Goal: Task Accomplishment & Management: Manage account settings

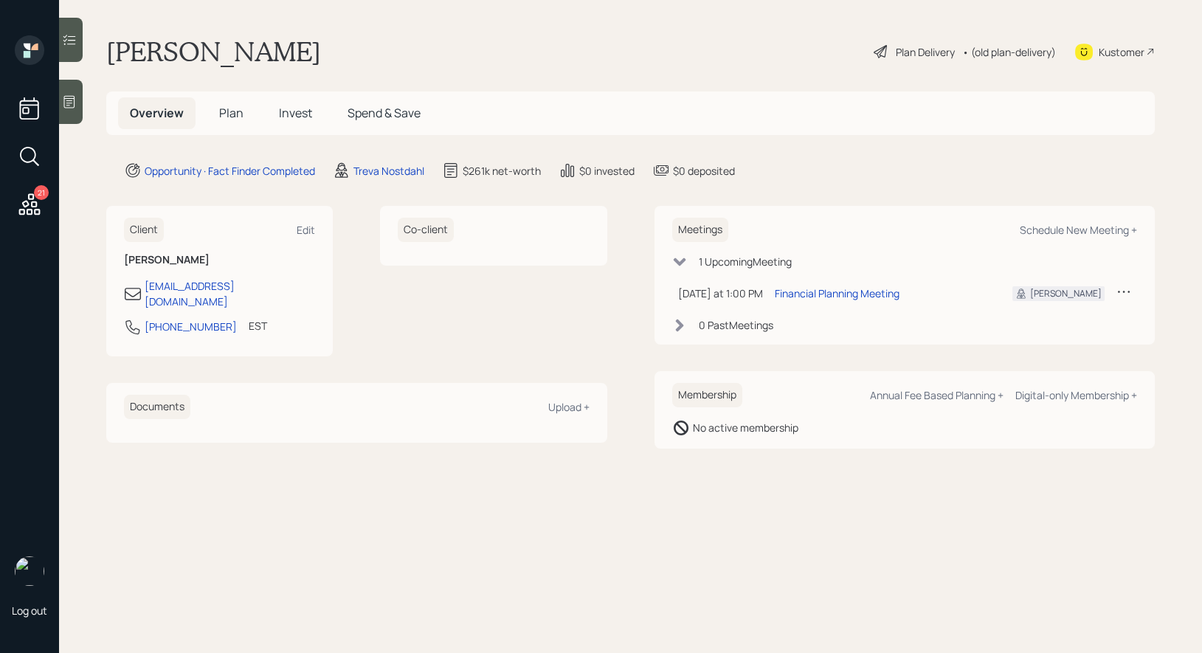
click at [72, 100] on icon at bounding box center [69, 102] width 11 height 13
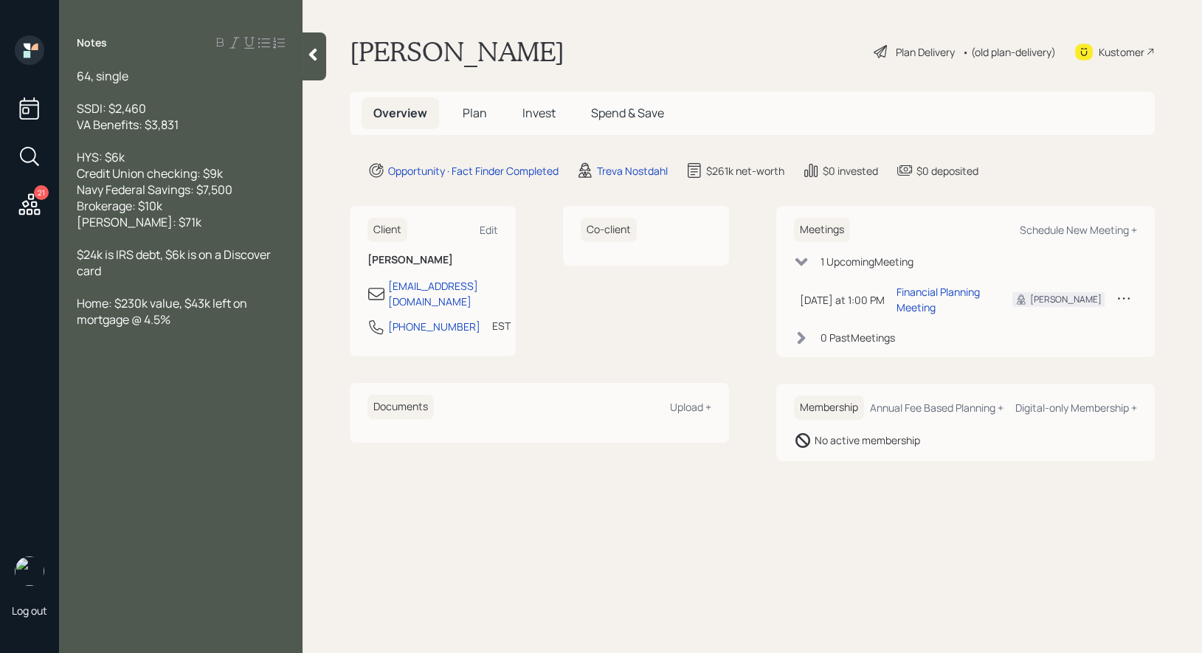
click at [312, 55] on icon at bounding box center [313, 55] width 8 height 13
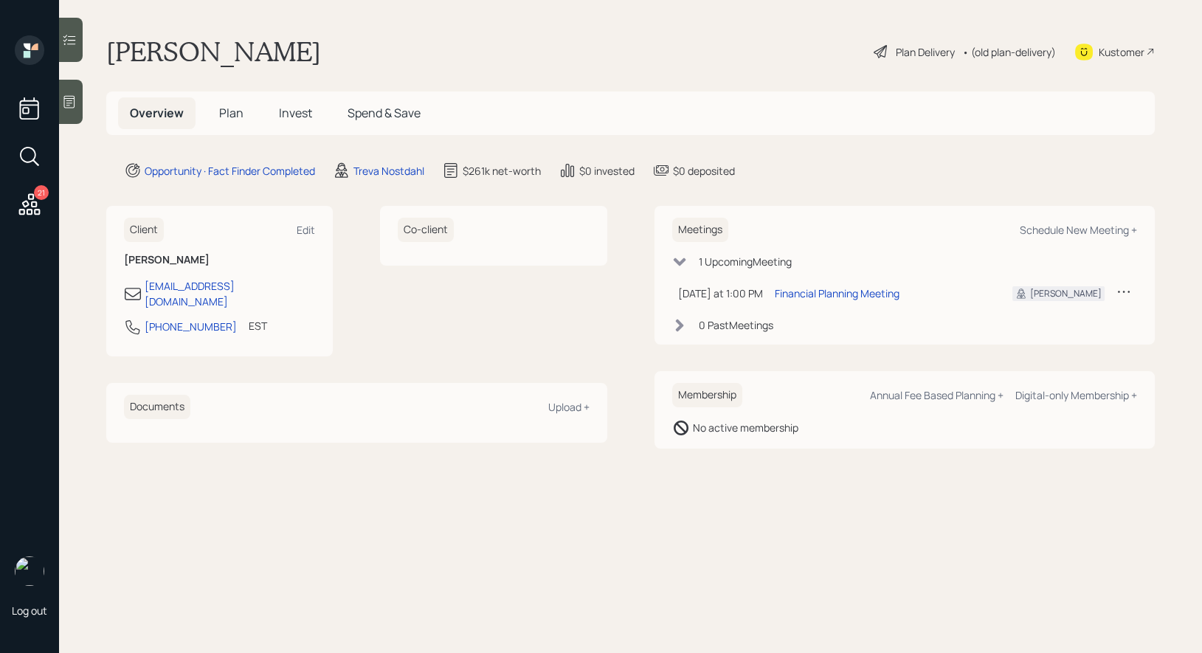
click at [926, 52] on div "Plan Delivery" at bounding box center [925, 52] width 59 height 16
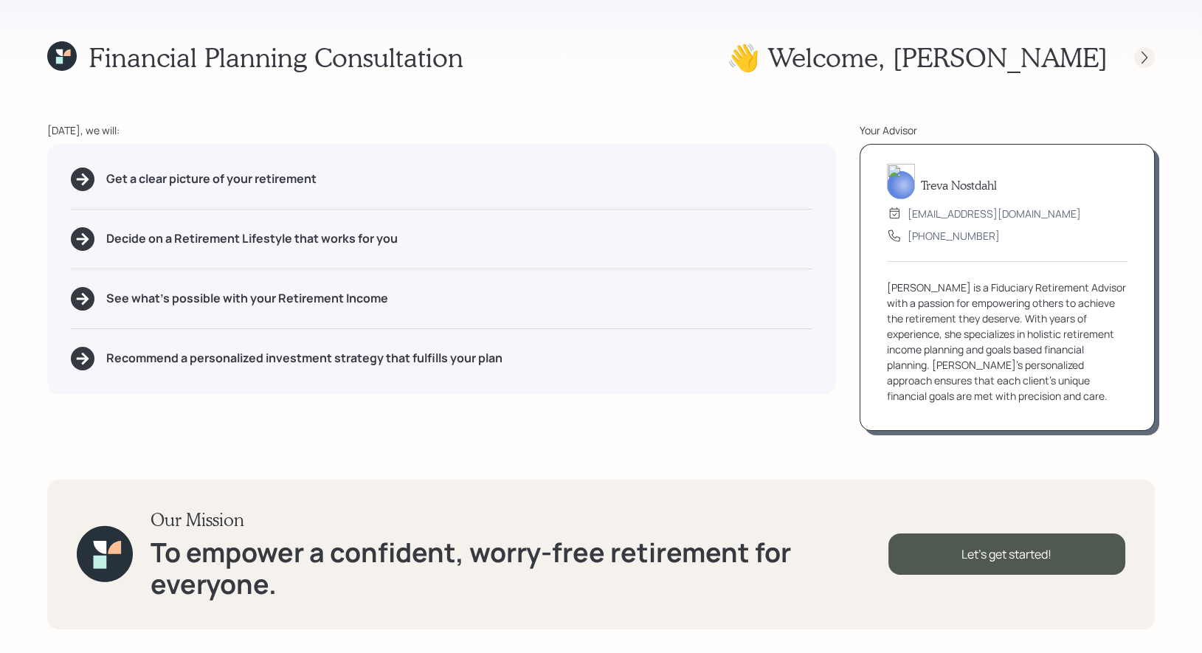
click at [1148, 57] on icon at bounding box center [1145, 57] width 15 height 15
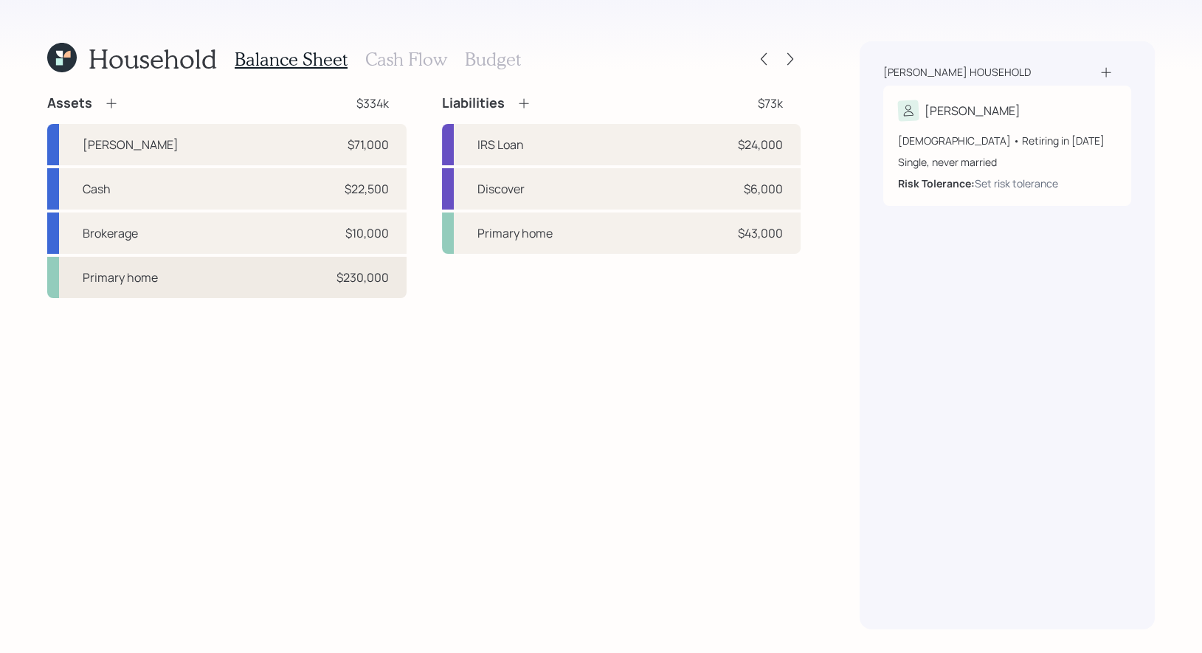
click at [264, 275] on div "Primary home $230,000" at bounding box center [226, 277] width 359 height 41
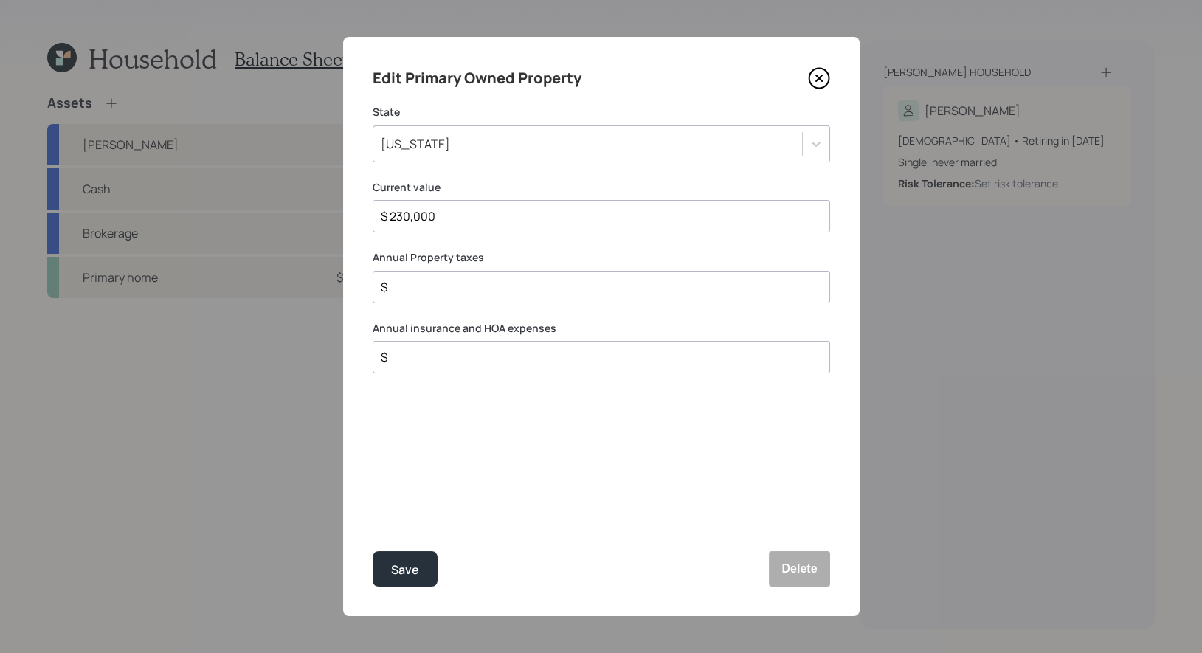
click at [480, 218] on input "$ 230,000" at bounding box center [595, 216] width 433 height 18
click at [403, 571] on div "Save" at bounding box center [405, 570] width 28 height 20
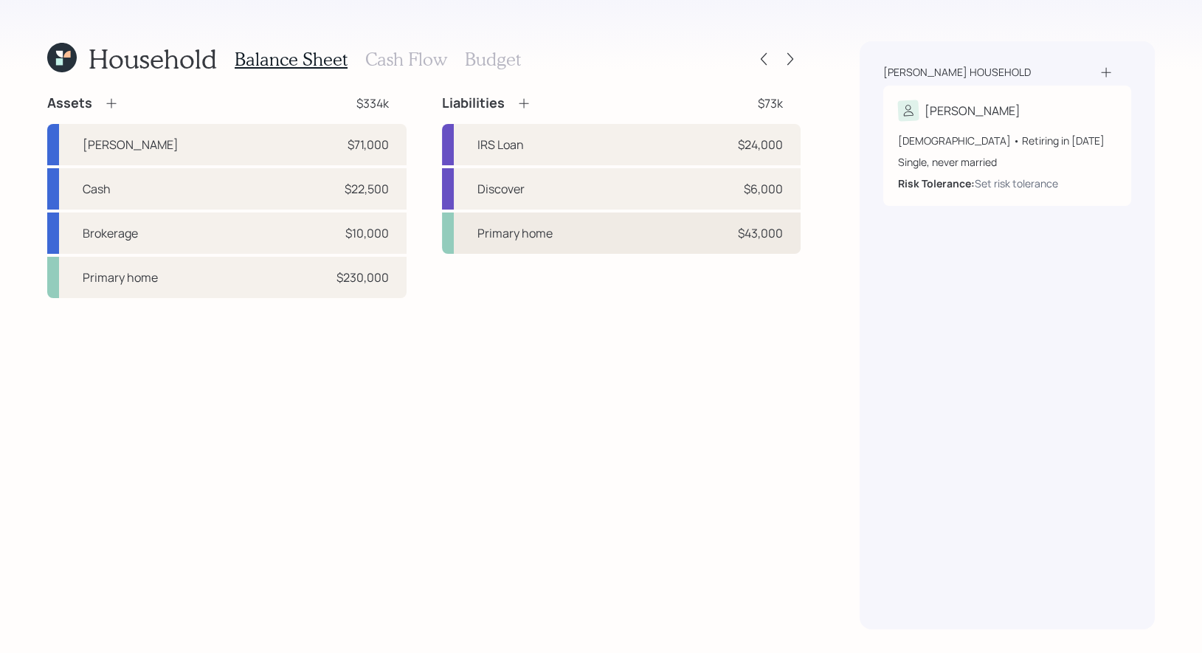
click at [551, 234] on div "Primary home $43,000" at bounding box center [621, 233] width 359 height 41
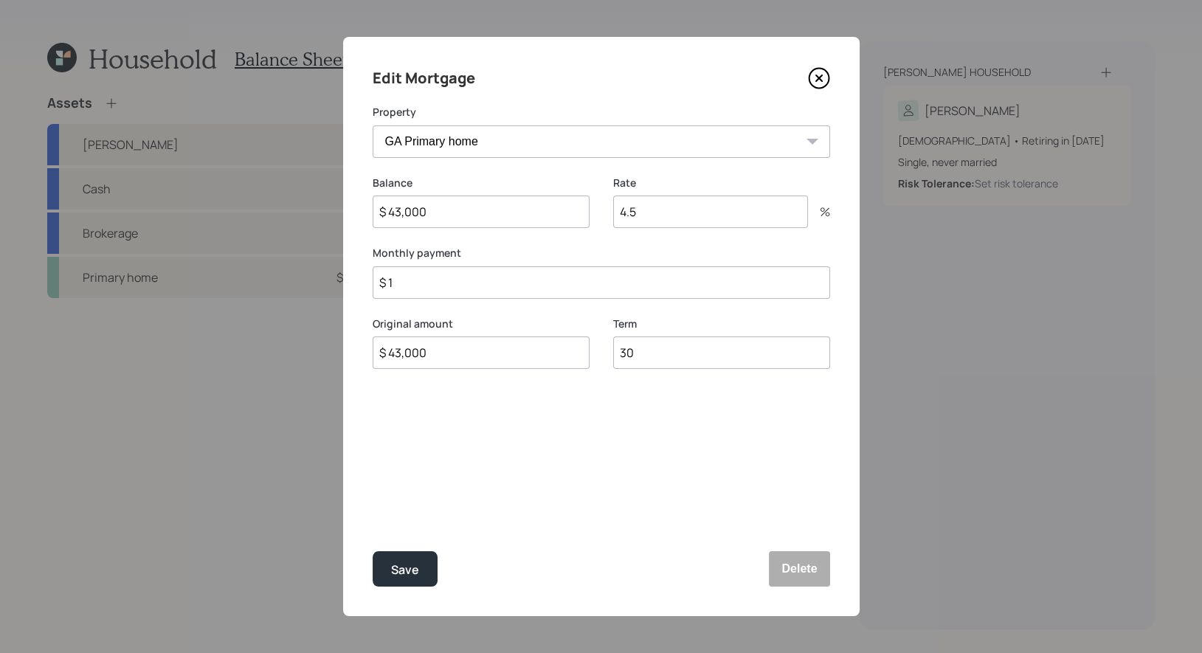
click at [661, 217] on input "4.5" at bounding box center [710, 212] width 195 height 32
click at [531, 286] on input "$ 1" at bounding box center [602, 282] width 458 height 32
type input "$ 1,024"
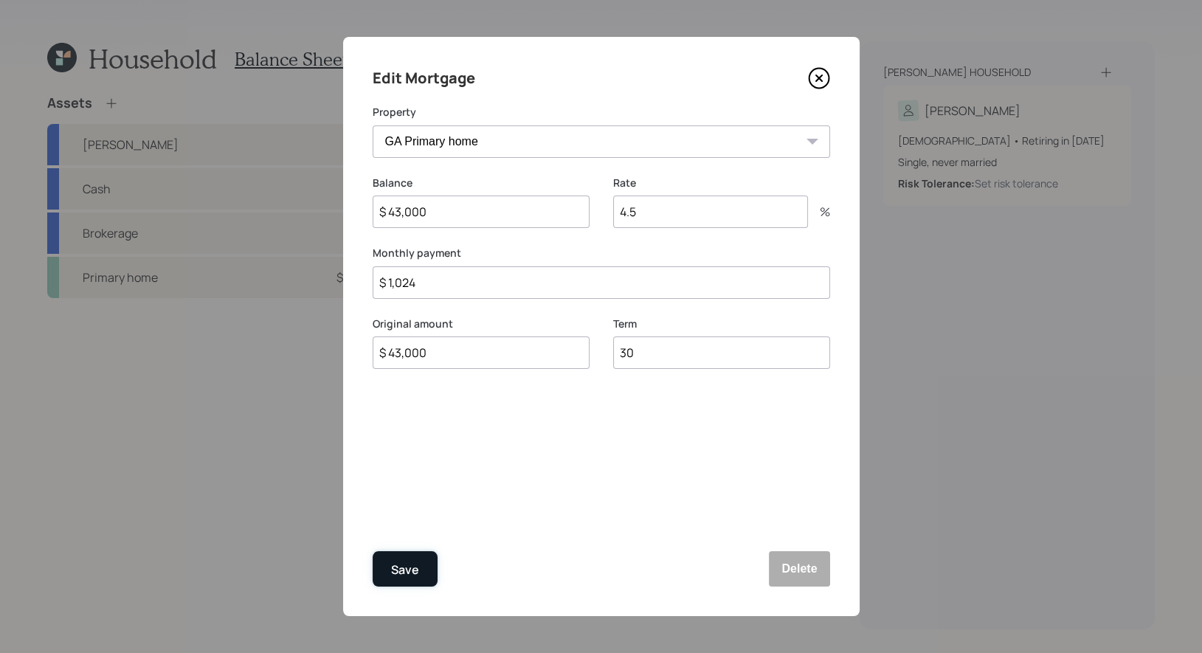
click at [413, 568] on div "Save" at bounding box center [405, 570] width 28 height 20
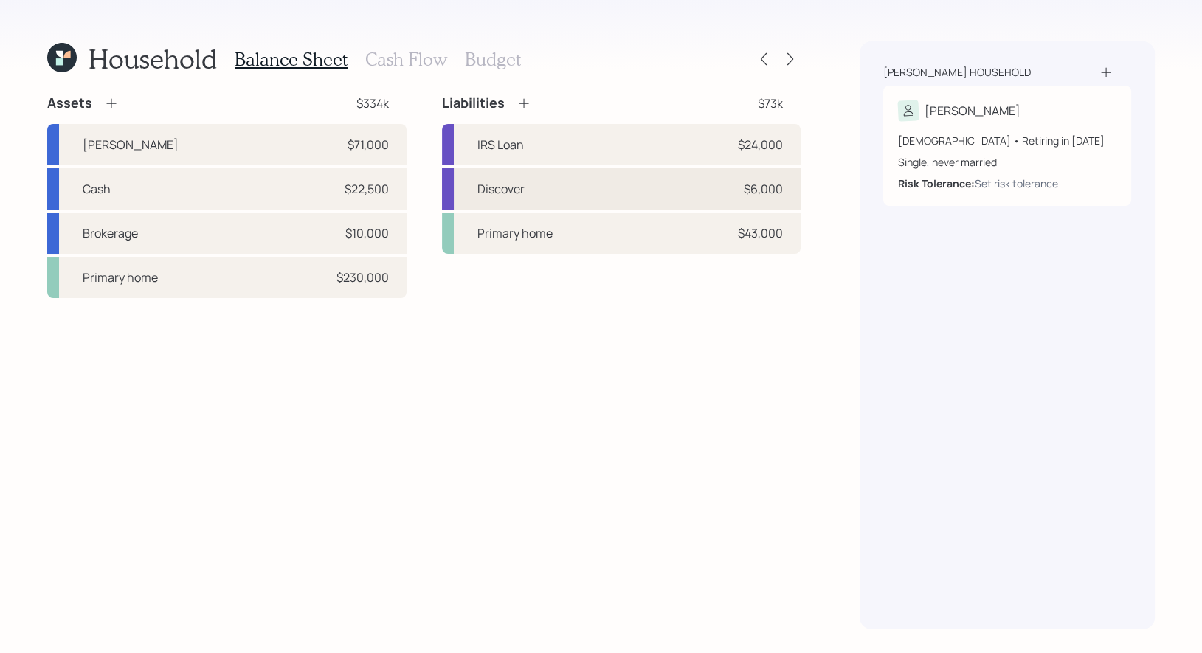
click at [585, 189] on div "Discover $6,000" at bounding box center [621, 188] width 359 height 41
select select "credit_card"
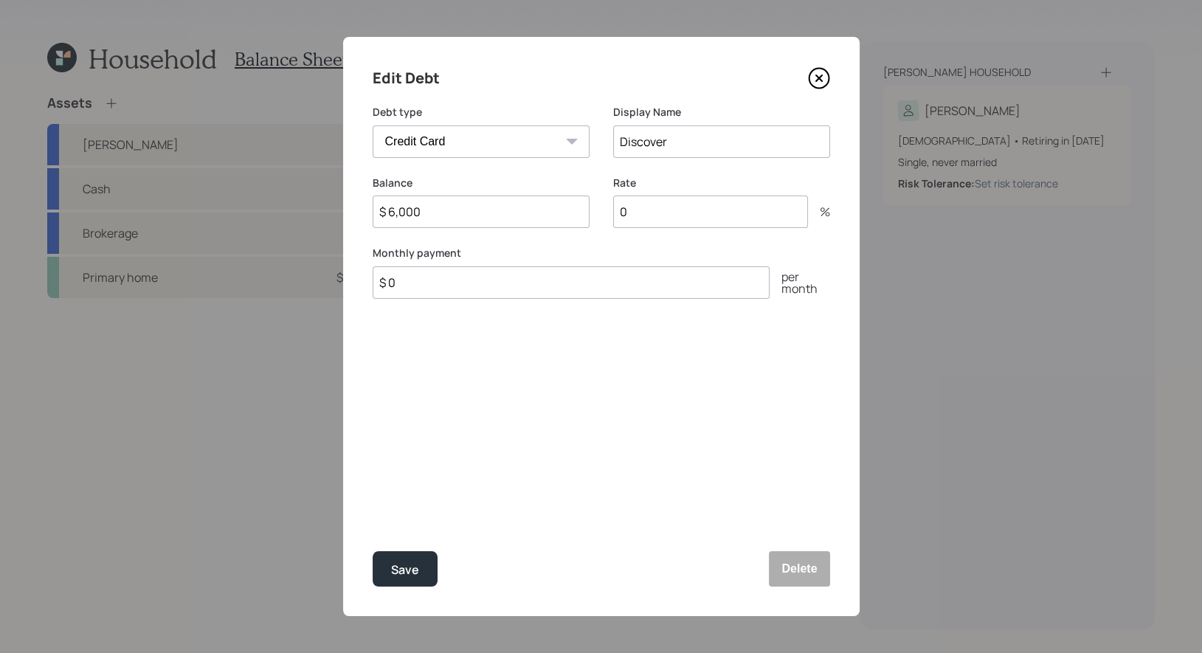
click at [652, 211] on input "0" at bounding box center [710, 212] width 195 height 32
click at [677, 145] on input "Discover" at bounding box center [721, 141] width 217 height 32
click at [692, 145] on input "Discover (0%)" at bounding box center [721, 141] width 217 height 32
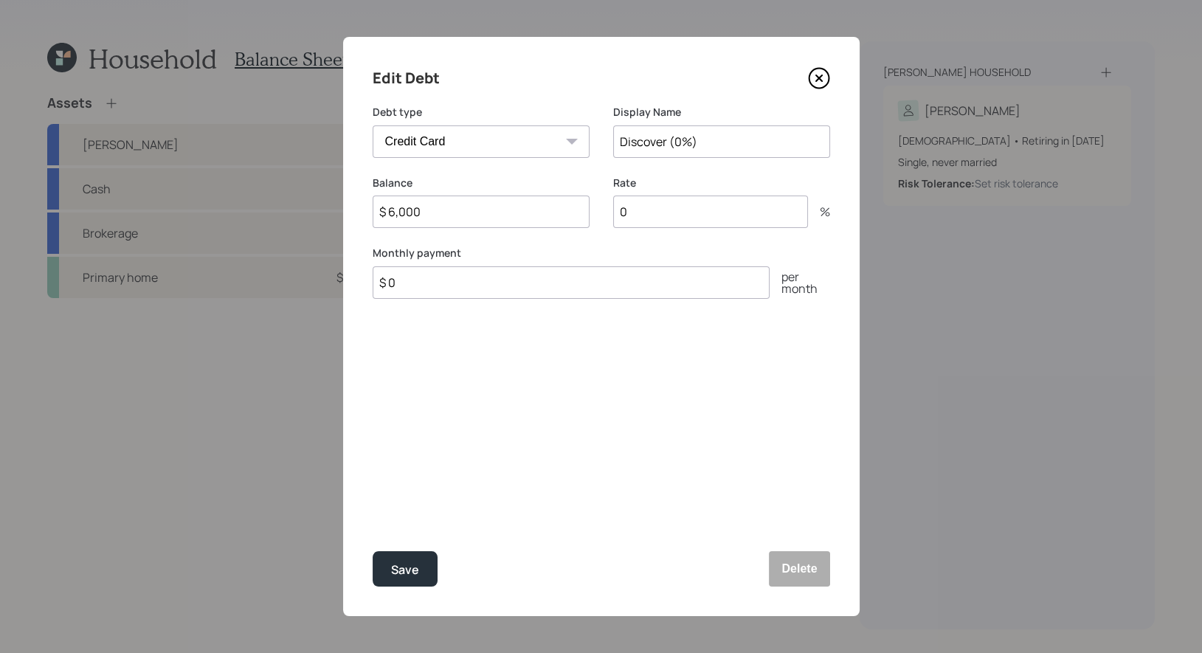
type input "Discover (0%)"
click at [546, 288] on input "$ 0" at bounding box center [571, 282] width 397 height 32
type input "$ 500"
click at [401, 571] on div "Save" at bounding box center [405, 570] width 28 height 20
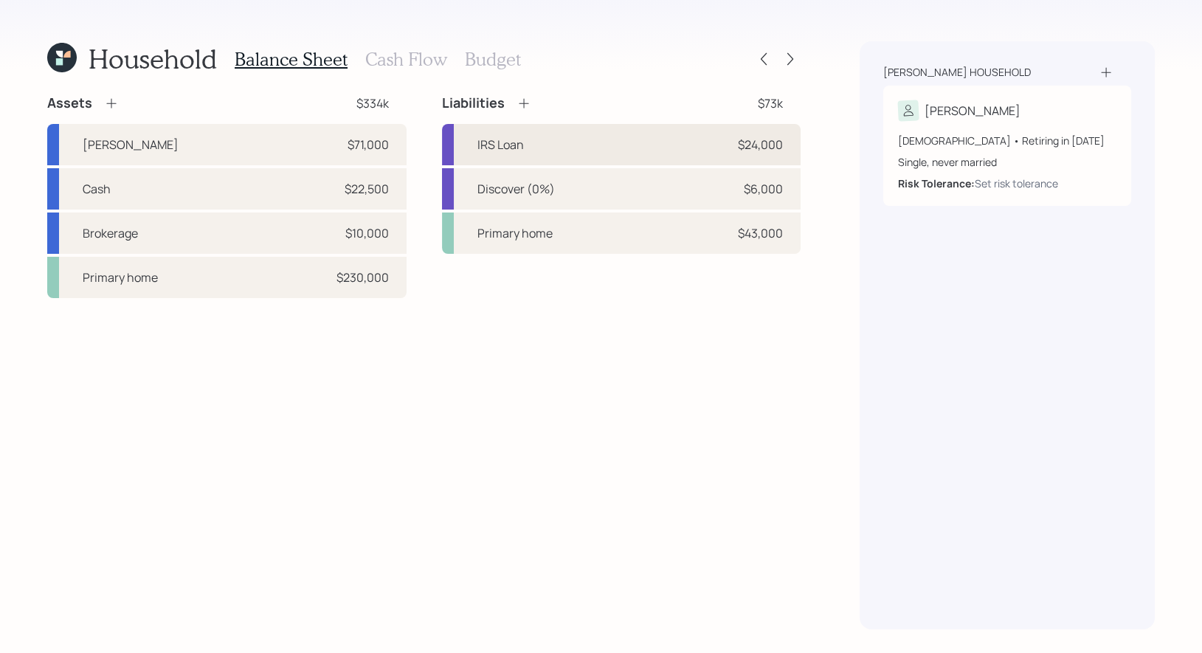
click at [543, 148] on div "IRS Loan $24,000" at bounding box center [621, 144] width 359 height 41
select select "credit_card"
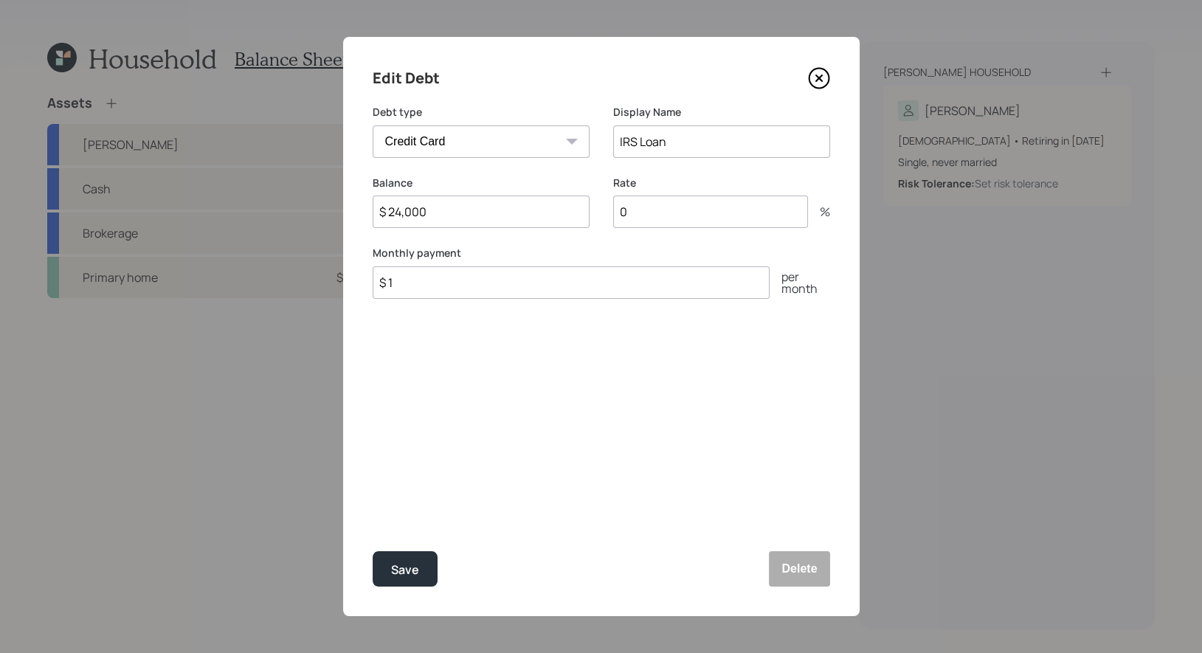
click at [435, 281] on input "$ 1" at bounding box center [571, 282] width 397 height 32
type input "$ 665"
click at [417, 569] on div "Save" at bounding box center [405, 570] width 28 height 20
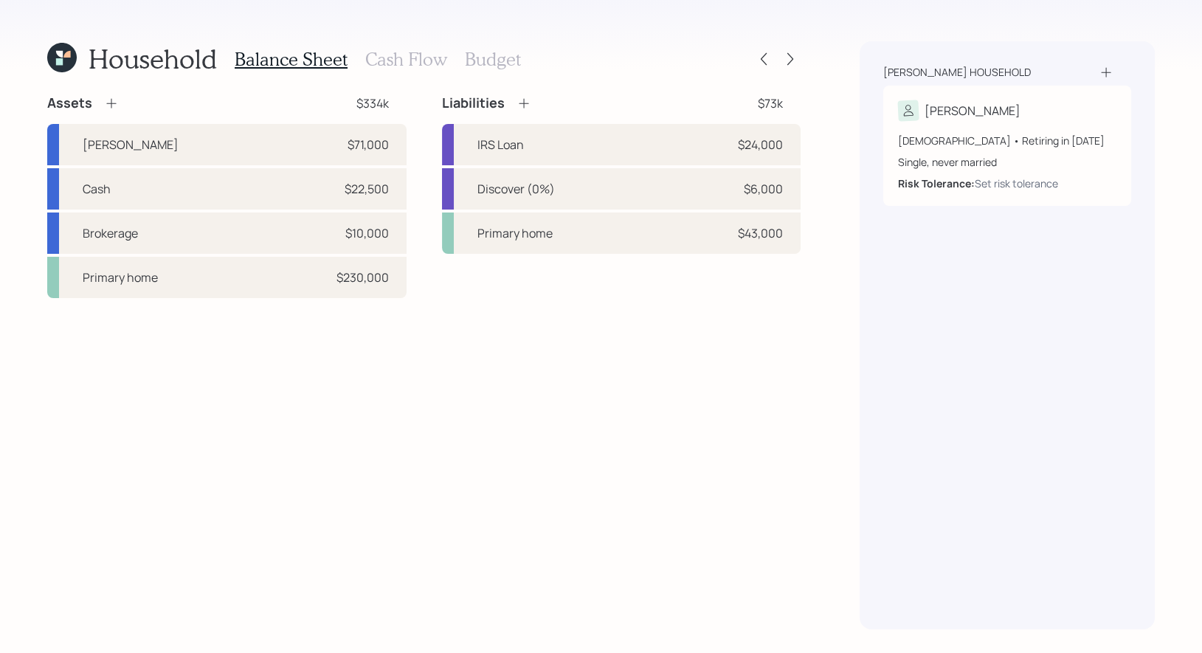
click at [521, 103] on icon at bounding box center [524, 104] width 10 height 10
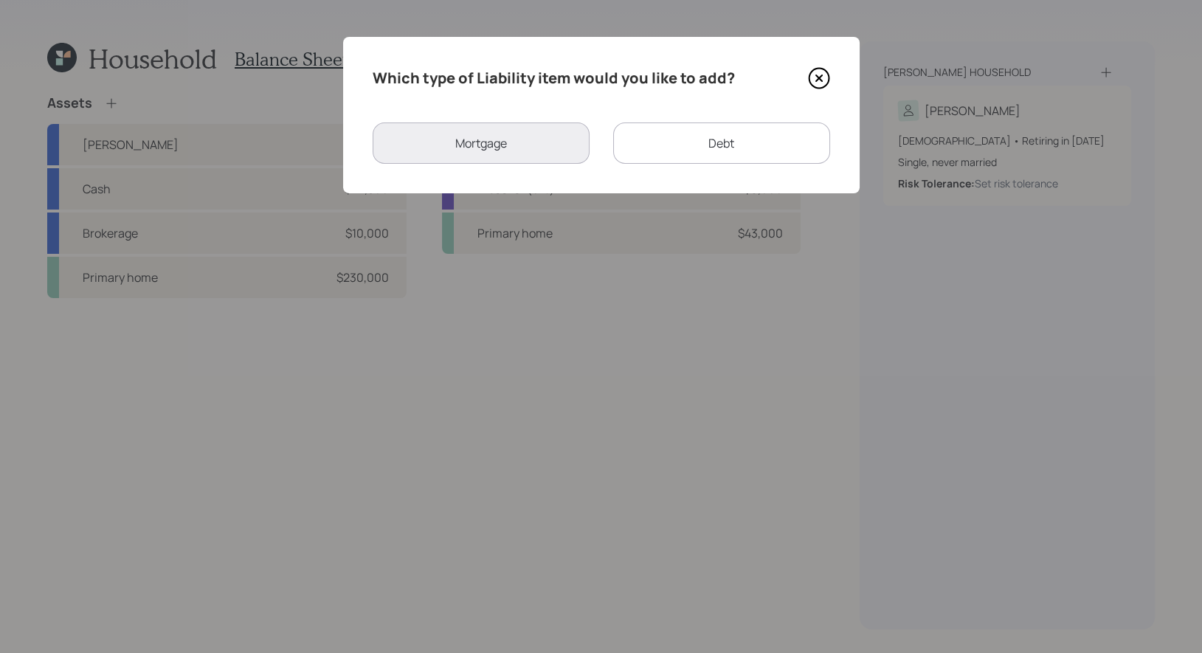
click at [679, 142] on div "Debt" at bounding box center [721, 143] width 217 height 41
select select "credit_card"
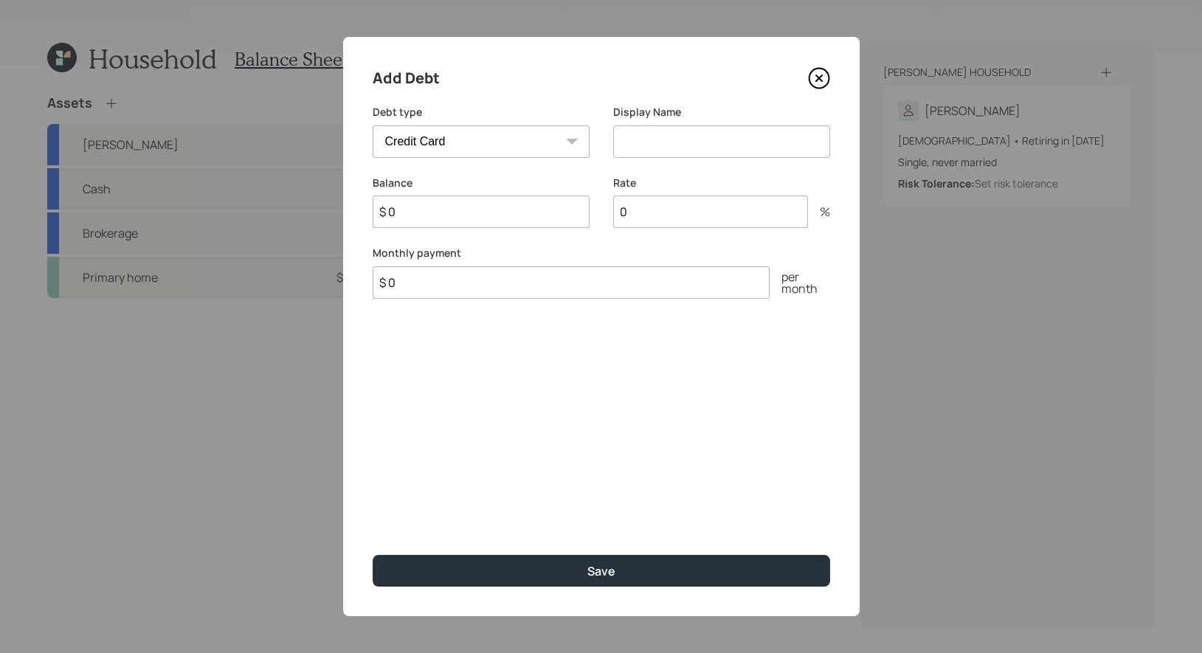
click at [660, 148] on input at bounding box center [721, 141] width 217 height 32
type input "Chase"
click at [473, 221] on input "$ 0" at bounding box center [481, 212] width 217 height 32
click at [816, 75] on icon at bounding box center [819, 78] width 6 height 6
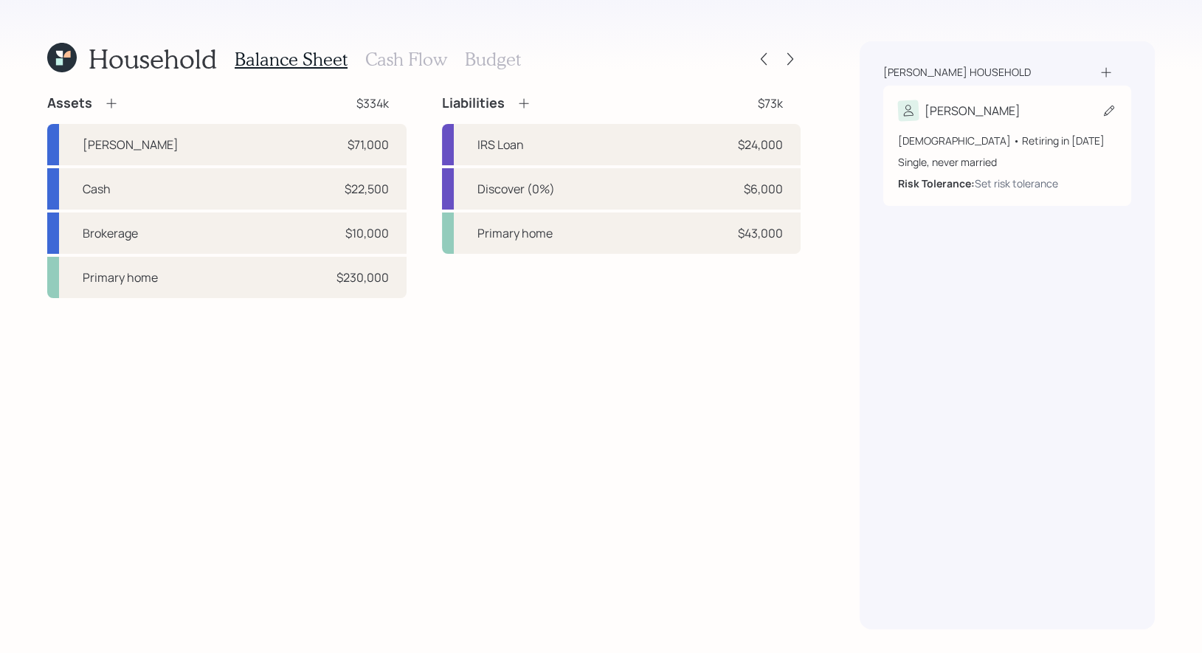
click at [1109, 106] on icon at bounding box center [1109, 110] width 15 height 15
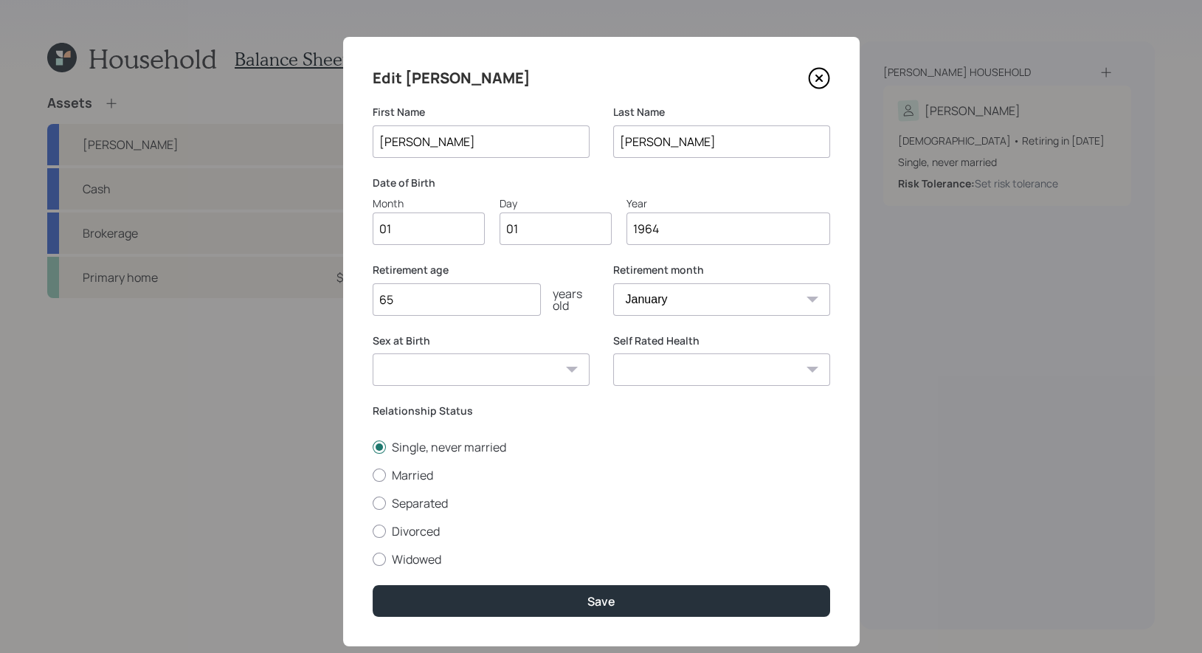
click at [460, 302] on input "65" at bounding box center [457, 299] width 168 height 32
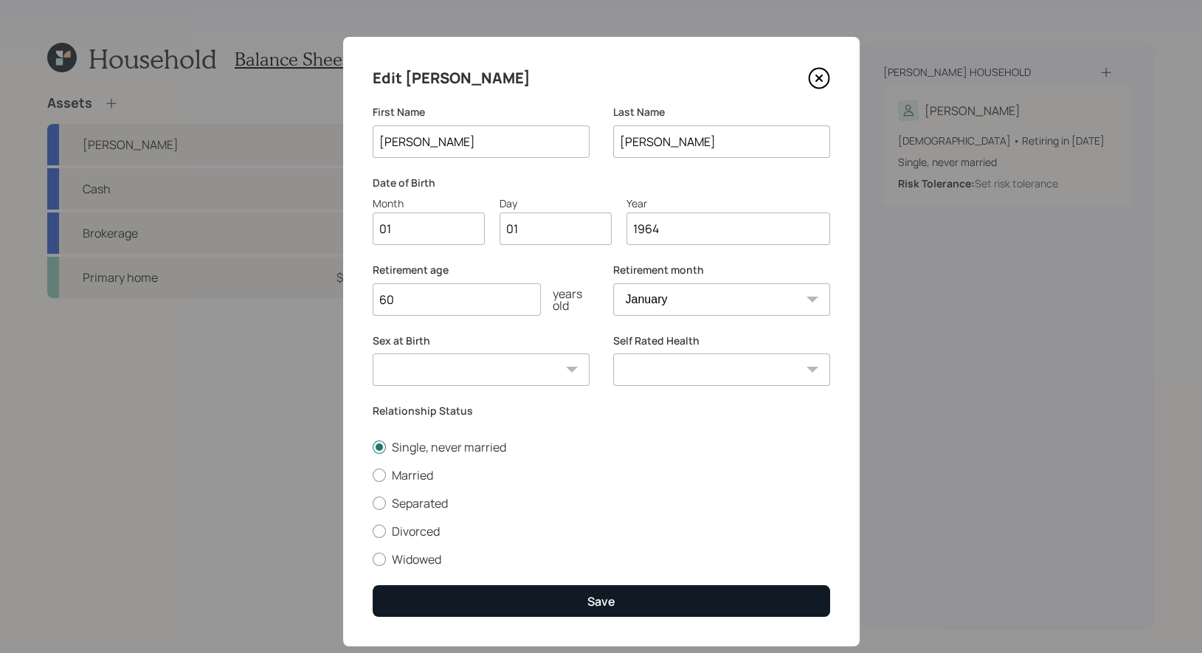
type input "60"
click at [498, 596] on button "Save" at bounding box center [602, 601] width 458 height 32
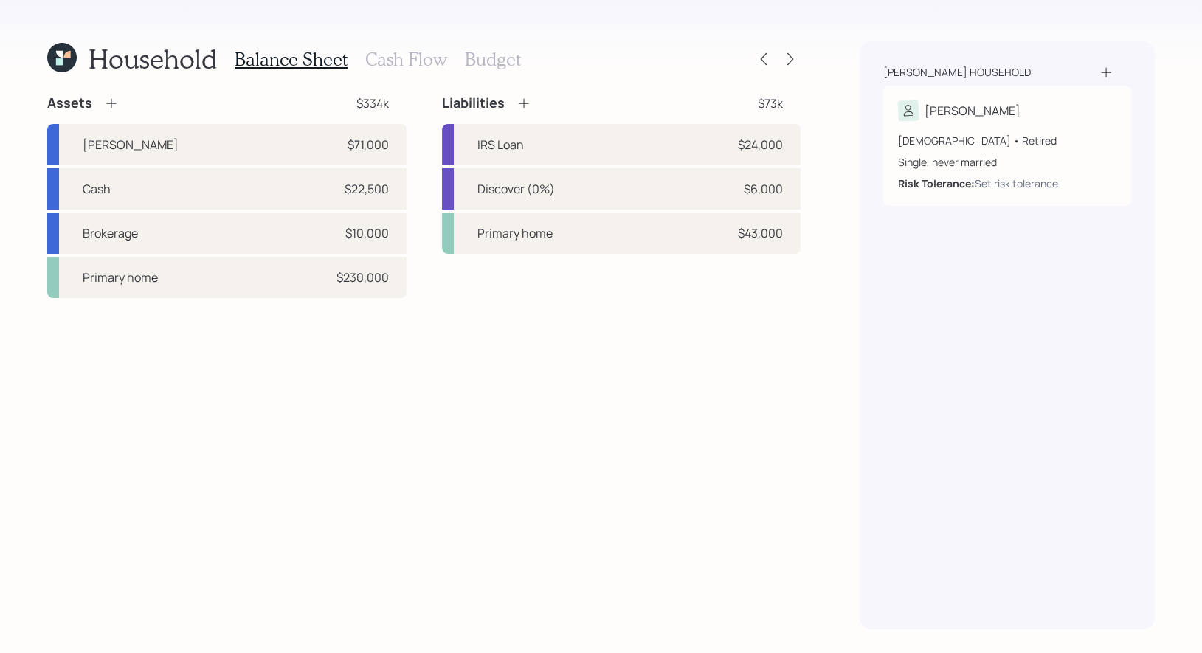
click at [401, 58] on h3 "Cash Flow" at bounding box center [406, 59] width 82 height 21
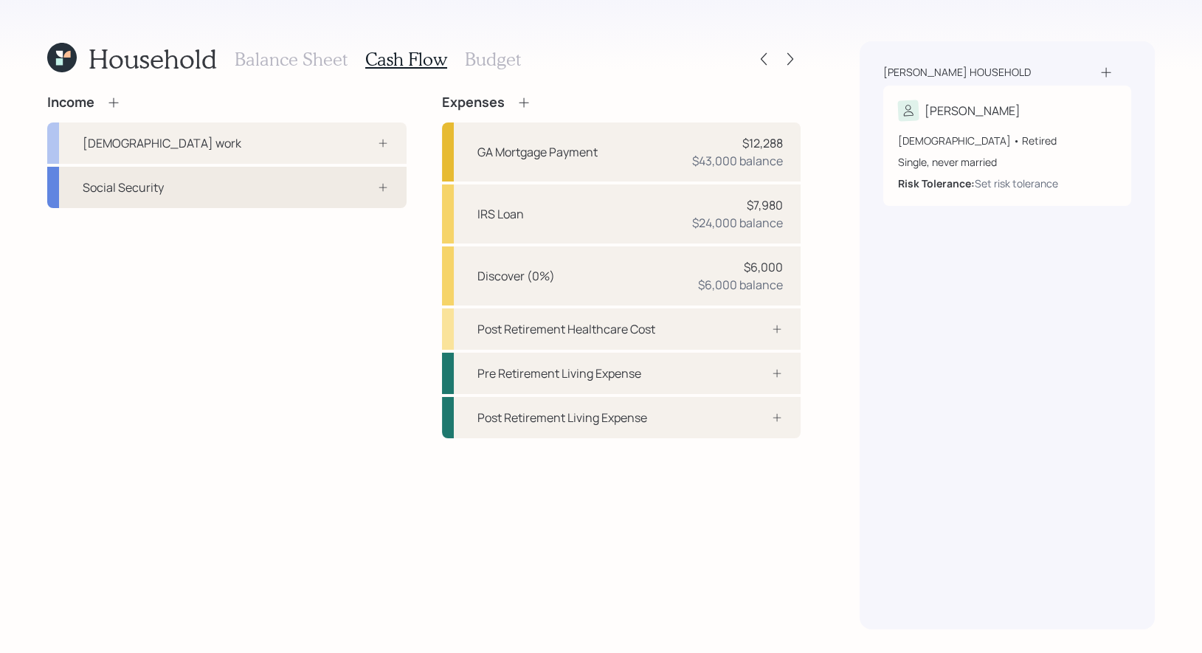
click at [113, 186] on div "Social Security" at bounding box center [123, 188] width 81 height 18
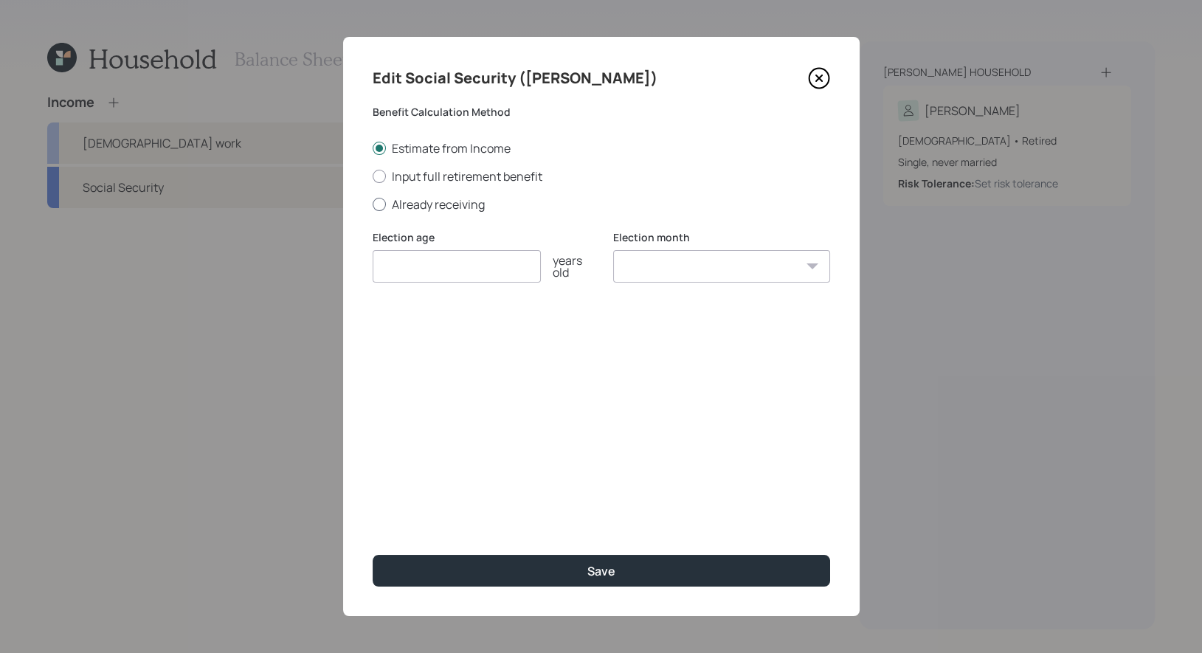
click at [377, 206] on div at bounding box center [379, 204] width 13 height 13
click at [373, 204] on input "Already receiving" at bounding box center [372, 204] width 1 height 1
radio input "true"
click at [409, 272] on input "number" at bounding box center [457, 266] width 168 height 32
type input "62"
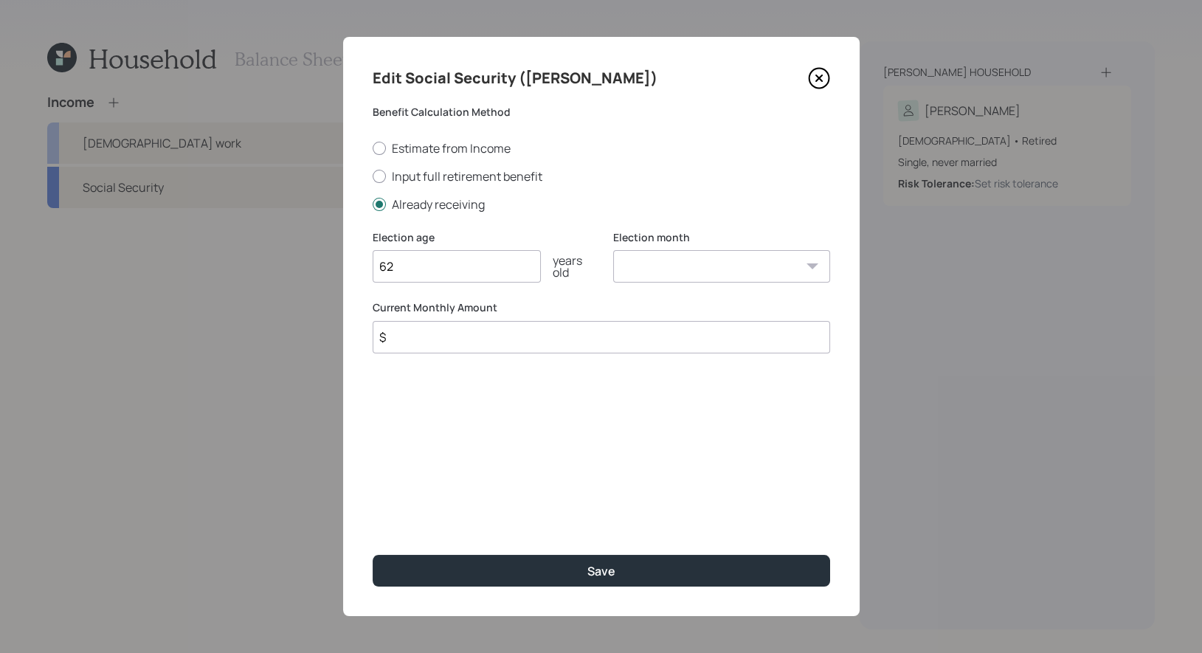
click at [689, 272] on select "January February March April May June July August September October November De…" at bounding box center [721, 266] width 217 height 32
select select "1"
click at [613, 250] on select "January February March April May June July August September October November De…" at bounding box center [721, 266] width 217 height 32
click at [490, 345] on input "$" at bounding box center [602, 337] width 458 height 32
type input "$ 2,460"
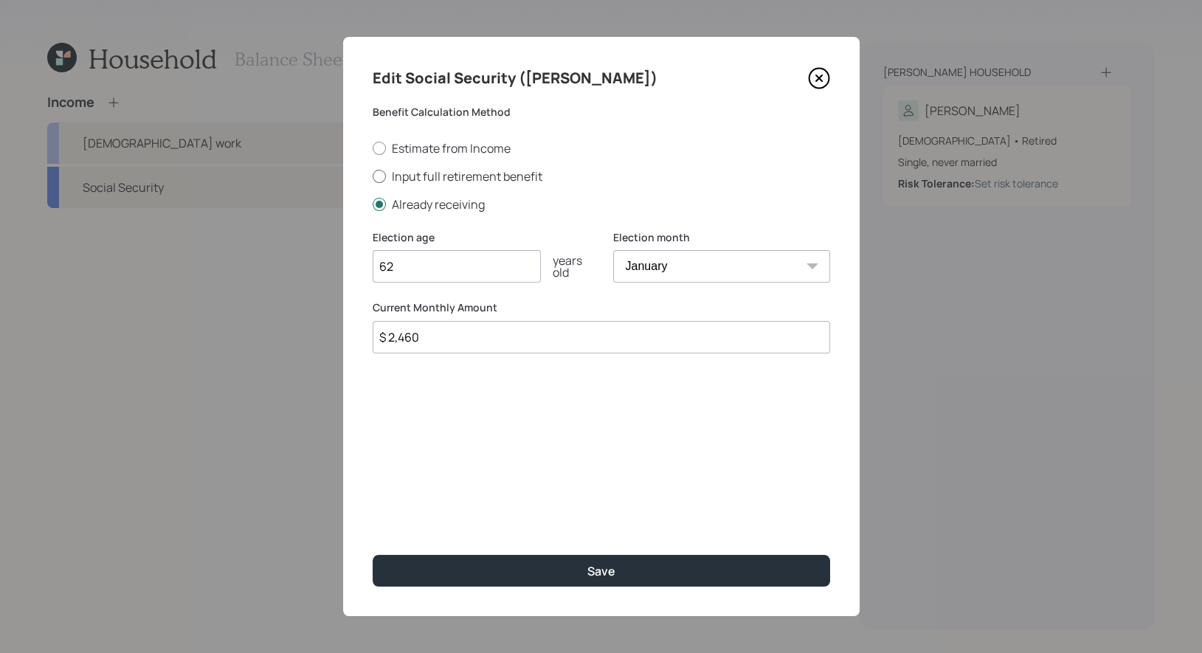
click at [379, 170] on div at bounding box center [379, 176] width 13 height 13
click at [373, 176] on input "Input full retirement benefit" at bounding box center [372, 176] width 1 height 1
radio input "true"
click at [488, 343] on input "$" at bounding box center [602, 337] width 458 height 32
click at [822, 79] on icon at bounding box center [819, 78] width 22 height 22
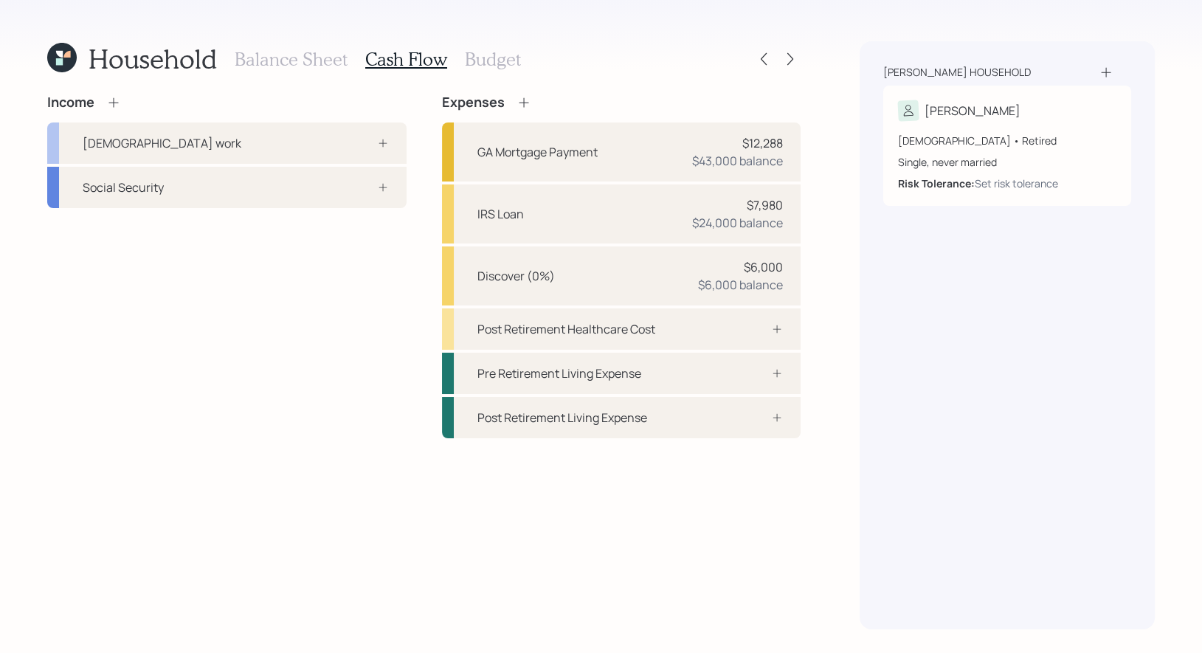
click at [120, 94] on div "Income" at bounding box center [84, 102] width 74 height 16
click at [113, 103] on icon at bounding box center [114, 102] width 10 height 10
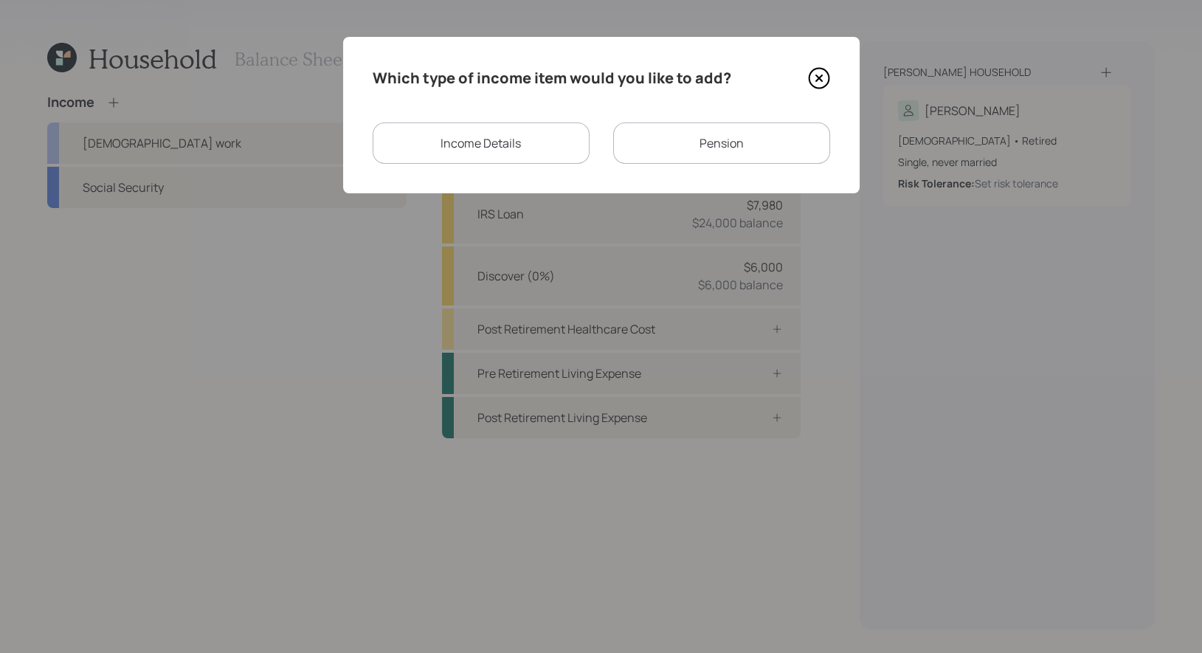
click at [529, 146] on div "Income Details" at bounding box center [481, 143] width 217 height 41
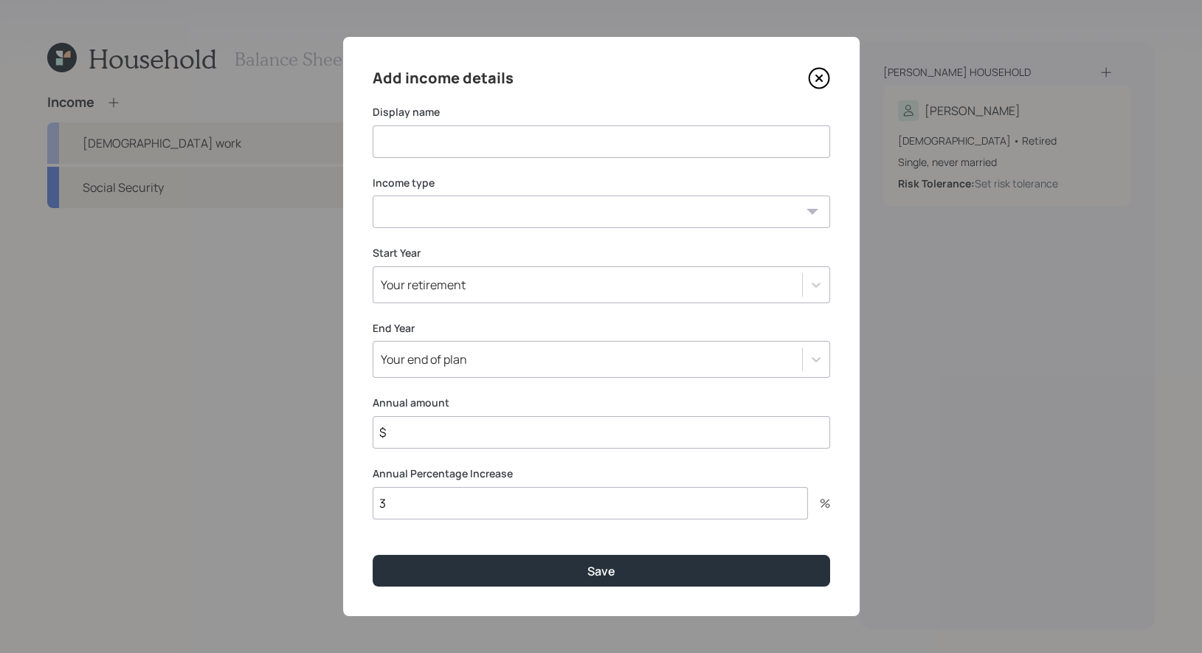
click at [506, 141] on input at bounding box center [602, 141] width 458 height 32
type input "SSDI"
click at [488, 207] on select "[DEMOGRAPHIC_DATA] work [DEMOGRAPHIC_DATA] work Self employment Other" at bounding box center [602, 212] width 458 height 32
select select "other"
click at [373, 196] on select "[DEMOGRAPHIC_DATA] work [DEMOGRAPHIC_DATA] work Self employment Other" at bounding box center [602, 212] width 458 height 32
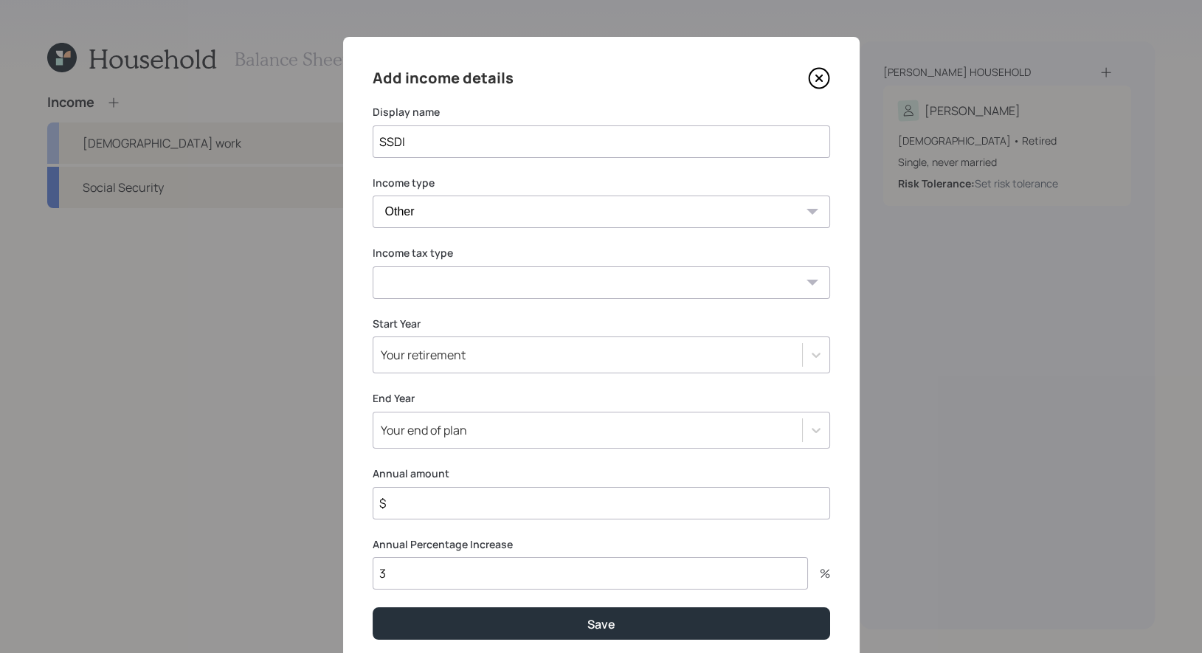
scroll to position [2, 0]
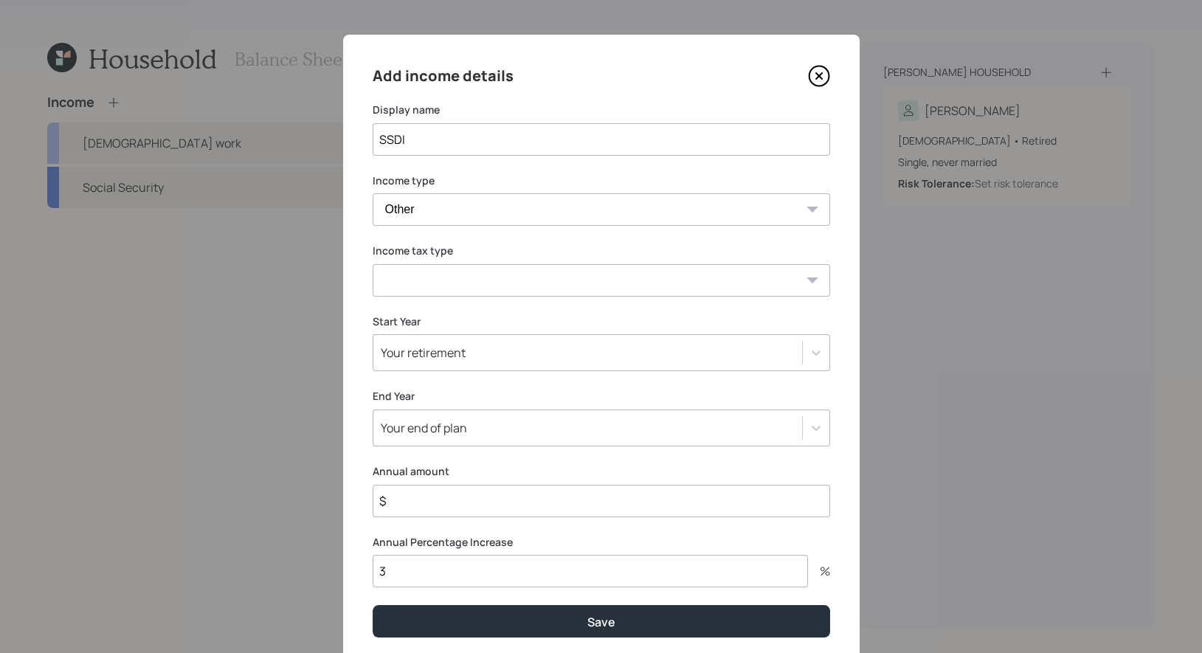
click at [534, 287] on select "Tax-free Earned Self Employment Alimony Royalties Pension / Annuity Interest Di…" at bounding box center [602, 280] width 458 height 32
select select "social_security"
click at [373, 264] on select "Tax-free Earned Self Employment Alimony Royalties Pension / Annuity Interest Di…" at bounding box center [602, 280] width 458 height 32
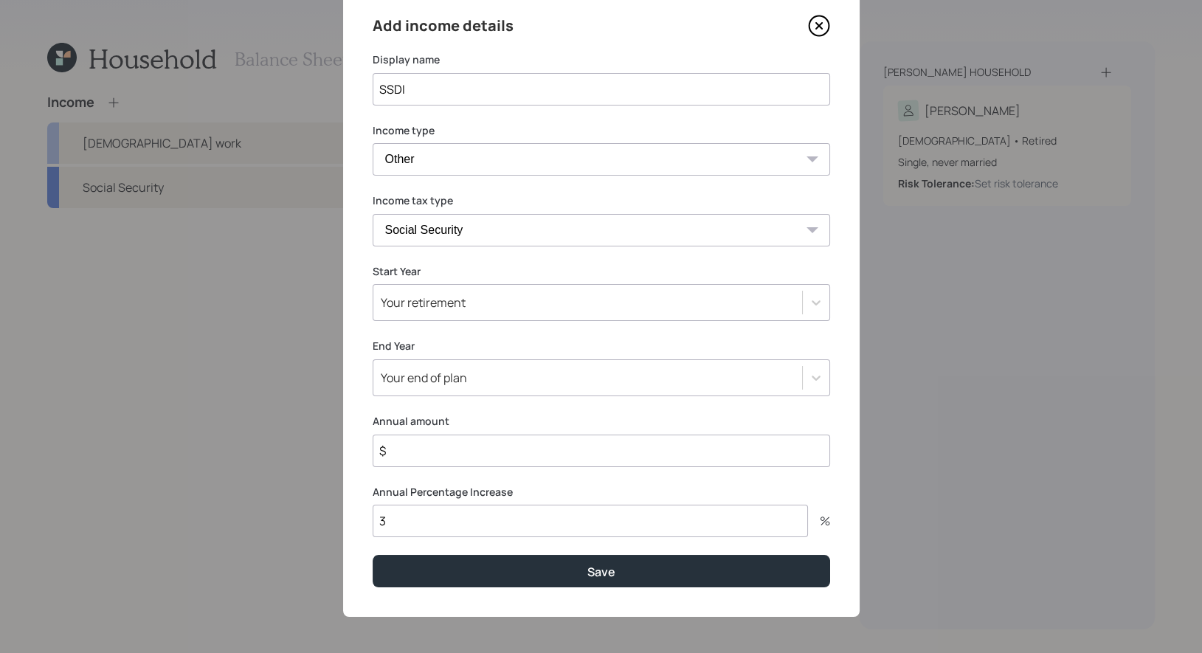
click at [484, 304] on div "Your retirement" at bounding box center [588, 302] width 429 height 25
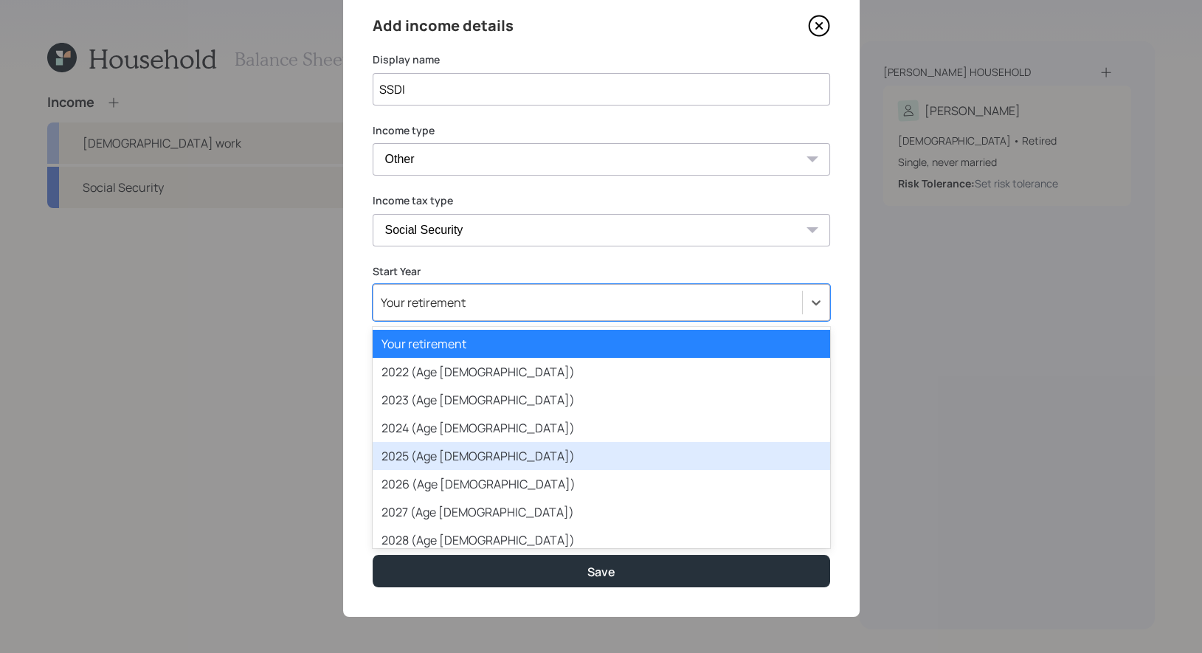
click at [469, 467] on div "2025 (Age [DEMOGRAPHIC_DATA])" at bounding box center [602, 456] width 458 height 28
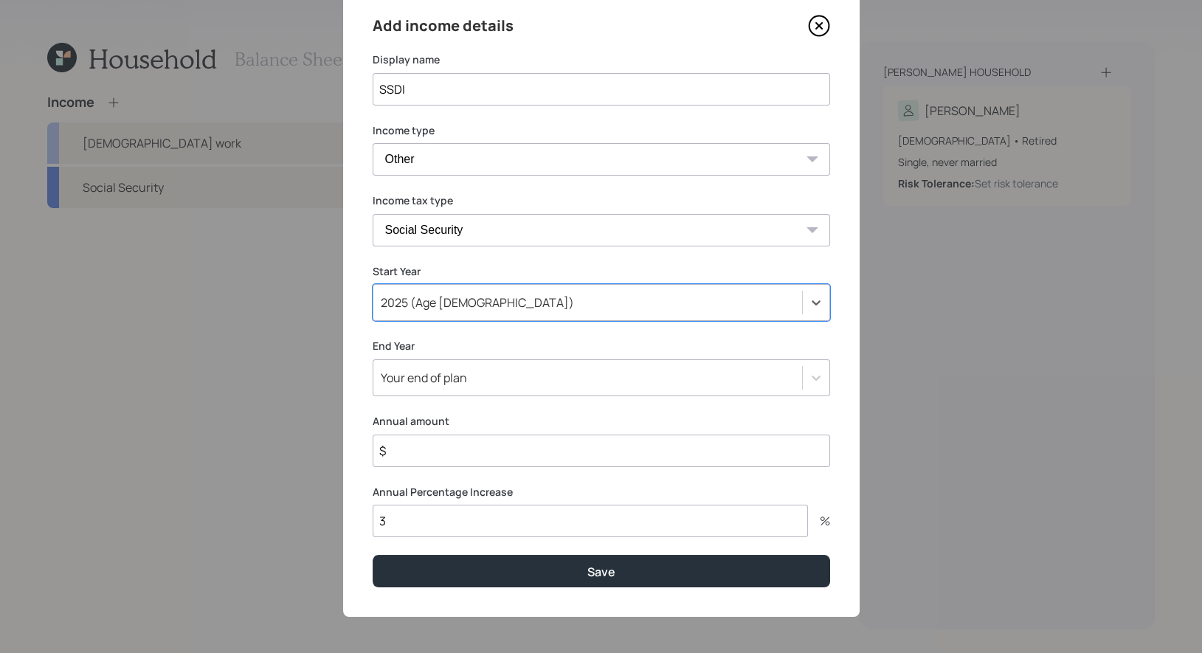
click at [447, 464] on input "$" at bounding box center [602, 451] width 458 height 32
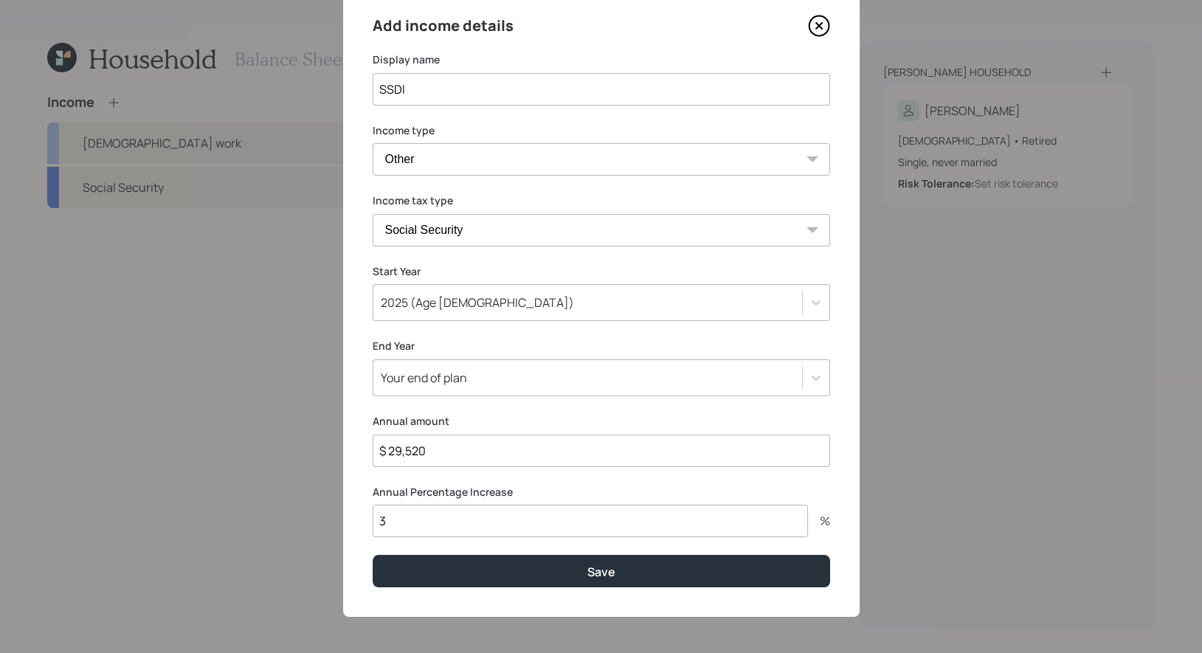
type input "$ 29,520"
click at [425, 522] on input "3" at bounding box center [591, 521] width 436 height 32
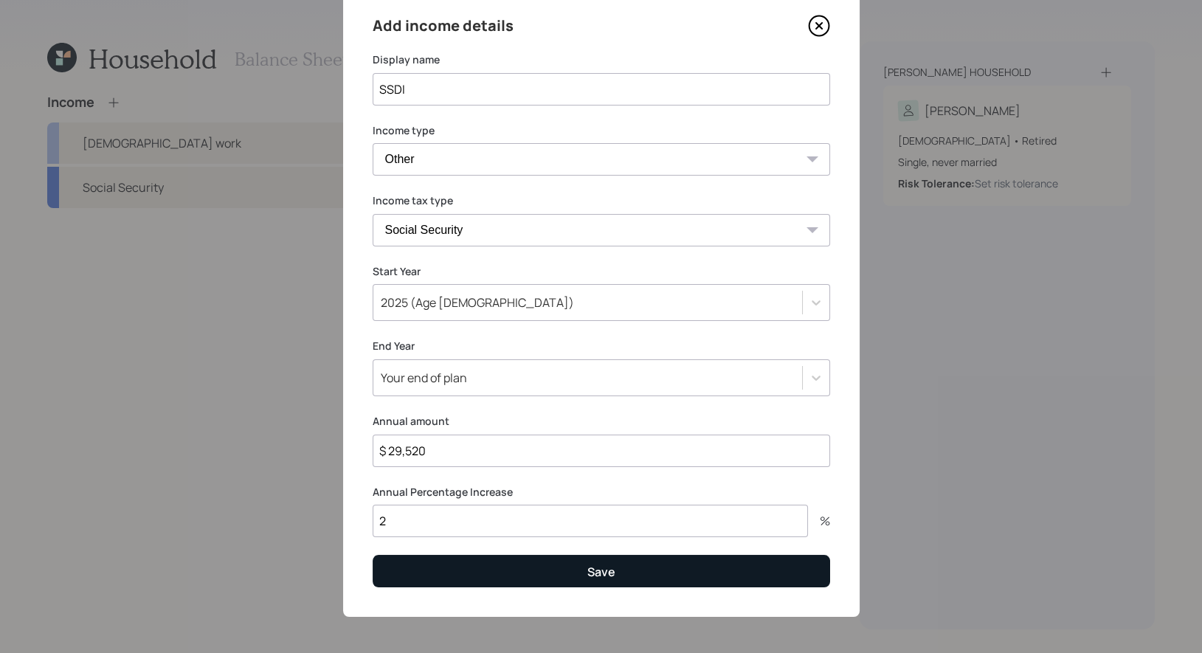
type input "2"
click at [448, 577] on button "Save" at bounding box center [602, 571] width 458 height 32
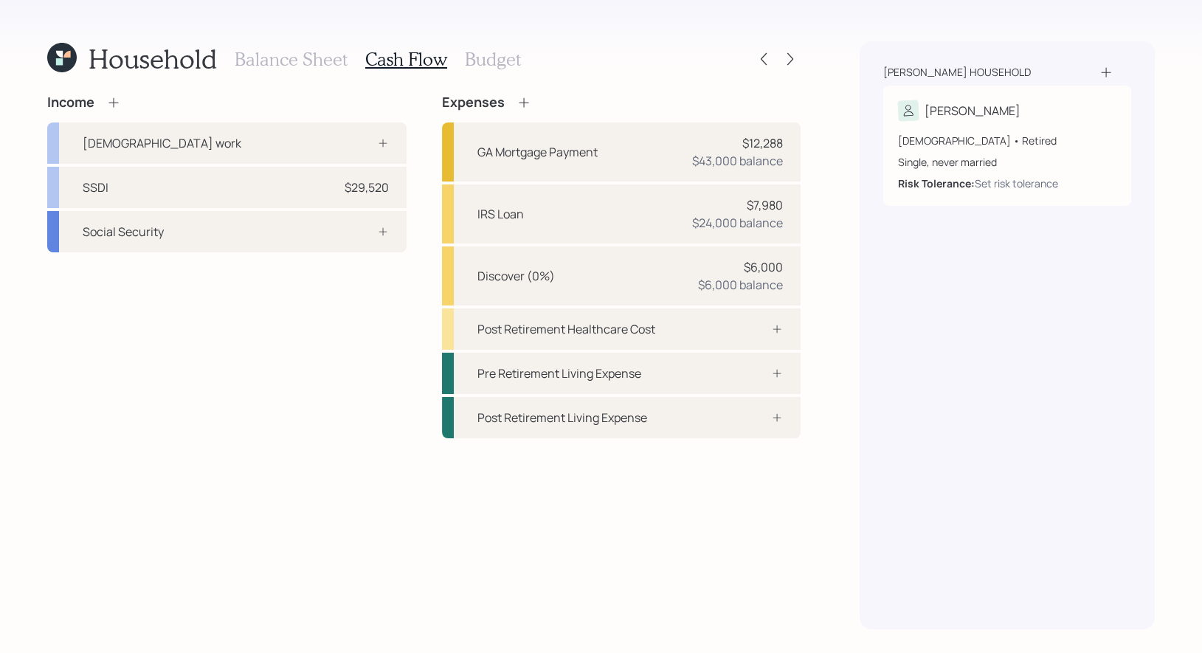
click at [115, 103] on icon at bounding box center [113, 102] width 15 height 15
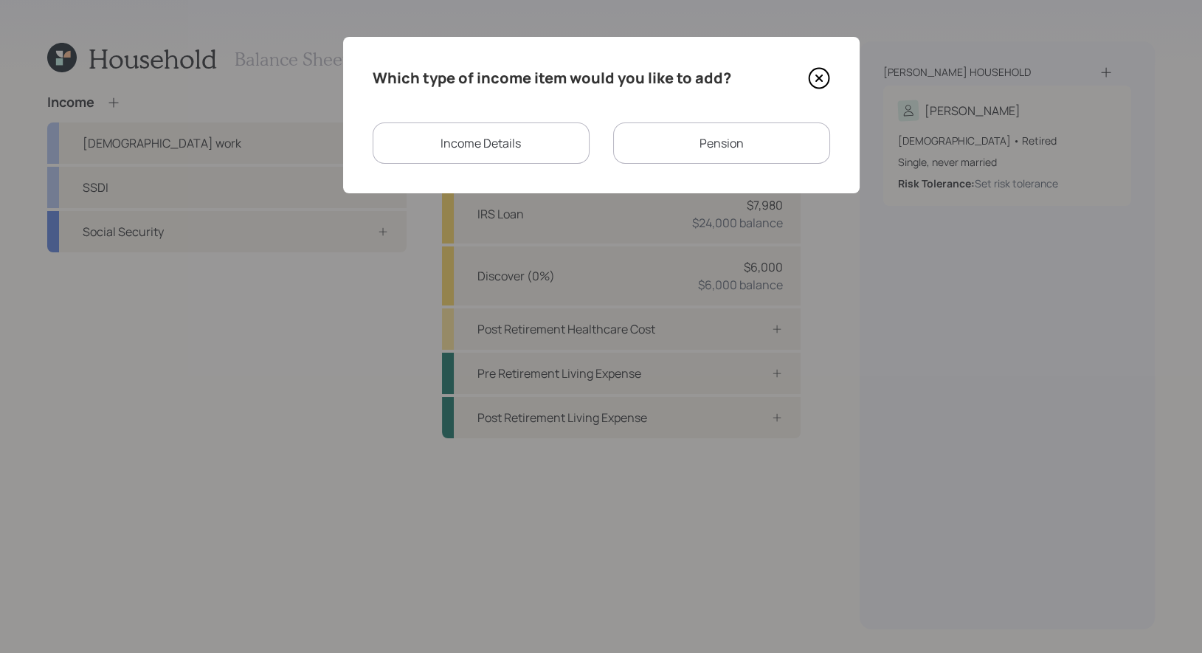
click at [484, 138] on div "Income Details" at bounding box center [481, 143] width 217 height 41
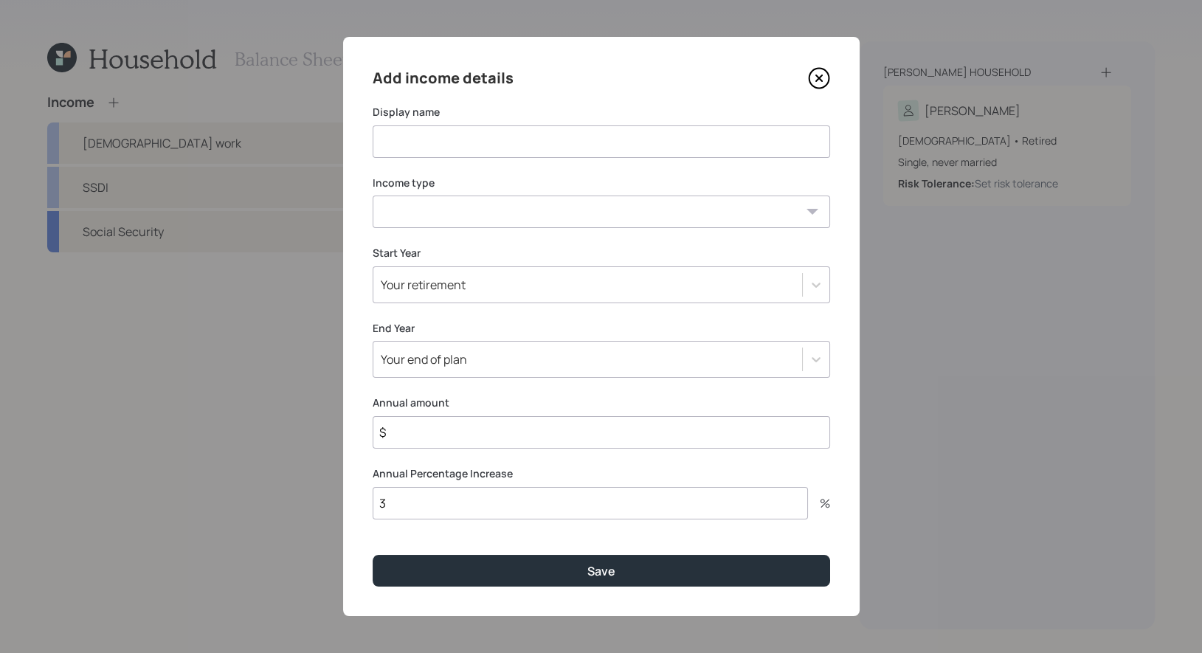
click at [479, 140] on input at bounding box center [602, 141] width 458 height 32
type input "VA Disability"
click at [507, 224] on select "[DEMOGRAPHIC_DATA] work [DEMOGRAPHIC_DATA] work Self employment Other" at bounding box center [602, 212] width 458 height 32
select select "other"
click at [373, 196] on select "[DEMOGRAPHIC_DATA] work [DEMOGRAPHIC_DATA] work Self employment Other" at bounding box center [602, 212] width 458 height 32
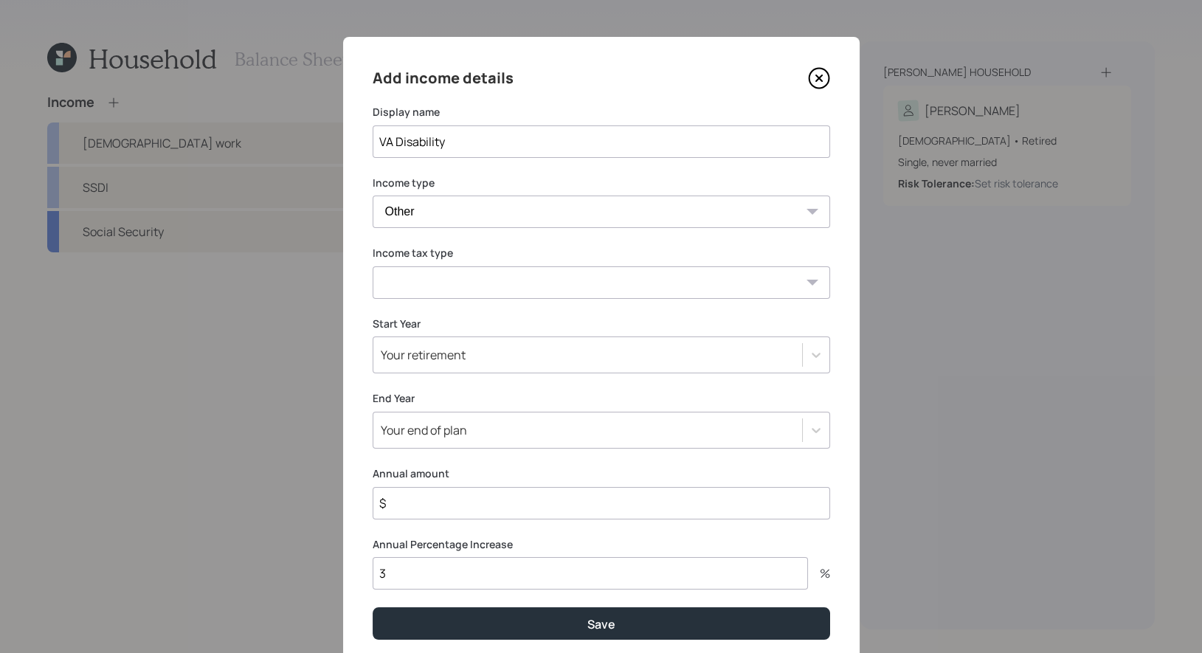
click at [491, 284] on select "Tax-free Earned Self Employment Alimony Royalties Pension / Annuity Interest Di…" at bounding box center [602, 282] width 458 height 32
select select "tax_free"
click at [373, 266] on select "Tax-free Earned Self Employment Alimony Royalties Pension / Annuity Interest Di…" at bounding box center [602, 282] width 458 height 32
click at [410, 504] on input "$" at bounding box center [602, 503] width 458 height 32
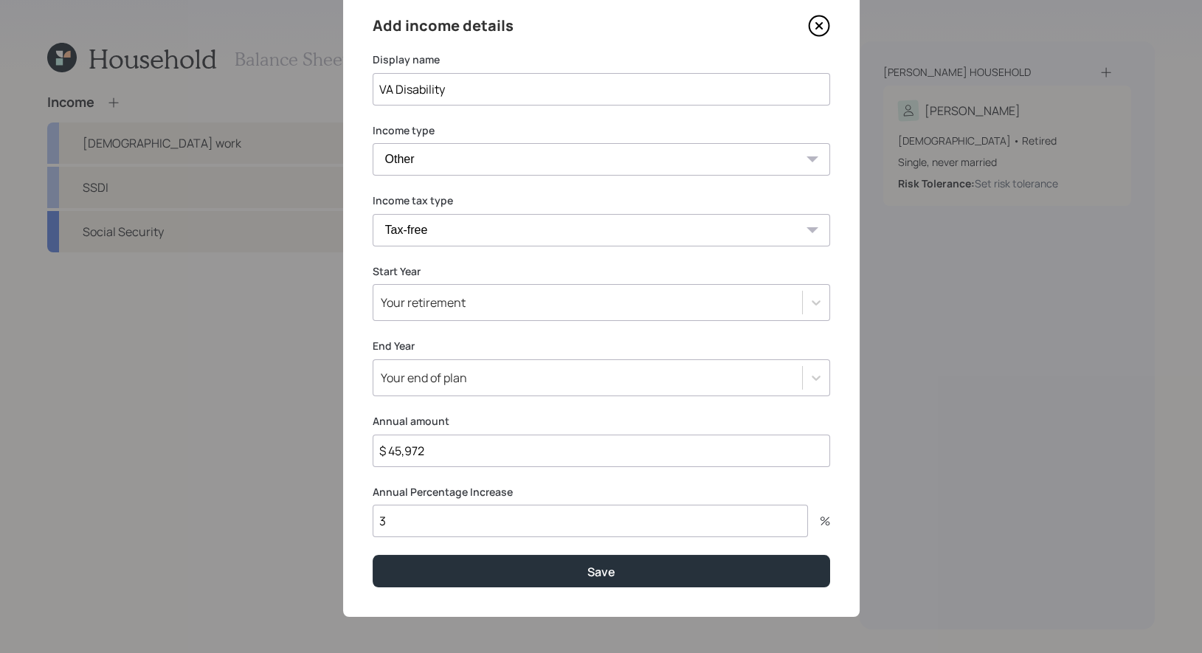
type input "$ 45,972"
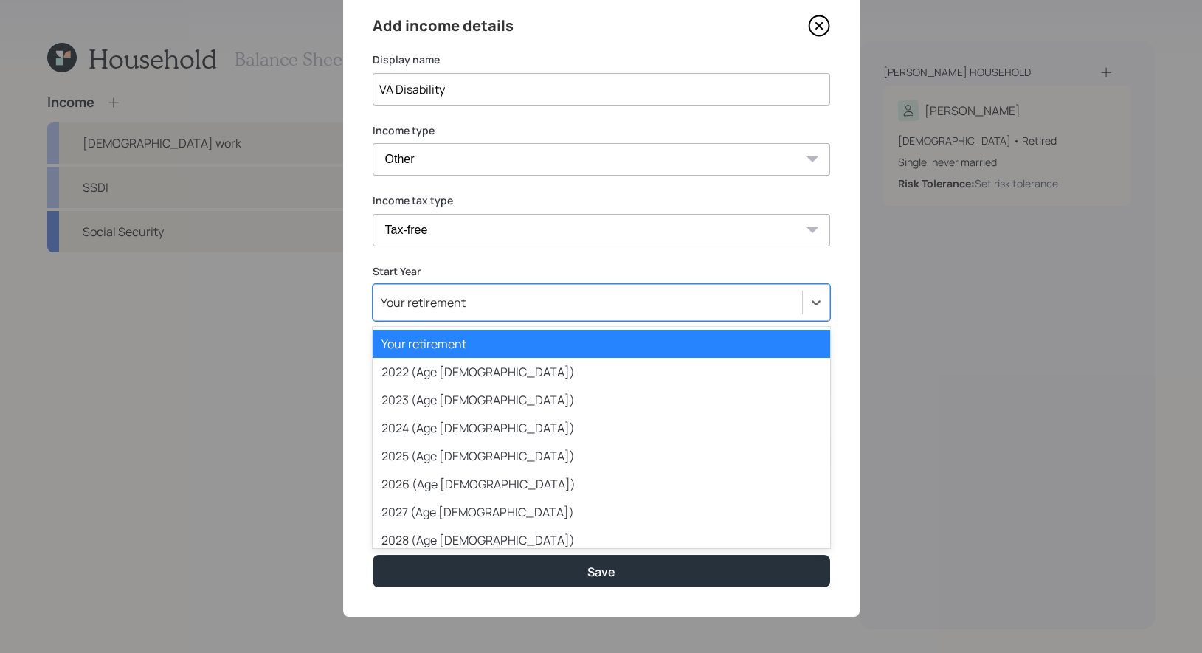
click at [440, 309] on div "Your retirement" at bounding box center [423, 303] width 85 height 16
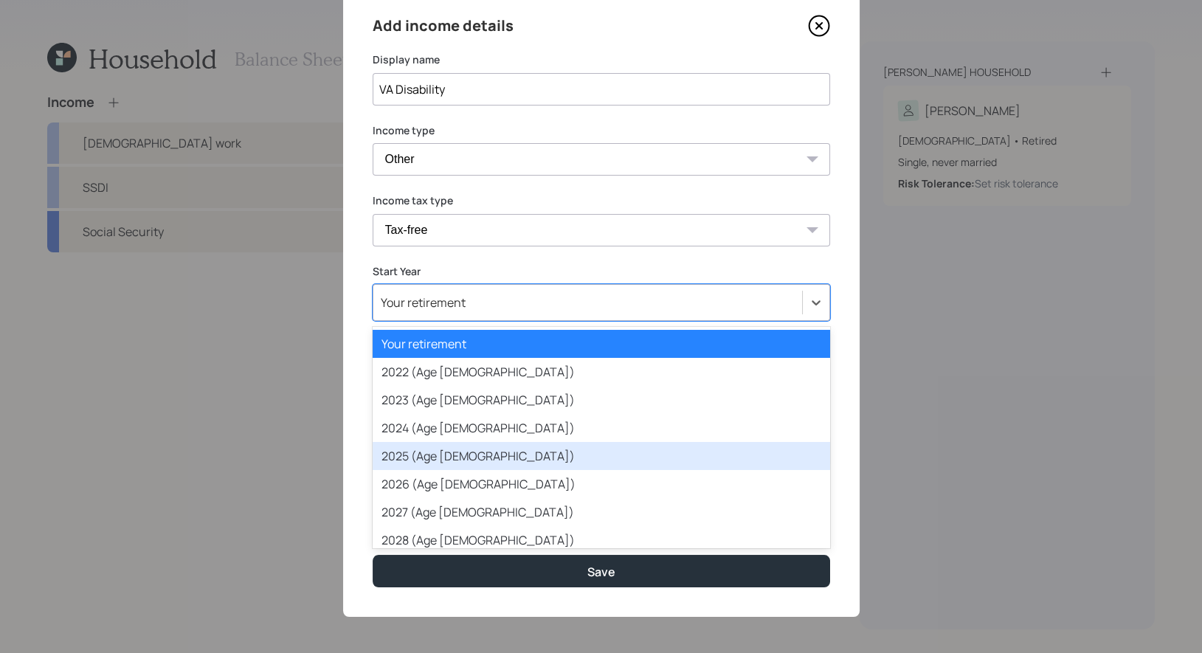
click at [444, 457] on div "2025 (Age [DEMOGRAPHIC_DATA])" at bounding box center [602, 456] width 458 height 28
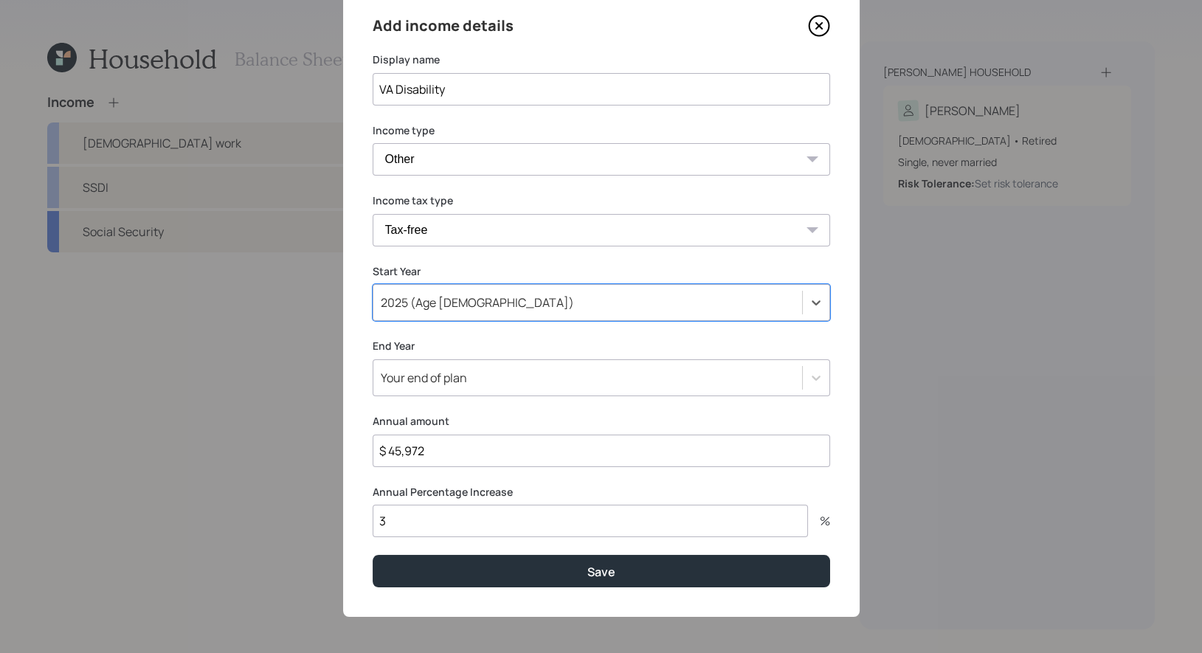
click at [447, 527] on input "3" at bounding box center [591, 521] width 436 height 32
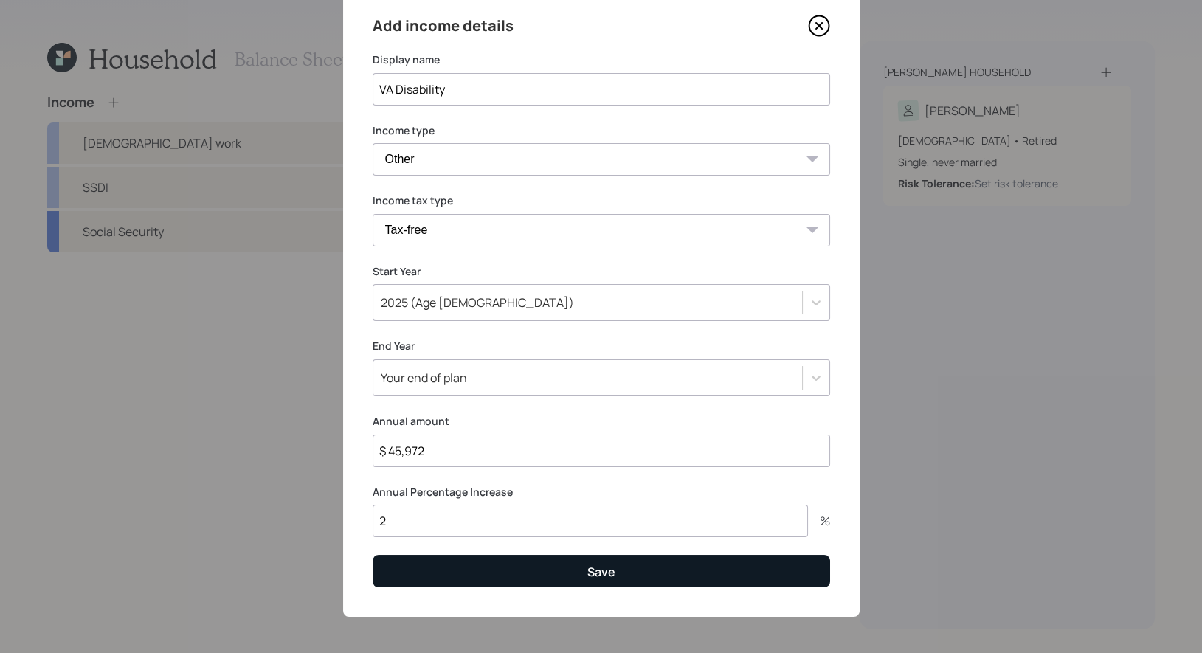
type input "2"
click at [488, 569] on button "Save" at bounding box center [602, 571] width 458 height 32
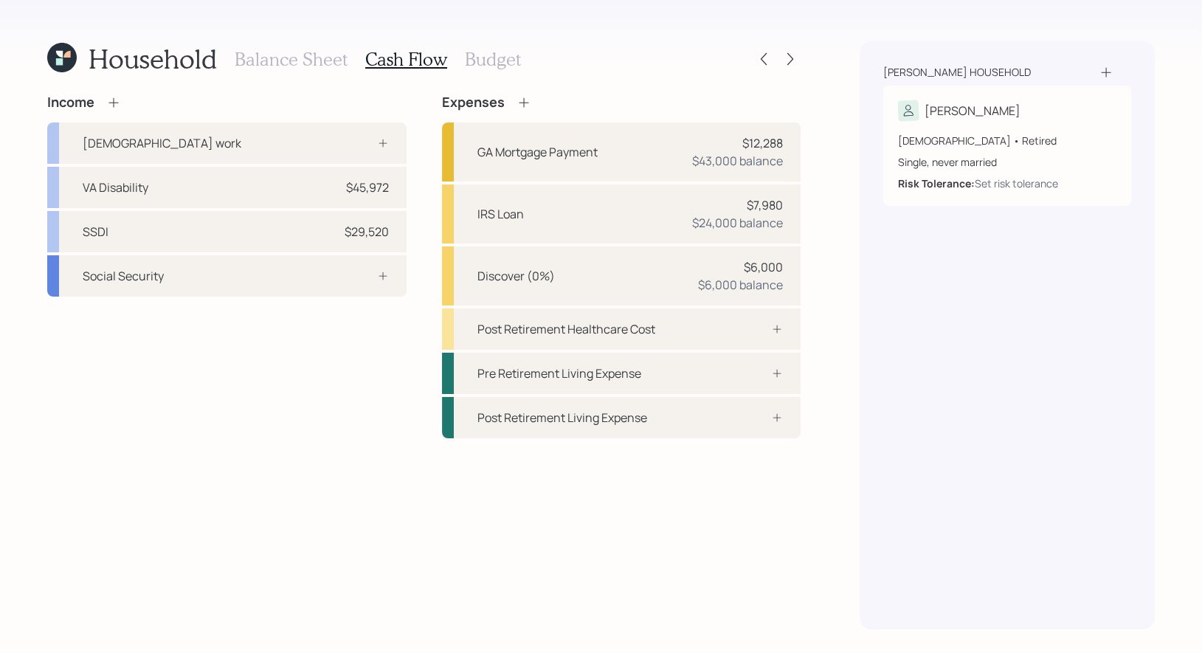
click at [481, 61] on h3 "Budget" at bounding box center [493, 59] width 56 height 21
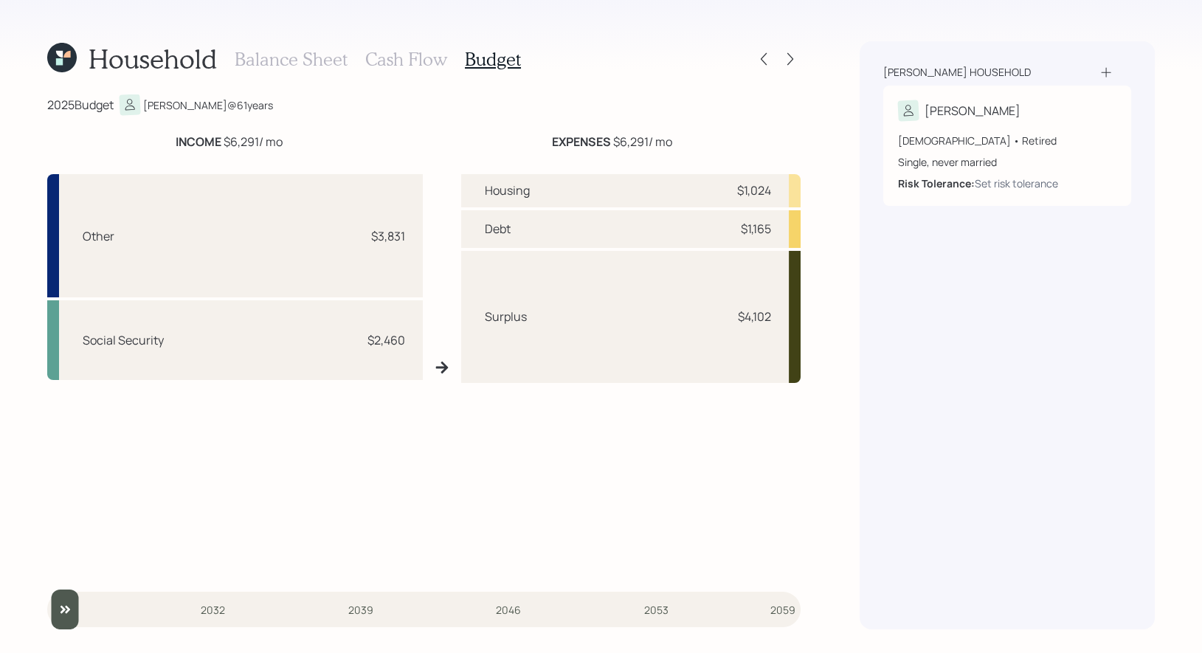
click at [273, 59] on h3 "Balance Sheet" at bounding box center [291, 59] width 113 height 21
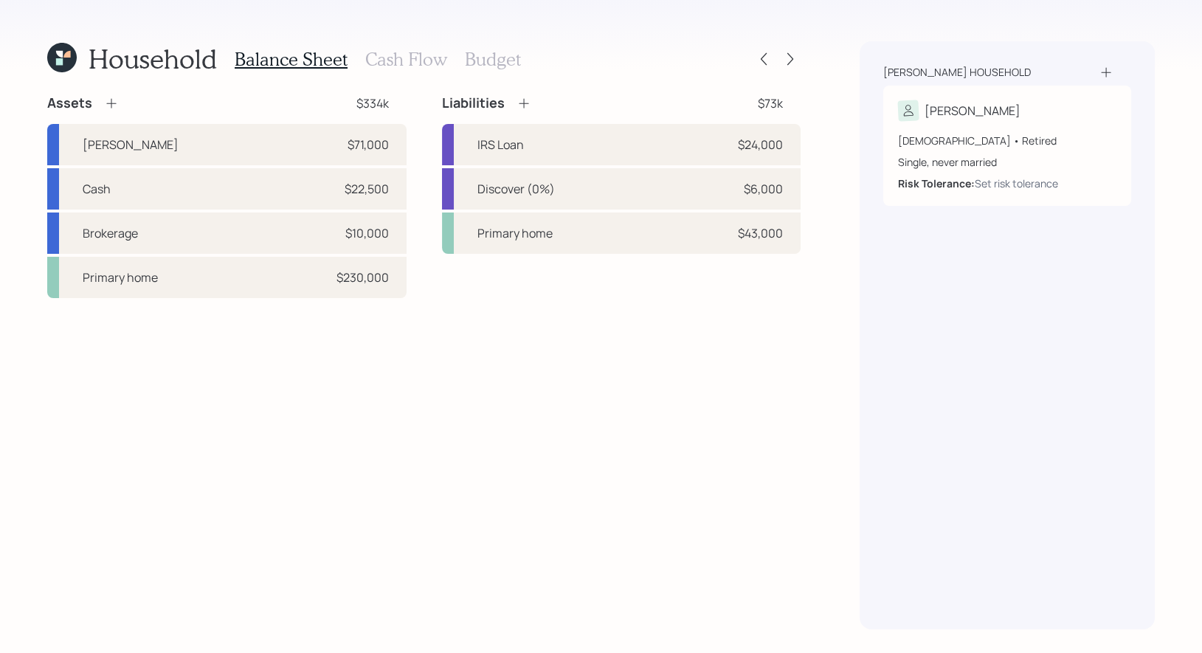
click at [487, 59] on h3 "Budget" at bounding box center [493, 59] width 56 height 21
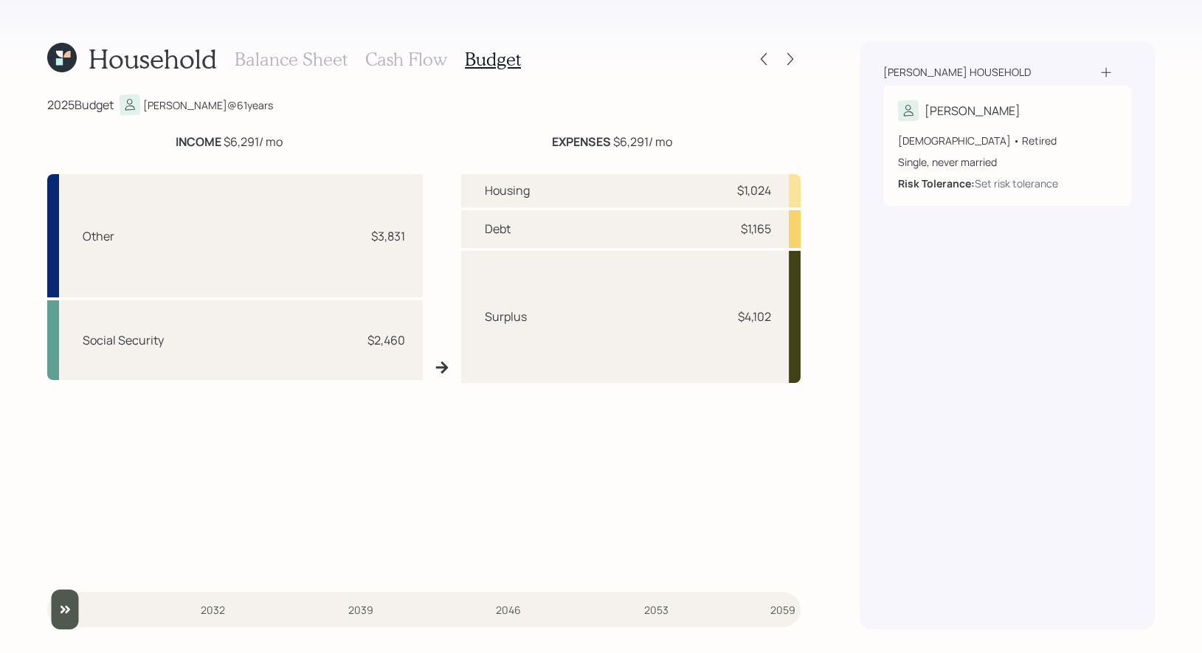
click at [313, 55] on h3 "Balance Sheet" at bounding box center [291, 59] width 113 height 21
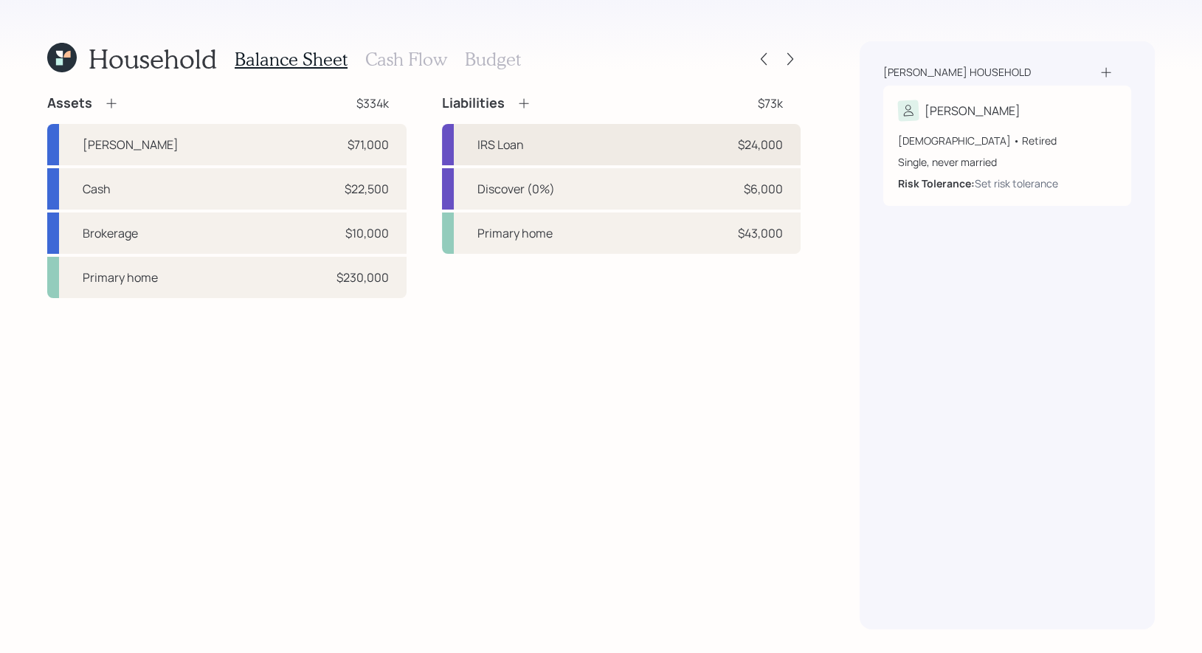
click at [560, 162] on div "IRS Loan $24,000" at bounding box center [621, 144] width 359 height 41
select select "credit_card"
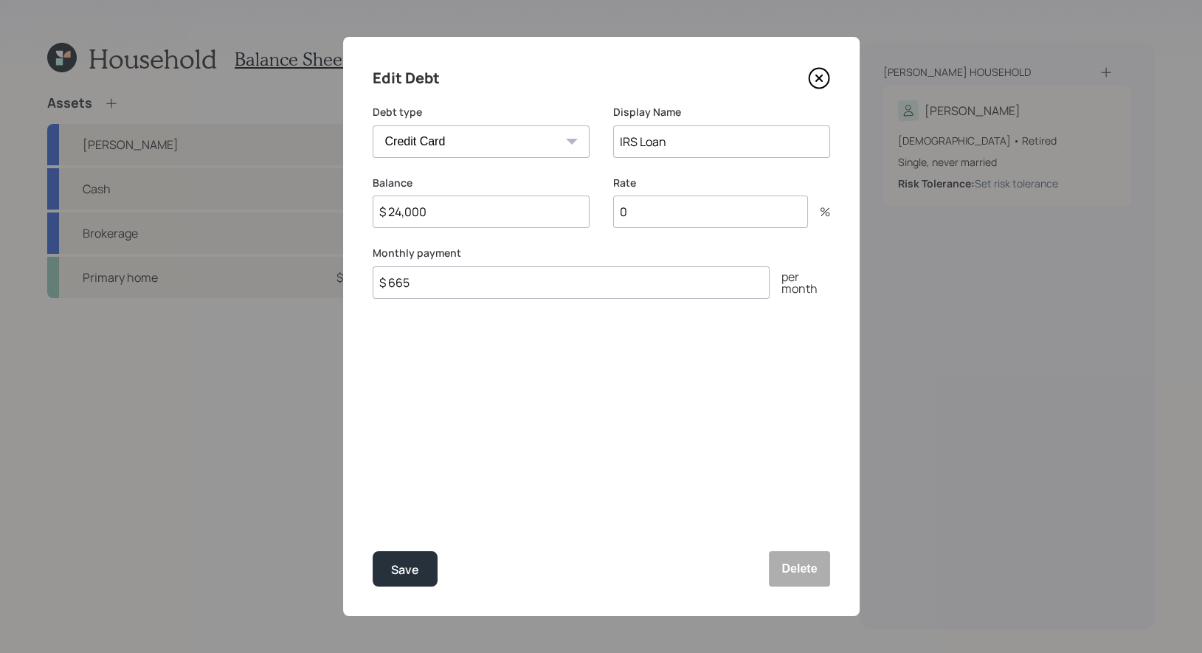
click at [438, 289] on input "$ 665" at bounding box center [571, 282] width 397 height 32
type input "$ 1,000"
click at [407, 572] on div "Save" at bounding box center [405, 570] width 28 height 20
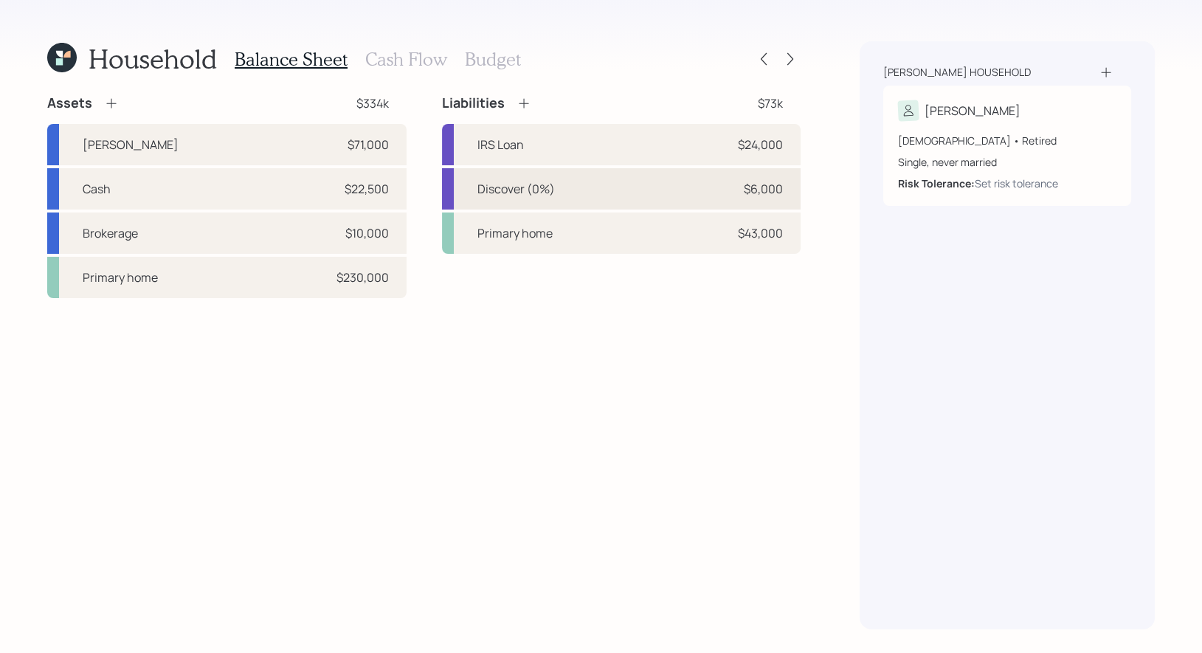
click at [592, 193] on div "Discover (0%) $6,000" at bounding box center [621, 188] width 359 height 41
select select "credit_card"
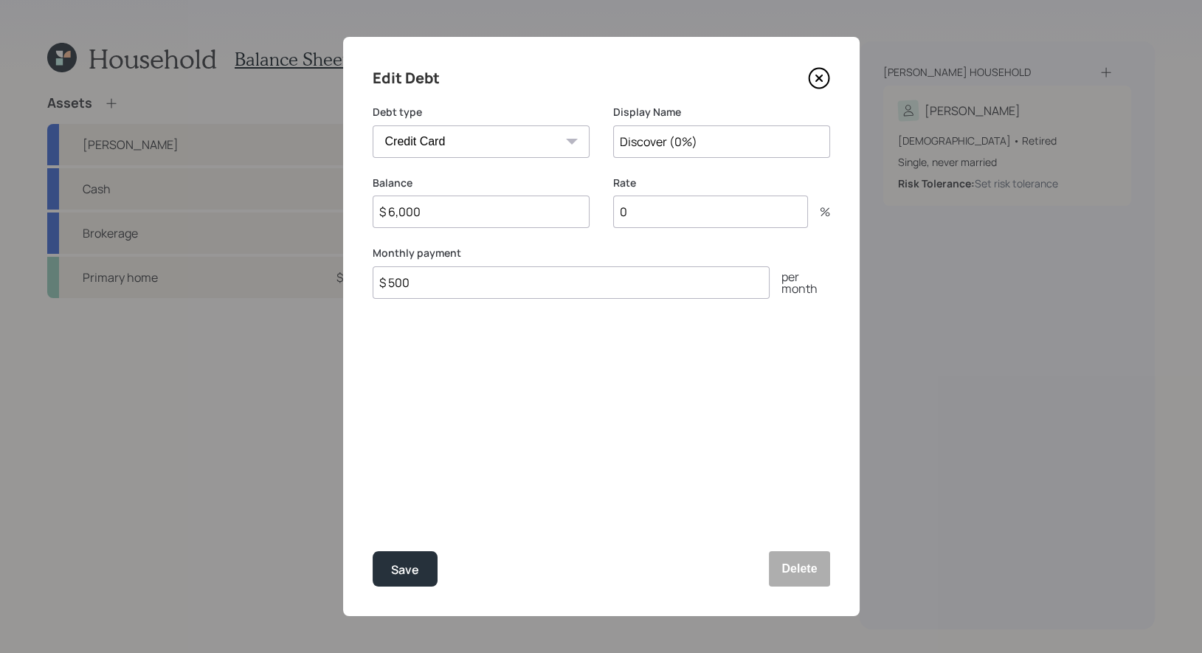
click at [441, 289] on input "$ 500" at bounding box center [571, 282] width 397 height 32
type input "$ 600"
click at [419, 574] on button "Save" at bounding box center [405, 568] width 65 height 35
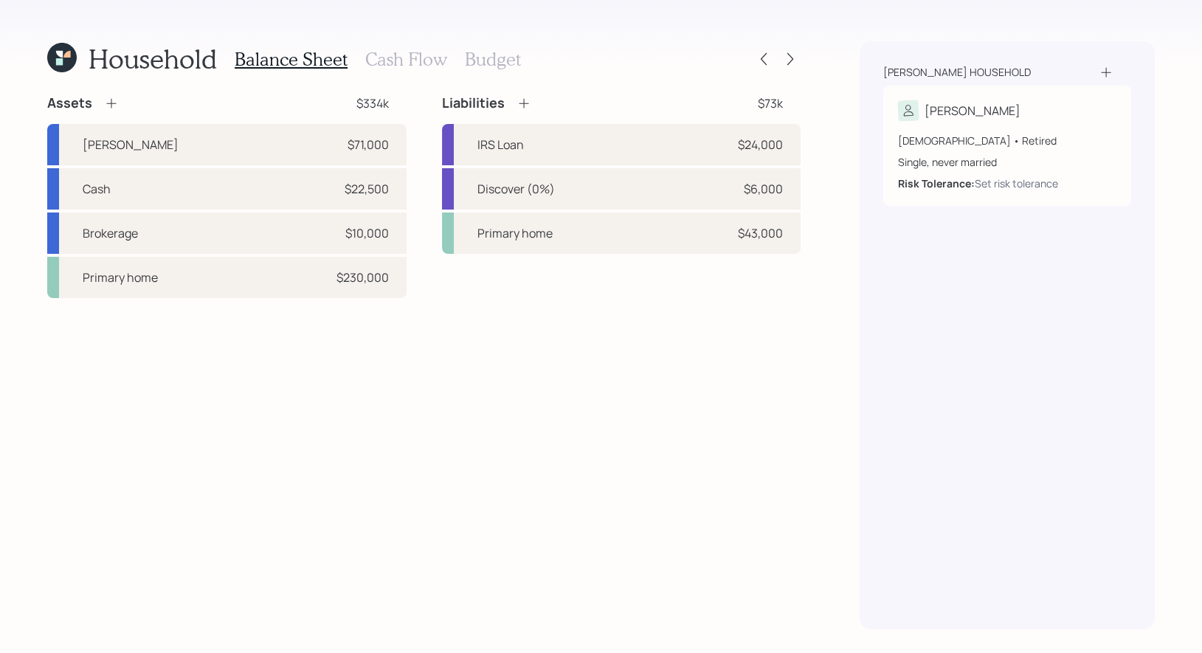
click at [480, 60] on h3 "Budget" at bounding box center [493, 59] width 56 height 21
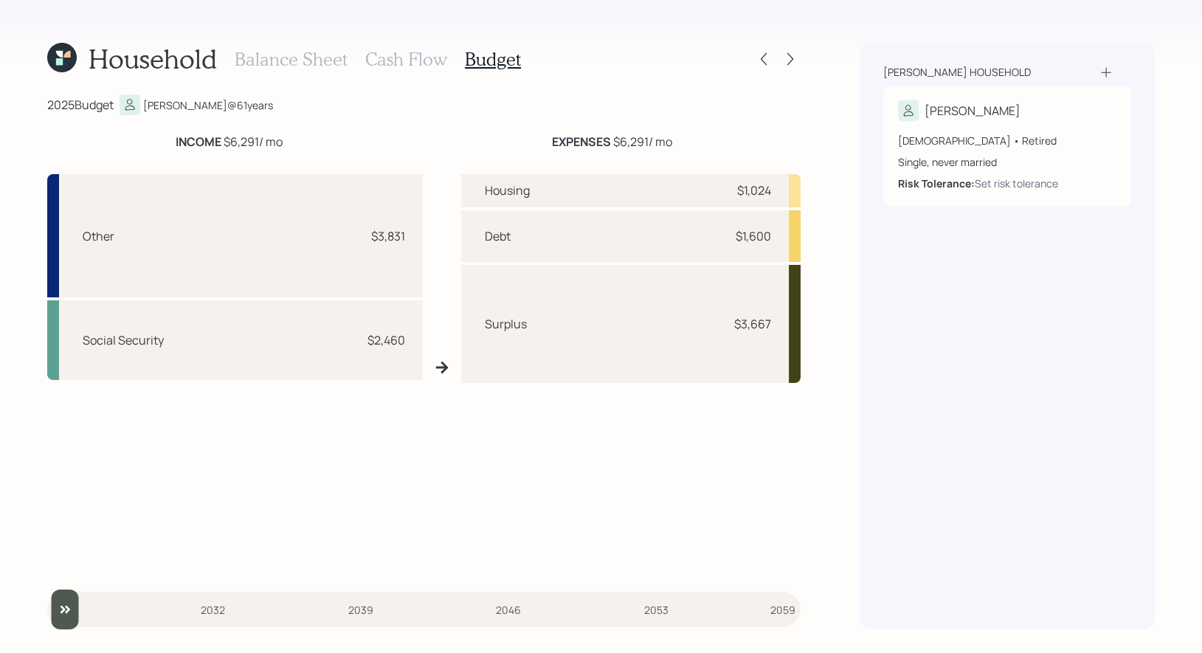
click at [399, 58] on h3 "Cash Flow" at bounding box center [406, 59] width 82 height 21
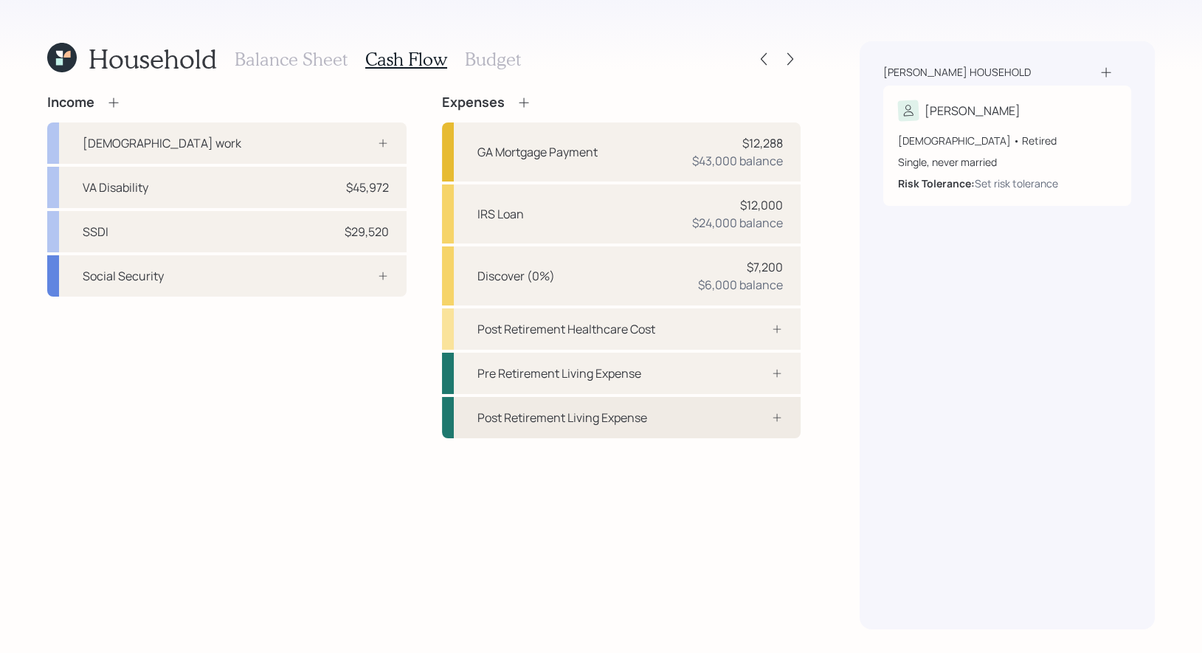
click at [624, 418] on div "Post Retirement Living Expense" at bounding box center [563, 418] width 170 height 18
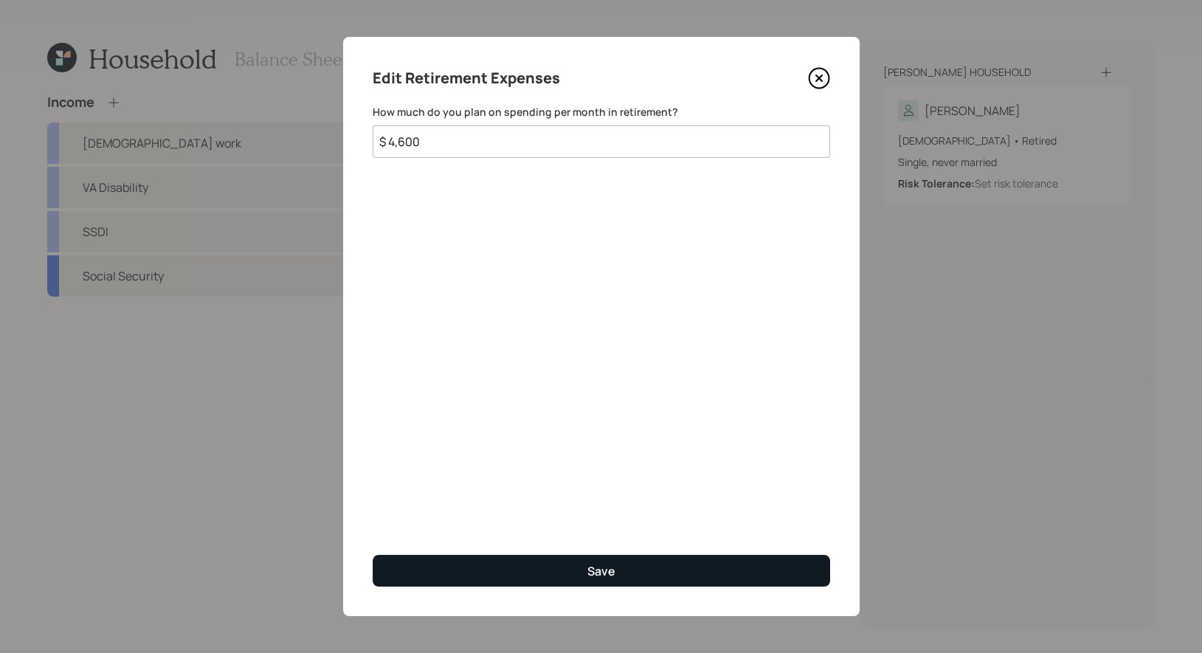
type input "$ 4,600"
click at [553, 568] on button "Save" at bounding box center [602, 571] width 458 height 32
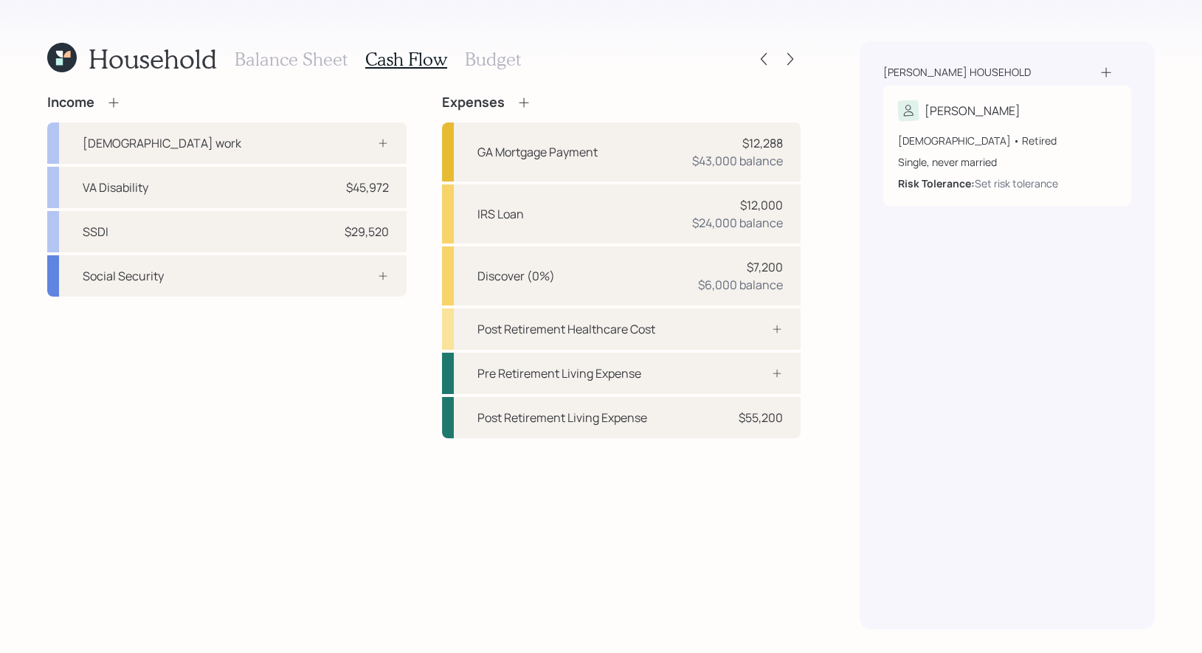
click at [520, 100] on icon at bounding box center [524, 102] width 15 height 15
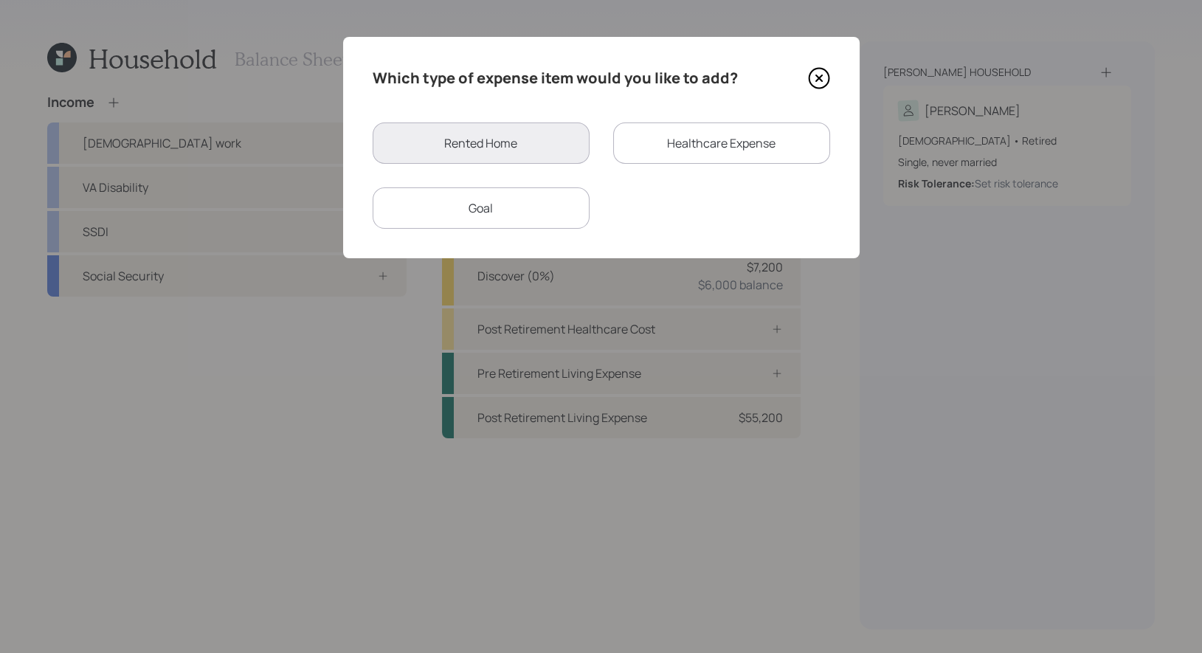
click at [515, 211] on div "Goal" at bounding box center [481, 207] width 217 height 41
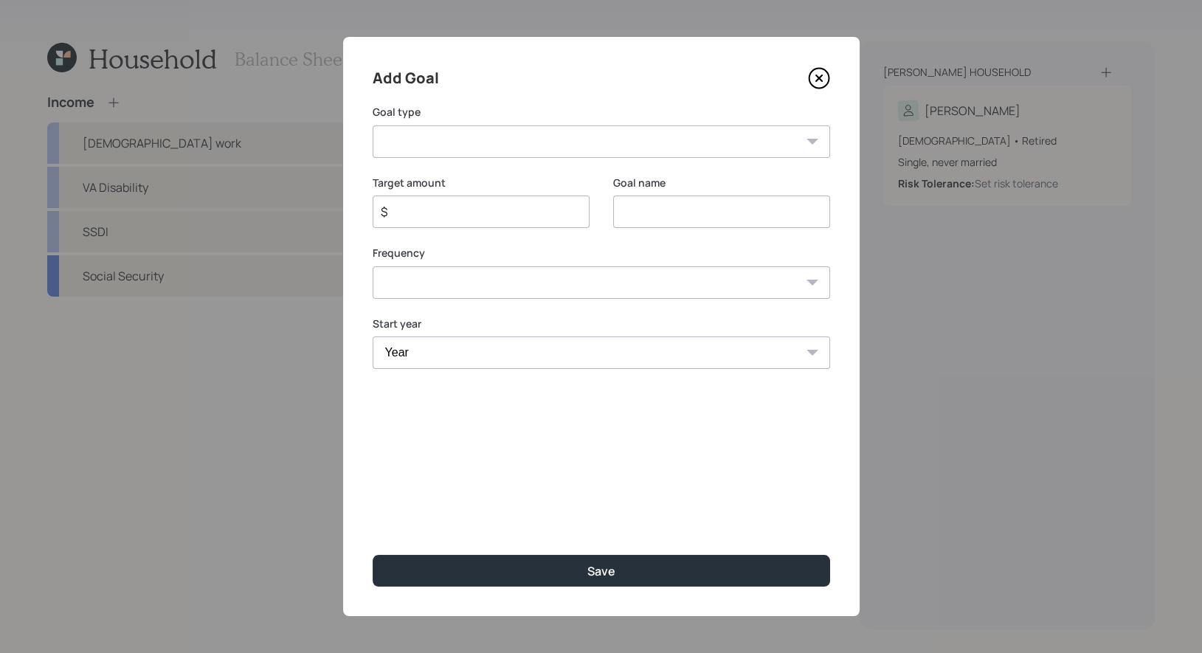
click at [656, 223] on input at bounding box center [721, 212] width 217 height 32
type input "Roof Project"
click at [540, 148] on select "Create an emergency fund Donate to charity Purchase a home Make a purchase Supp…" at bounding box center [602, 141] width 458 height 32
select select "other"
click at [373, 125] on select "Create an emergency fund Donate to charity Purchase a home Make a purchase Supp…" at bounding box center [602, 141] width 458 height 32
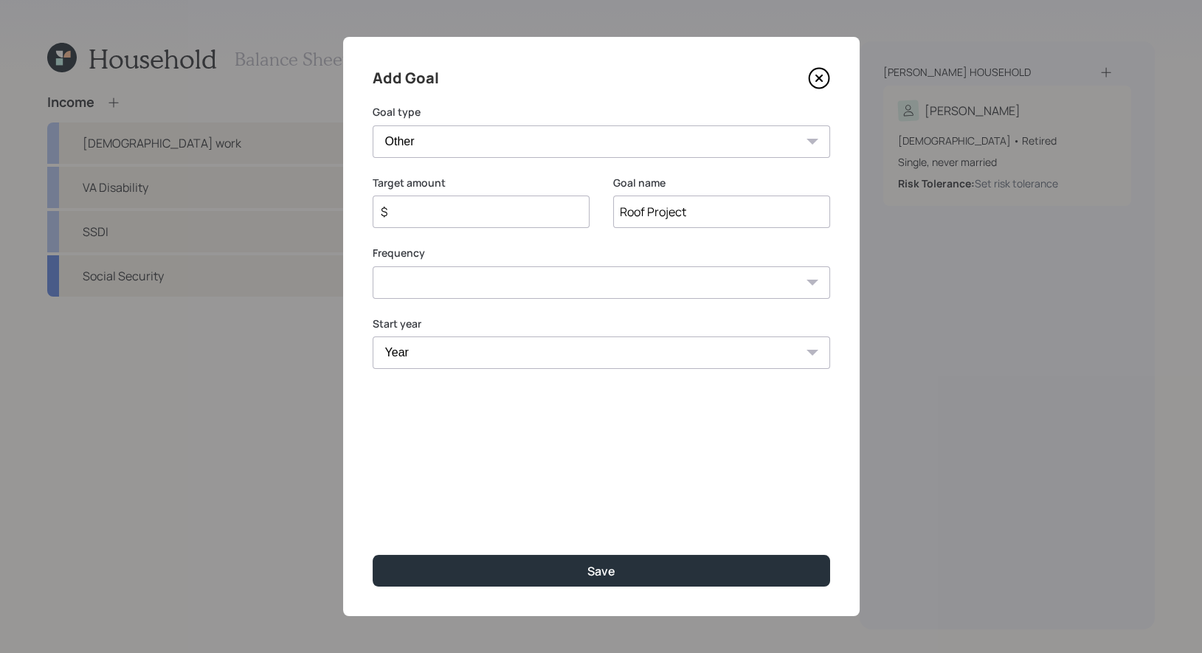
click at [468, 215] on input "$" at bounding box center [475, 212] width 192 height 18
type input "$ 2,500"
click at [534, 278] on select "One time Every 1 year Every 2 years Every 3 years Every 4 years Every 5 years E…" at bounding box center [602, 282] width 458 height 32
select select "0"
click at [373, 266] on select "One time Every 1 year Every 2 years Every 3 years Every 4 years Every 5 years E…" at bounding box center [602, 282] width 458 height 32
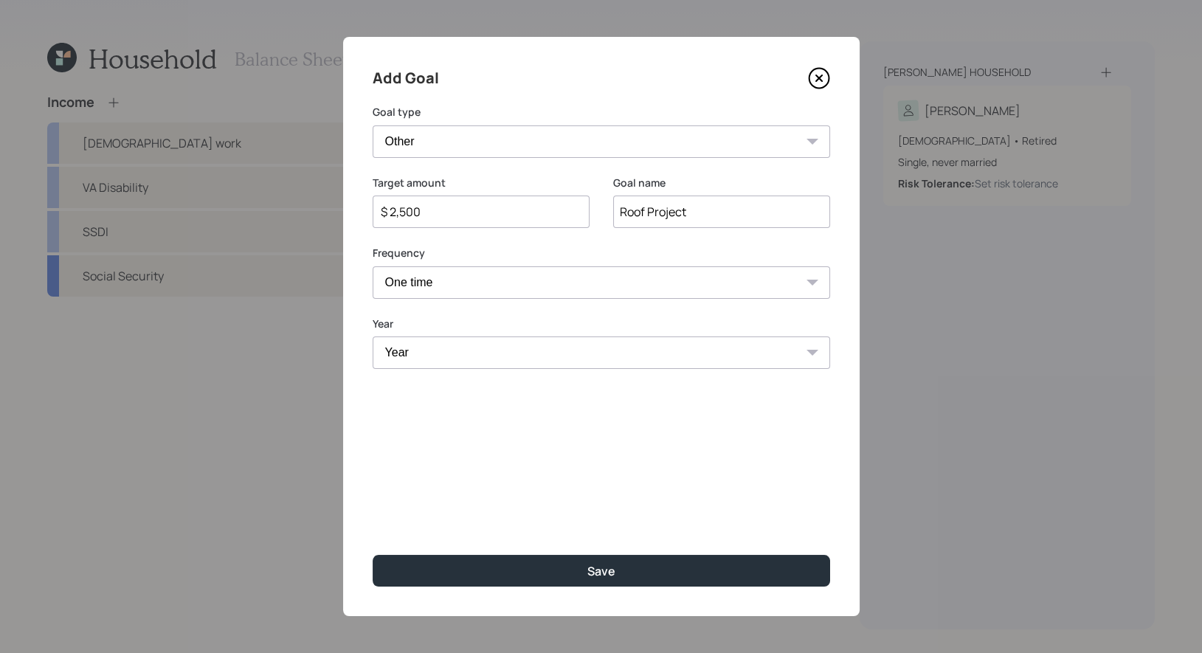
click at [487, 355] on select "Year 2025 2026 2027 2028 2029 2030 2031 2032 2033 2034 2035 2036 2037 2038 2039…" at bounding box center [602, 353] width 458 height 32
select select "2025"
click at [373, 337] on select "Year 2025 2026 2027 2028 2029 2030 2031 2032 2033 2034 2035 2036 2037 2038 2039…" at bounding box center [602, 353] width 458 height 32
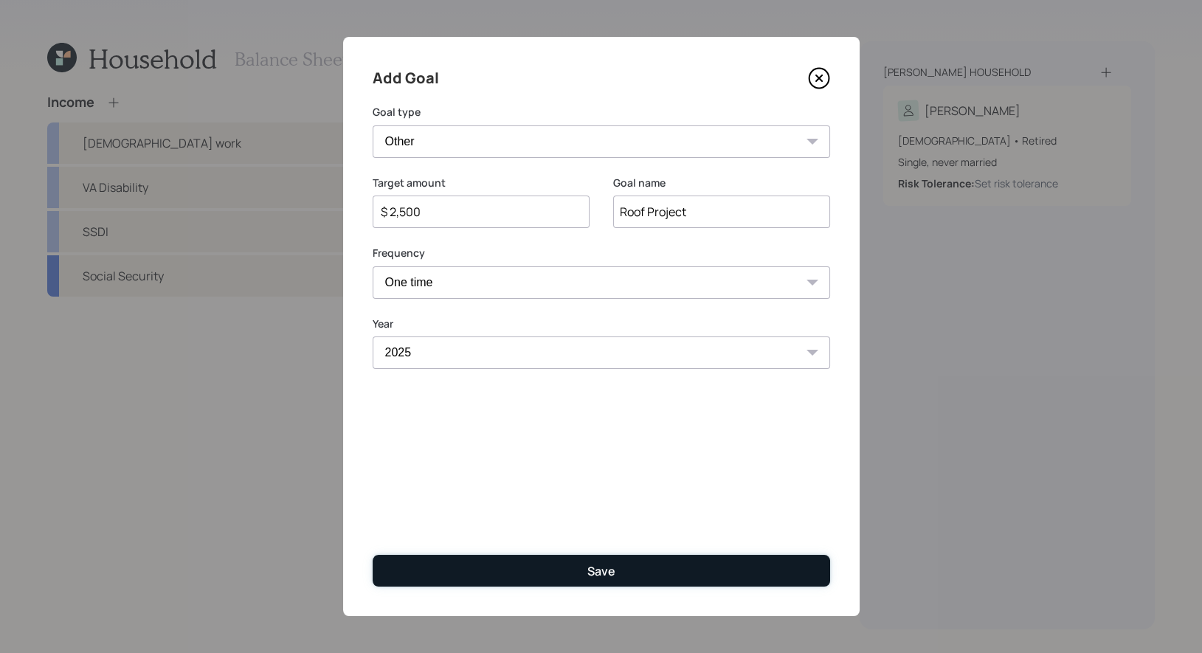
click at [536, 570] on button "Save" at bounding box center [602, 571] width 458 height 32
type input "$"
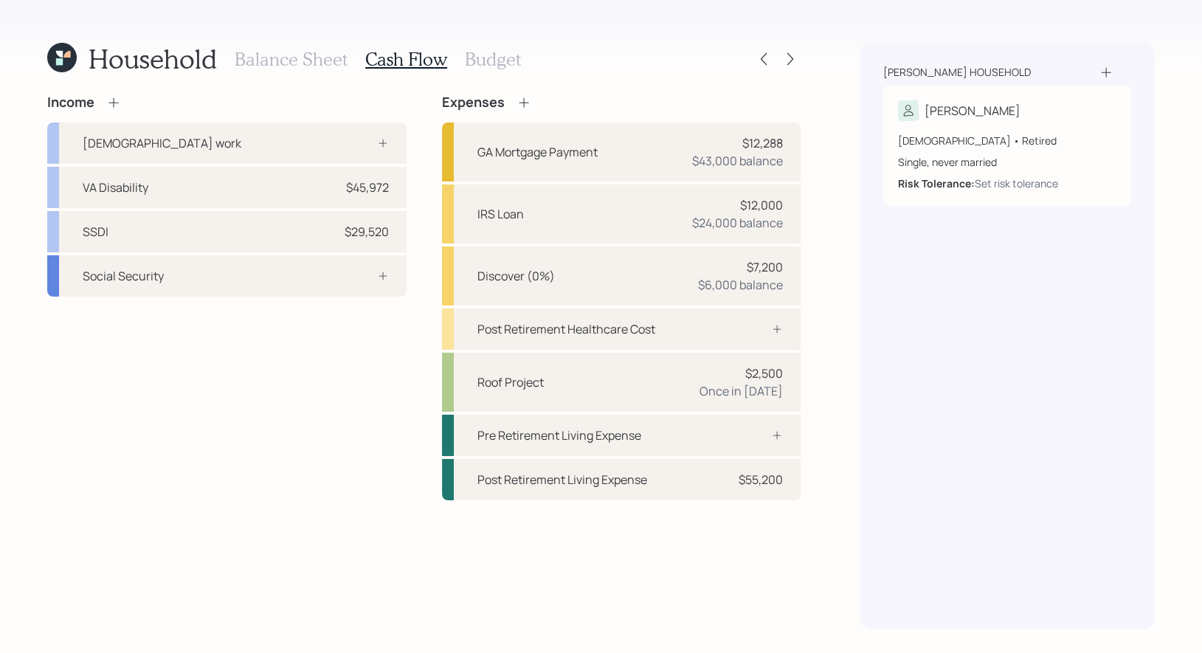
click at [519, 97] on icon at bounding box center [524, 102] width 15 height 15
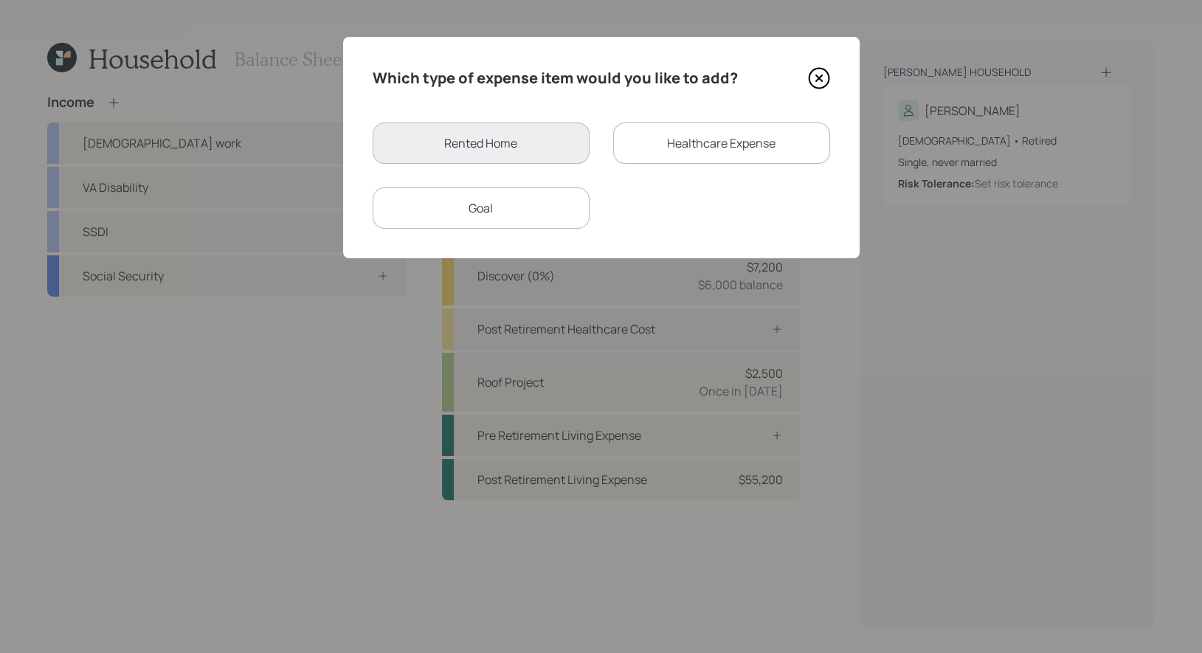
click at [513, 207] on div "Goal" at bounding box center [481, 207] width 217 height 41
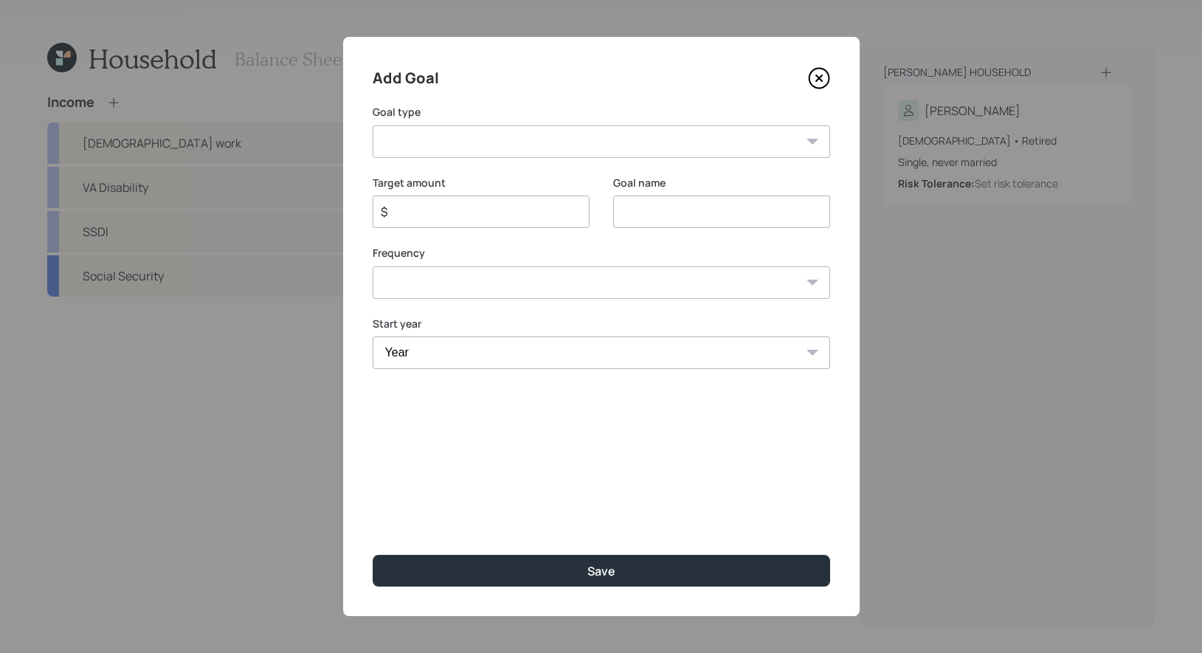
click at [655, 208] on input at bounding box center [721, 212] width 217 height 32
type input "Home Reno"
click at [421, 211] on input "$" at bounding box center [475, 212] width 192 height 18
click at [422, 132] on select "Create an emergency fund Donate to charity Purchase a home Make a purchase Supp…" at bounding box center [602, 141] width 458 height 32
select select "other"
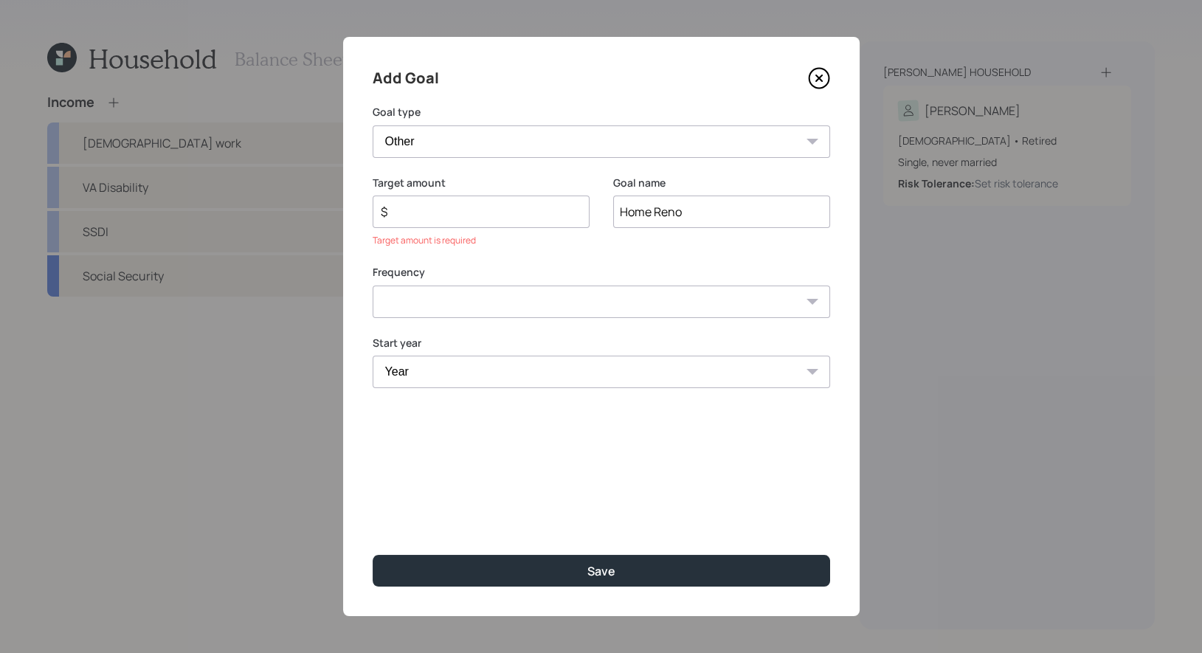
click at [373, 125] on select "Create an emergency fund Donate to charity Purchase a home Make a purchase Supp…" at bounding box center [602, 141] width 458 height 32
click at [416, 216] on input "$" at bounding box center [475, 212] width 192 height 18
type input "$ 4,000"
click at [447, 288] on select "One time Every 1 year Every 2 years Every 3 years Every 4 years Every 5 years E…" at bounding box center [602, 282] width 458 height 32
select select "0"
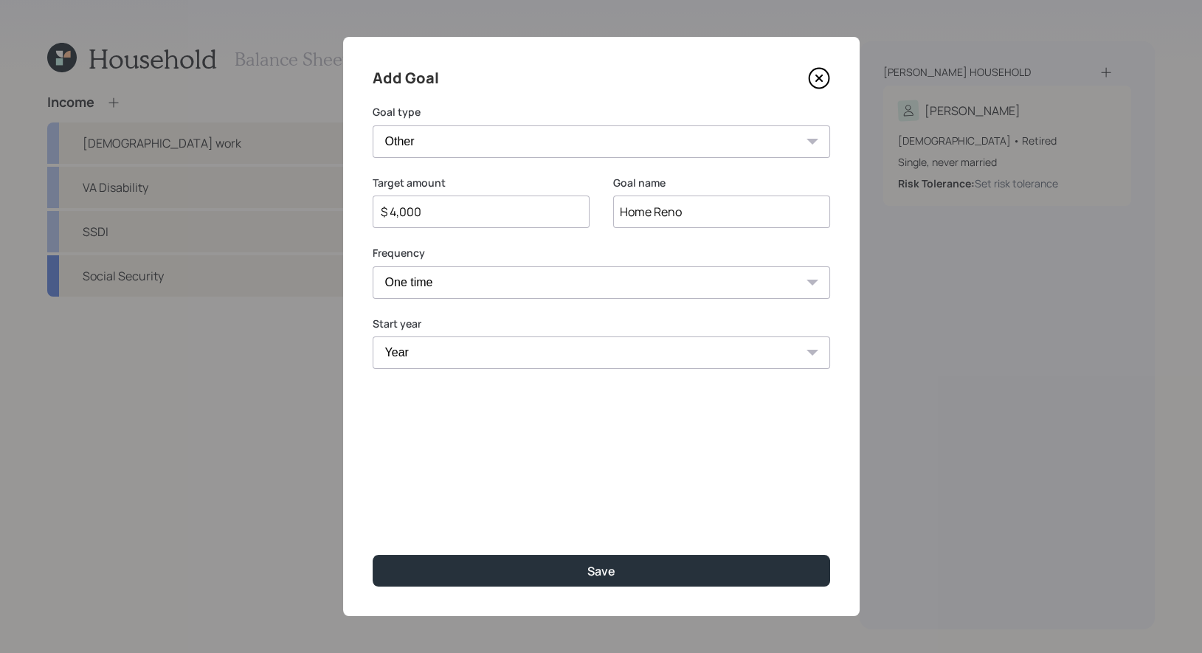
click at [373, 266] on select "One time Every 1 year Every 2 years Every 3 years Every 4 years Every 5 years E…" at bounding box center [602, 282] width 458 height 32
click at [458, 354] on select "Year 2025 2026 2027 2028 2029 2030 2031 2032 2033 2034 2035 2036 2037 2038 2039…" at bounding box center [602, 353] width 458 height 32
select select "2025"
click at [373, 337] on select "Year 2025 2026 2027 2028 2029 2030 2031 2032 2033 2034 2035 2036 2037 2038 2039…" at bounding box center [602, 353] width 458 height 32
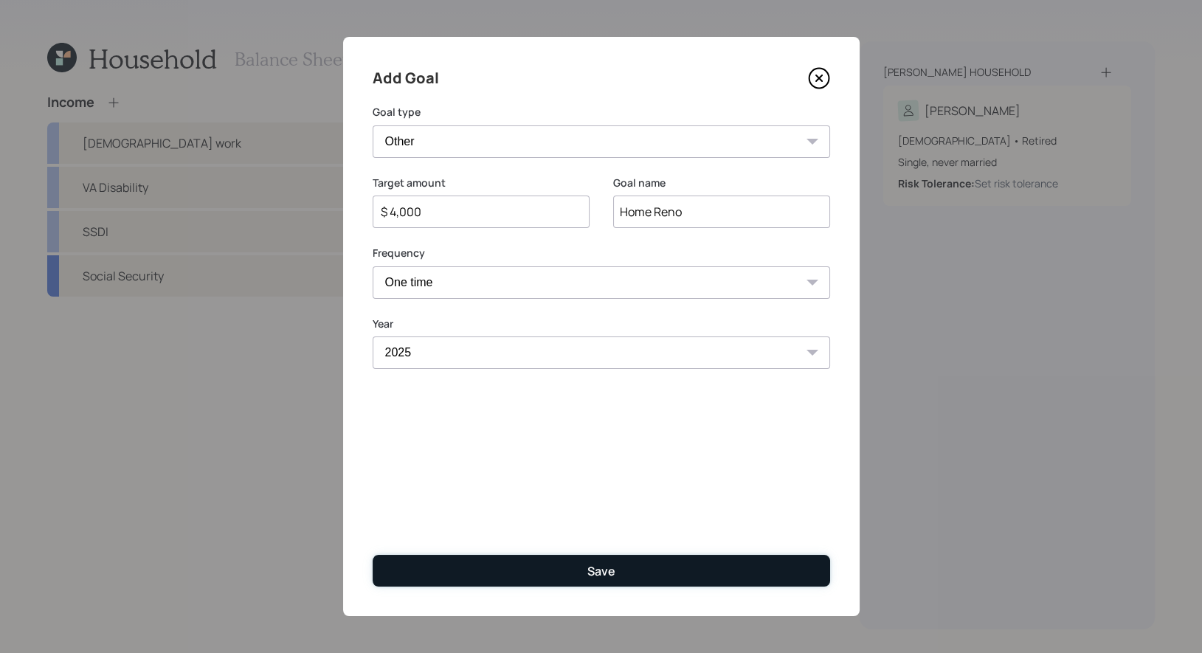
click at [486, 557] on button "Save" at bounding box center [602, 571] width 458 height 32
type input "$"
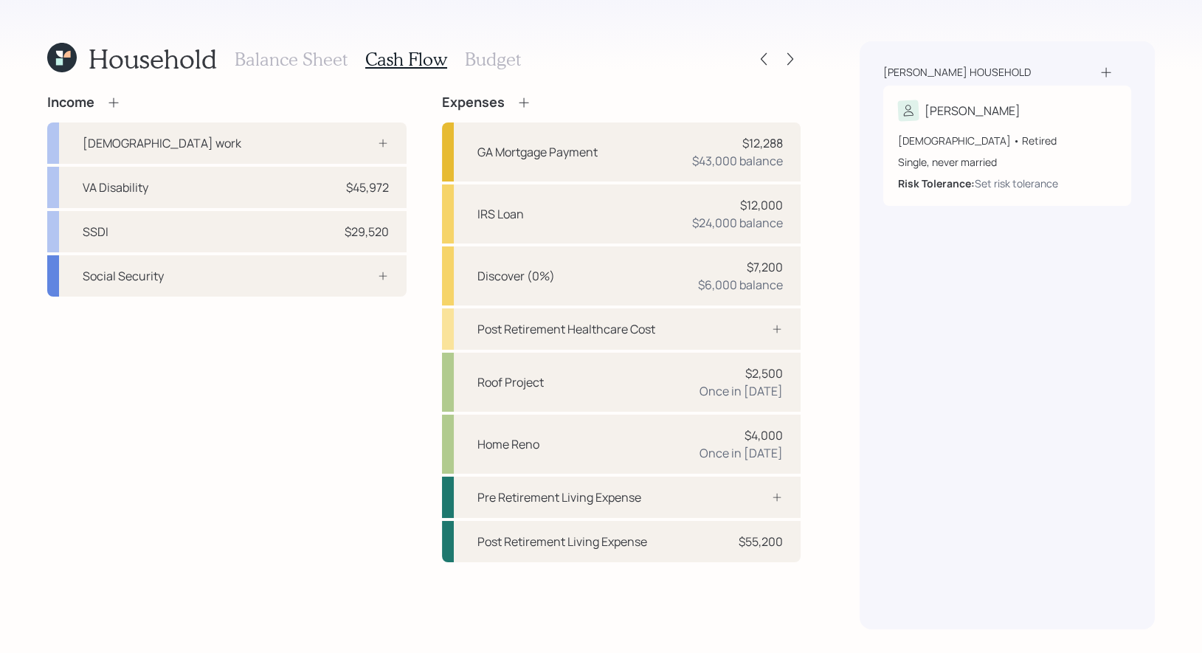
click at [526, 99] on icon at bounding box center [524, 102] width 15 height 15
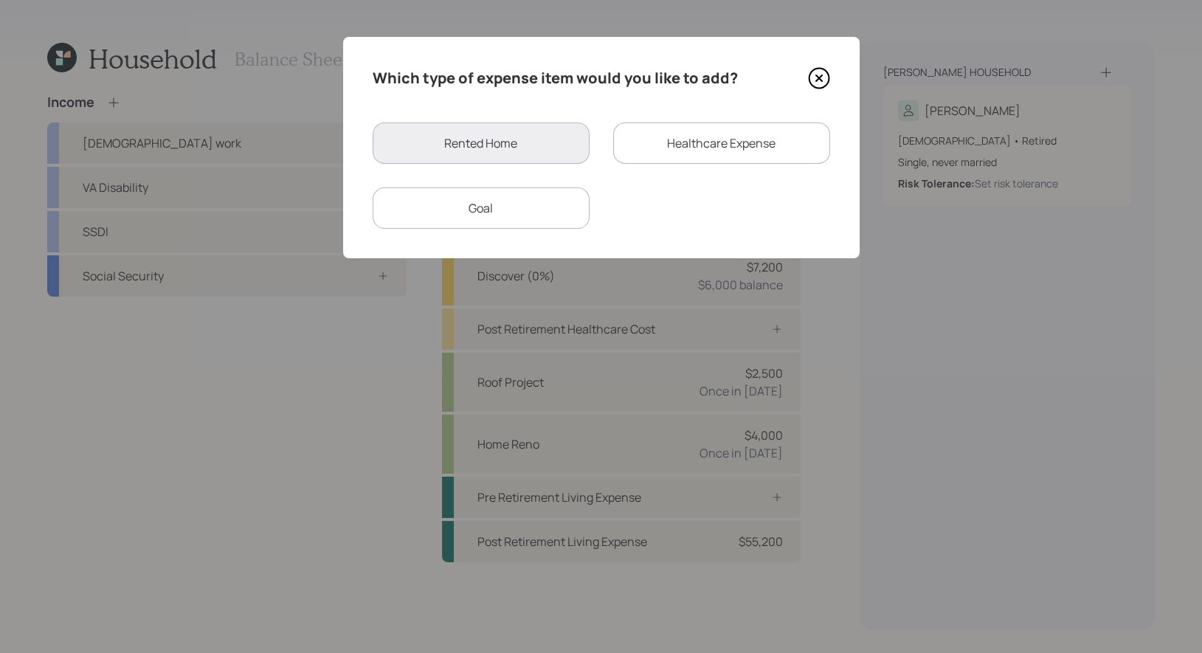
click at [506, 208] on div "Goal" at bounding box center [481, 207] width 217 height 41
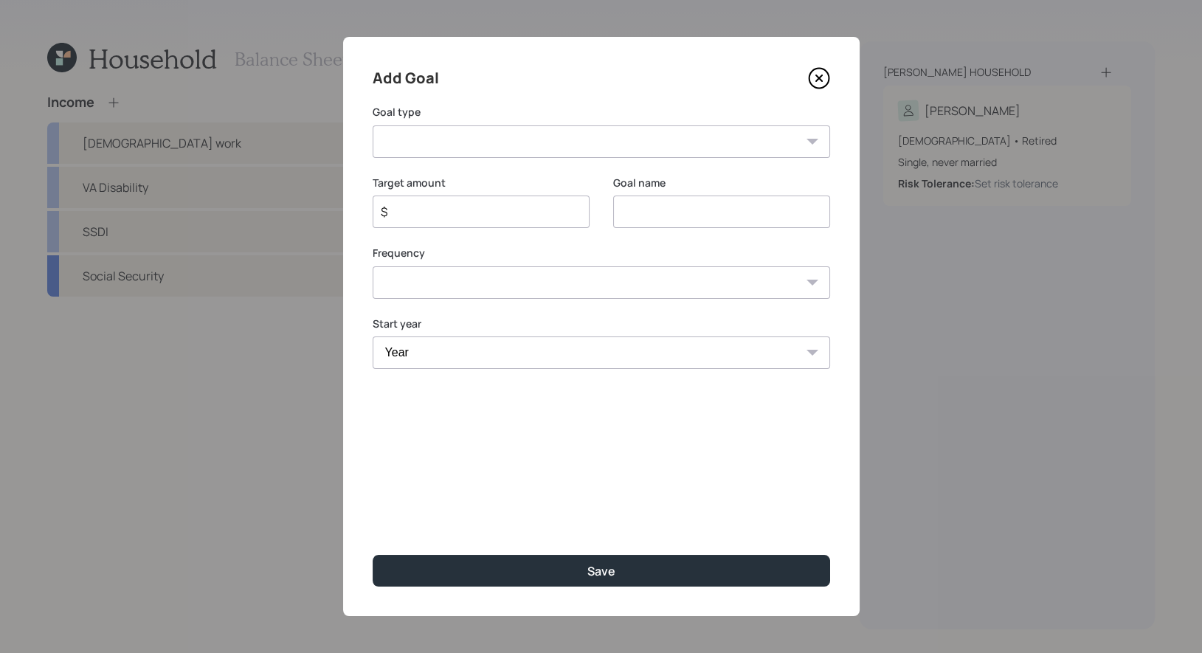
click at [641, 211] on input at bounding box center [721, 212] width 217 height 32
type input "Windows"
click at [467, 131] on select "Create an emergency fund Donate to charity Purchase a home Make a purchase Supp…" at bounding box center [602, 141] width 458 height 32
select select "other"
click at [373, 125] on select "Create an emergency fund Donate to charity Purchase a home Make a purchase Supp…" at bounding box center [602, 141] width 458 height 32
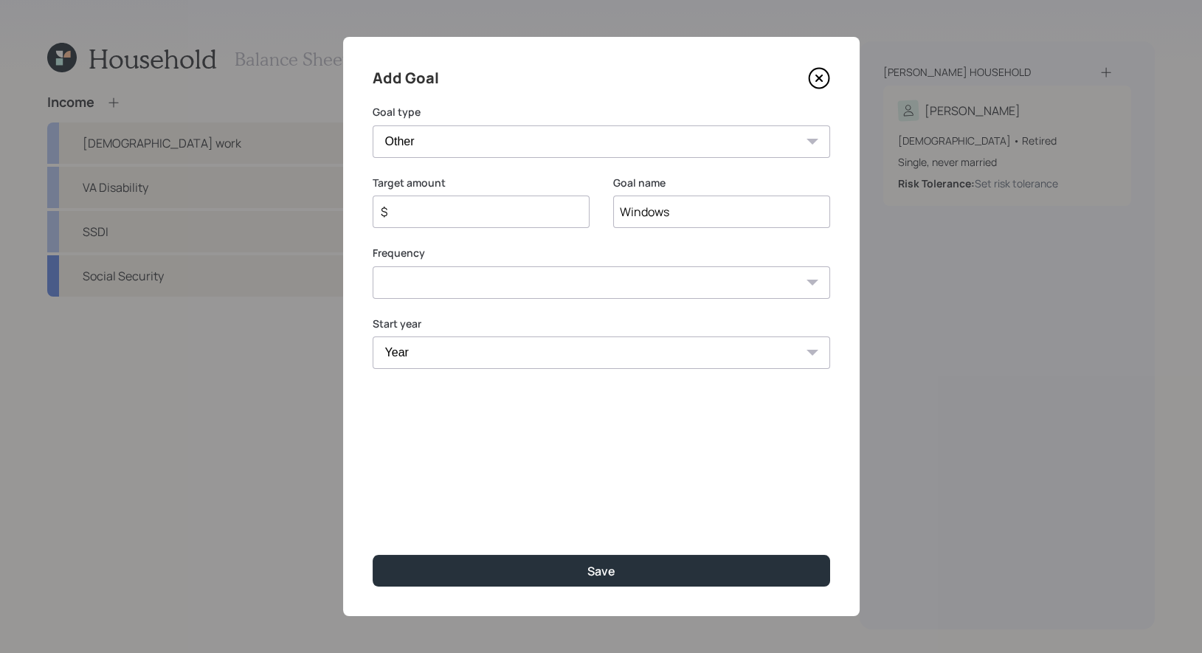
click at [546, 212] on input "$" at bounding box center [475, 212] width 192 height 18
type input "$ 6,000"
click at [562, 283] on select "One time Every 1 year Every 2 years Every 3 years Every 4 years Every 5 years E…" at bounding box center [602, 282] width 458 height 32
select select "0"
click at [373, 266] on select "One time Every 1 year Every 2 years Every 3 years Every 4 years Every 5 years E…" at bounding box center [602, 282] width 458 height 32
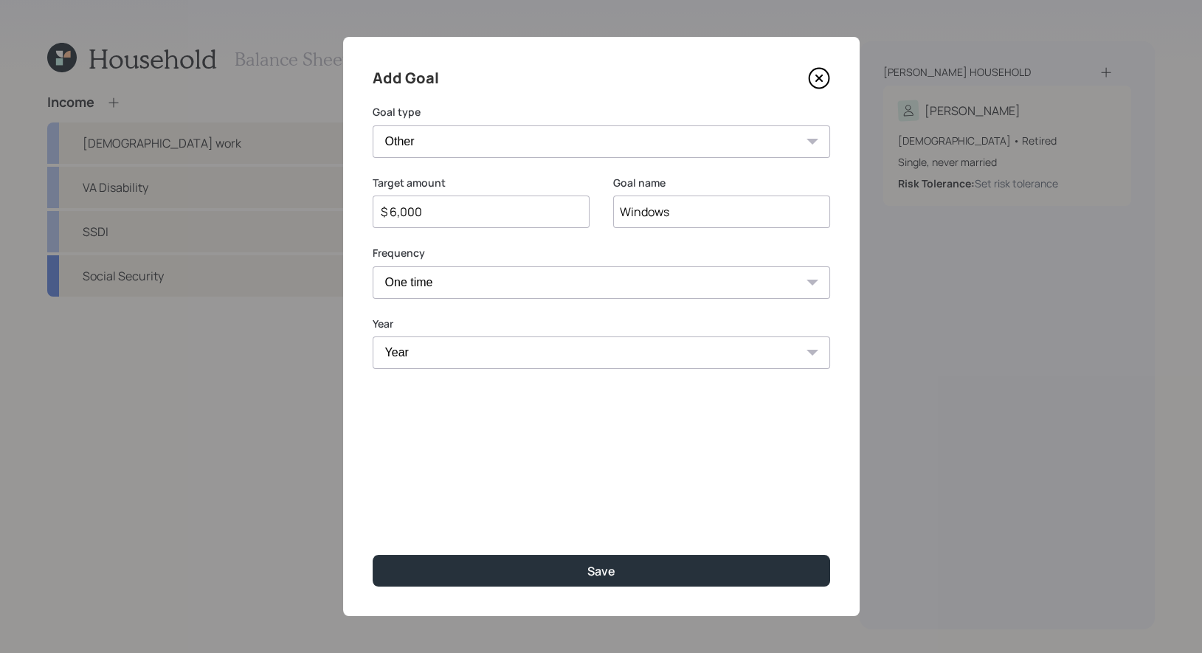
click at [467, 363] on select "Year 2025 2026 2027 2028 2029 2030 2031 2032 2033 2034 2035 2036 2037 2038 2039…" at bounding box center [602, 353] width 458 height 32
select select "2026"
click at [373, 337] on select "Year 2025 2026 2027 2028 2029 2030 2031 2032 2033 2034 2035 2036 2037 2038 2039…" at bounding box center [602, 353] width 458 height 32
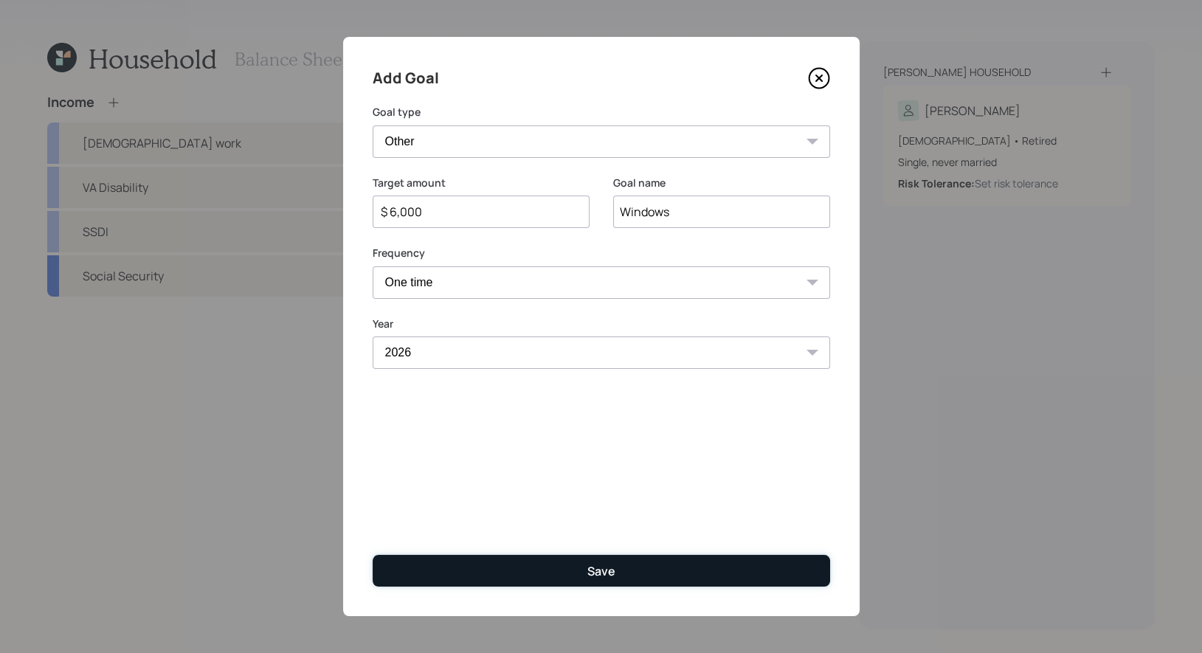
click at [477, 564] on button "Save" at bounding box center [602, 571] width 458 height 32
type input "$"
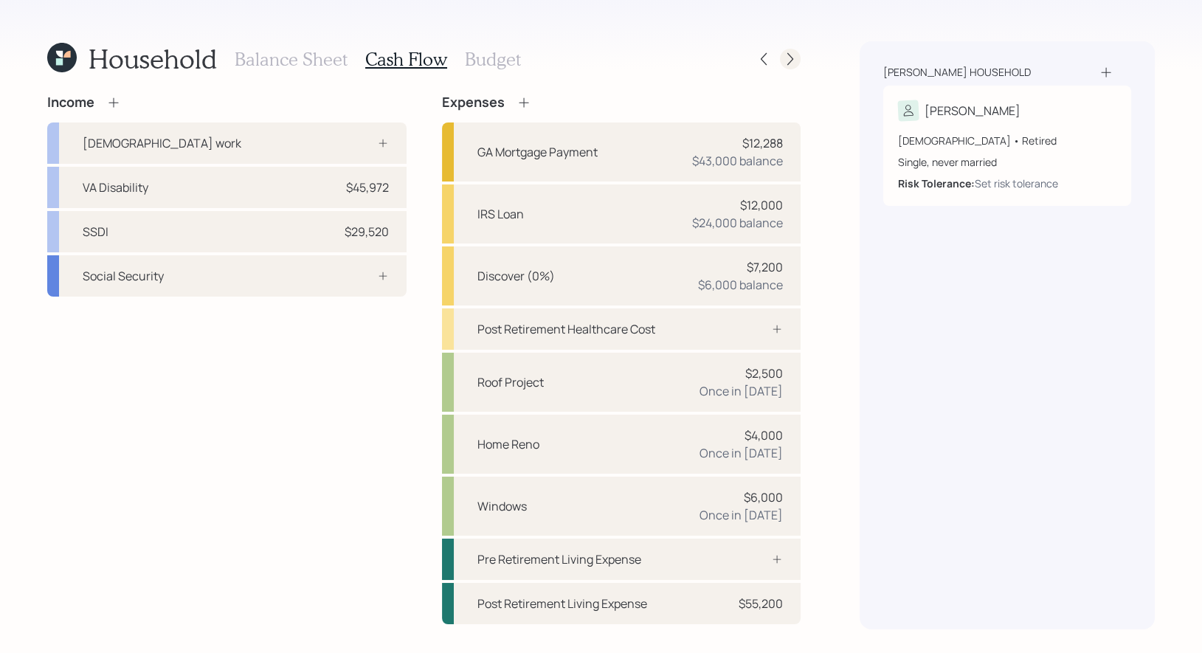
click at [791, 56] on icon at bounding box center [790, 59] width 15 height 15
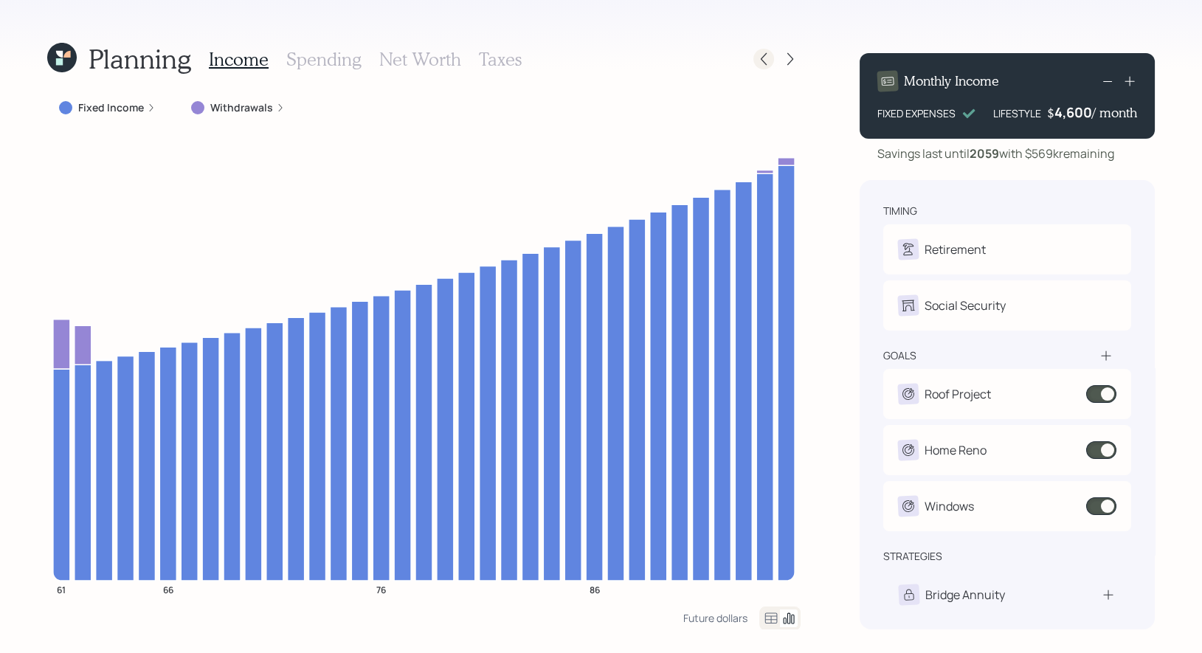
click at [762, 61] on icon at bounding box center [764, 59] width 15 height 15
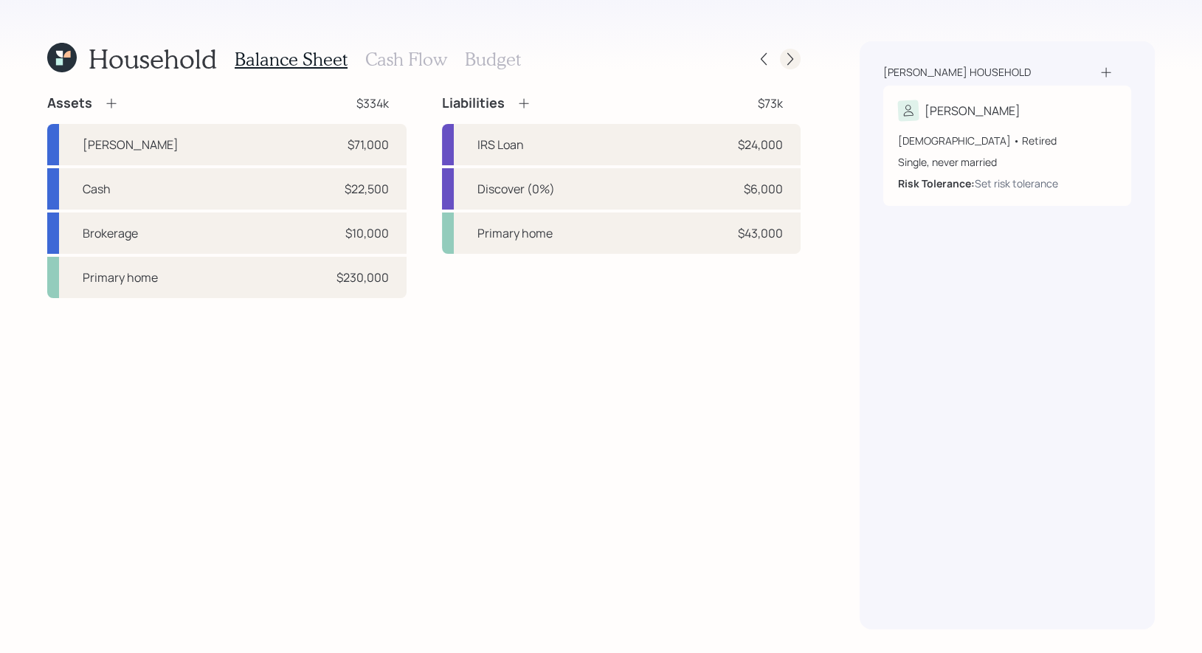
click at [794, 58] on icon at bounding box center [790, 59] width 15 height 15
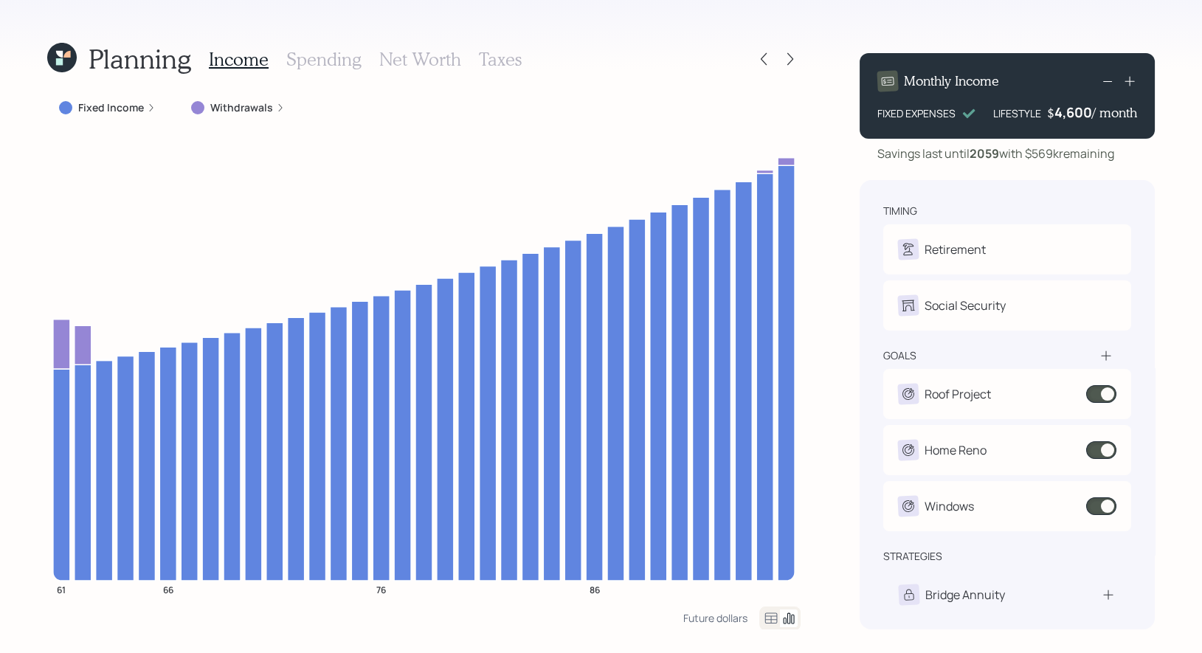
click at [402, 61] on h3 "Net Worth" at bounding box center [420, 59] width 82 height 21
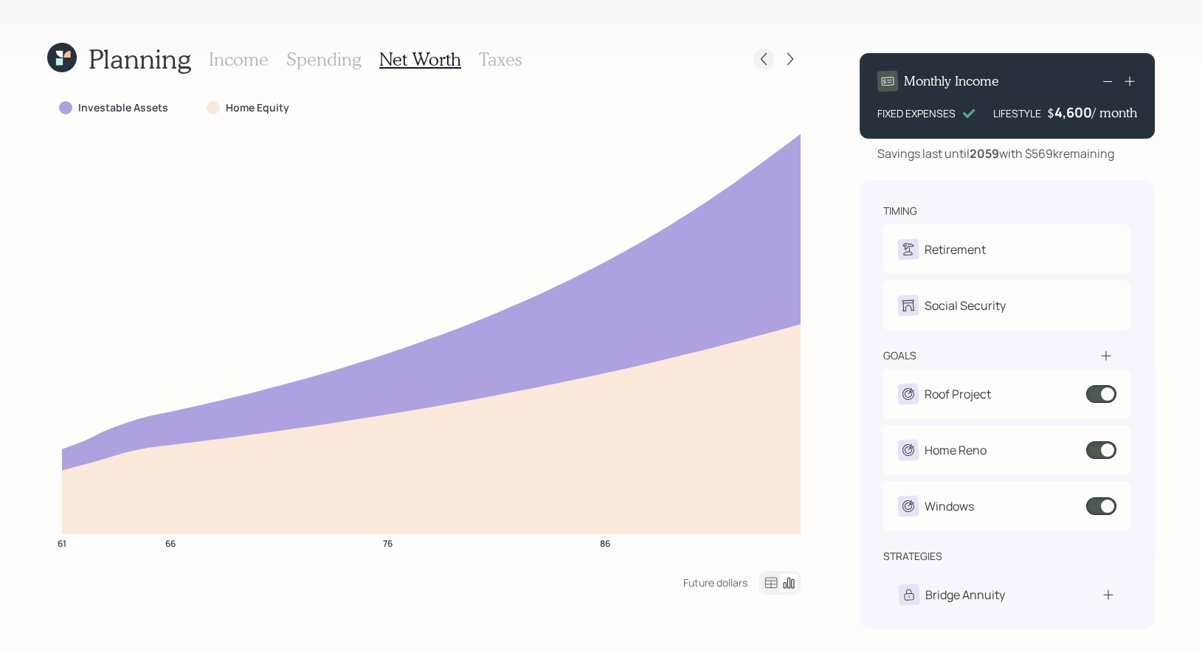
click at [763, 63] on icon at bounding box center [764, 59] width 15 height 15
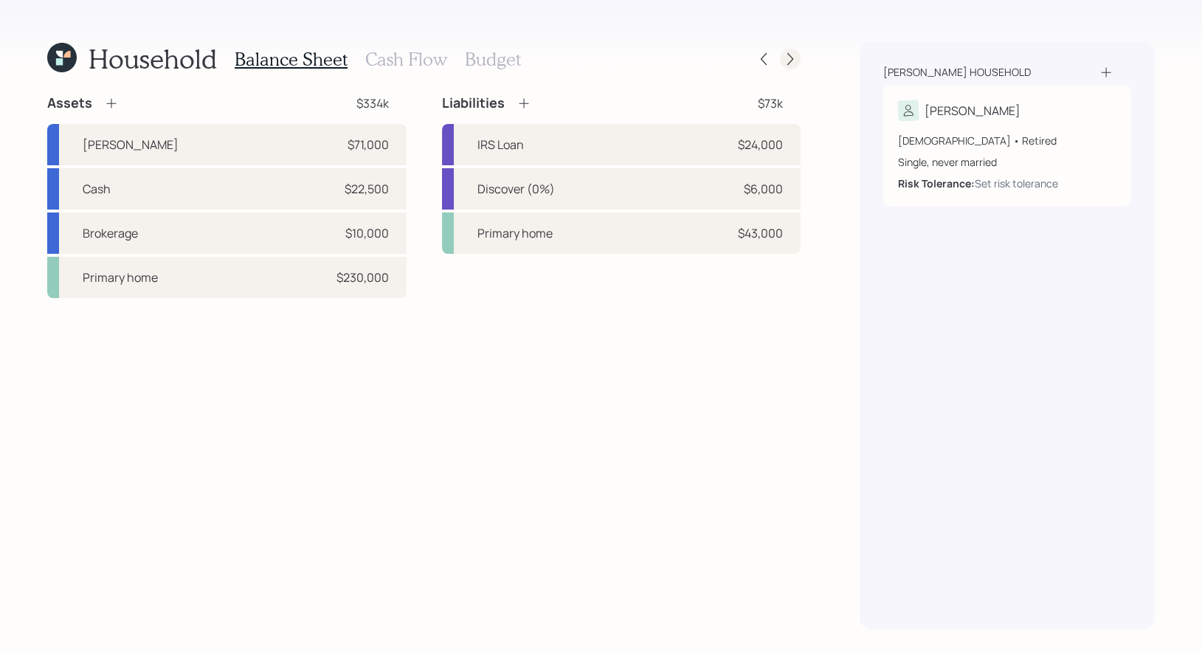
click at [791, 58] on icon at bounding box center [790, 59] width 15 height 15
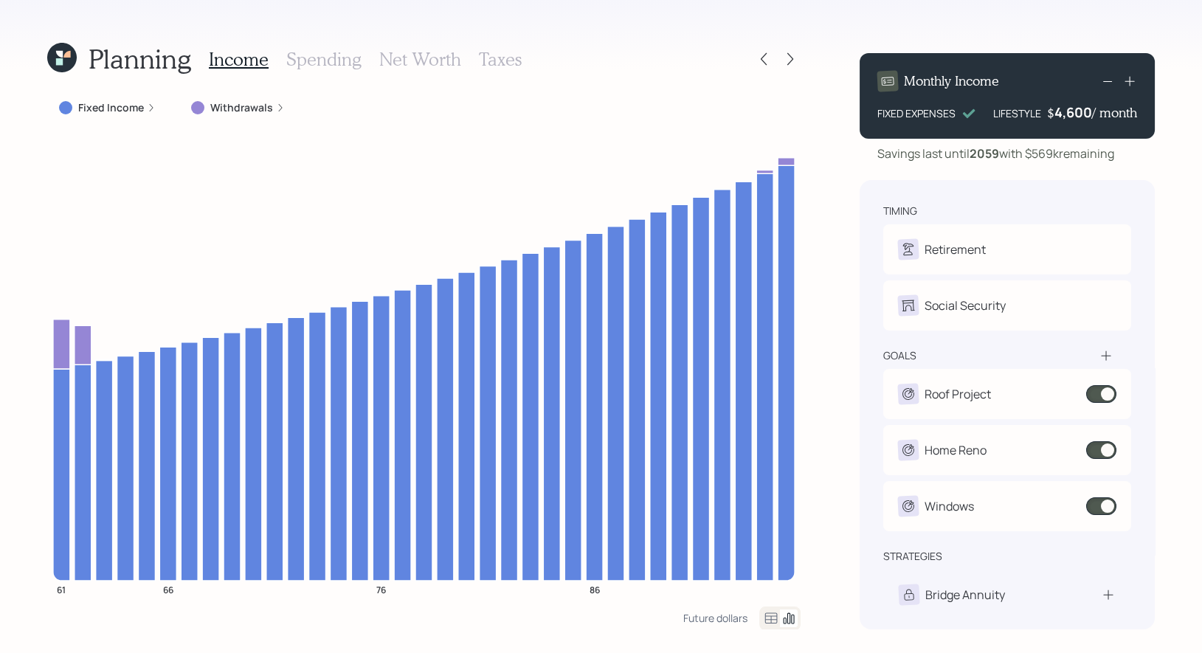
click at [791, 58] on icon at bounding box center [790, 59] width 15 height 15
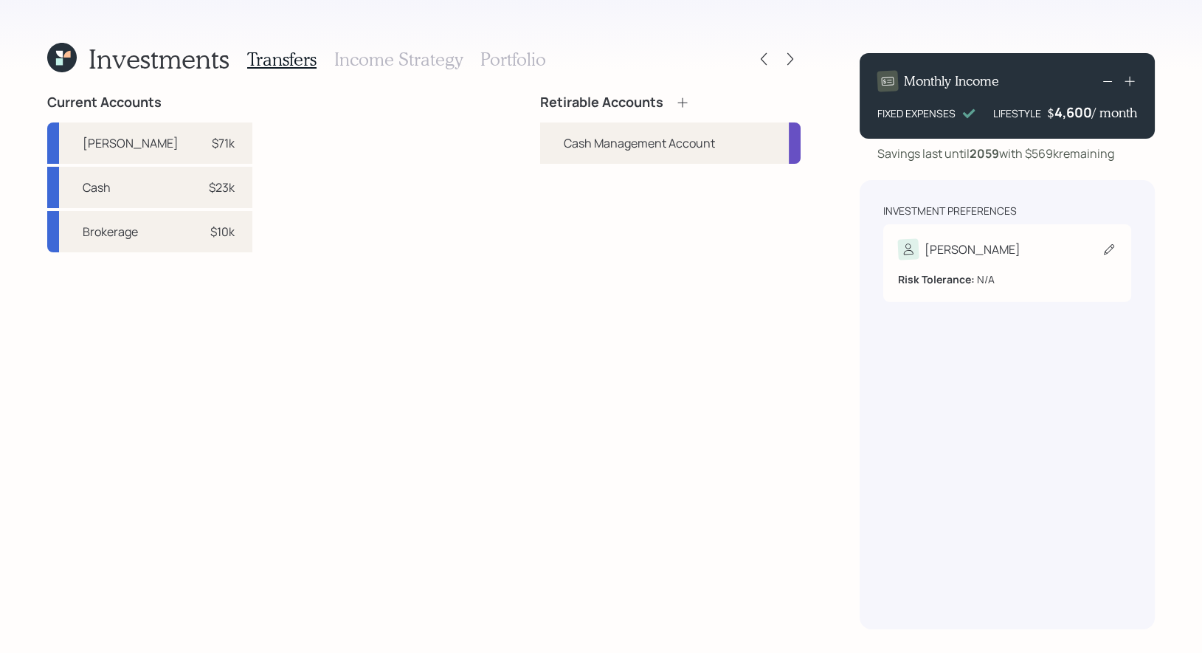
click at [1113, 248] on icon at bounding box center [1109, 249] width 10 height 10
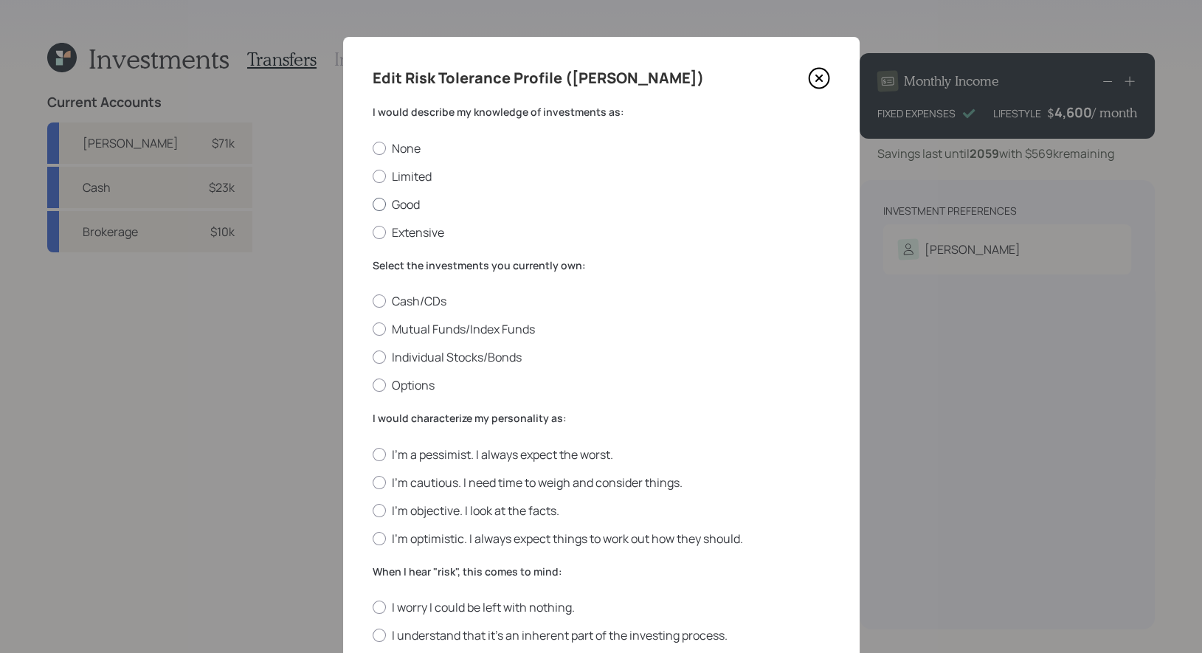
click at [413, 203] on label "Good" at bounding box center [602, 204] width 458 height 16
click at [373, 204] on input "Good" at bounding box center [372, 204] width 1 height 1
radio input "true"
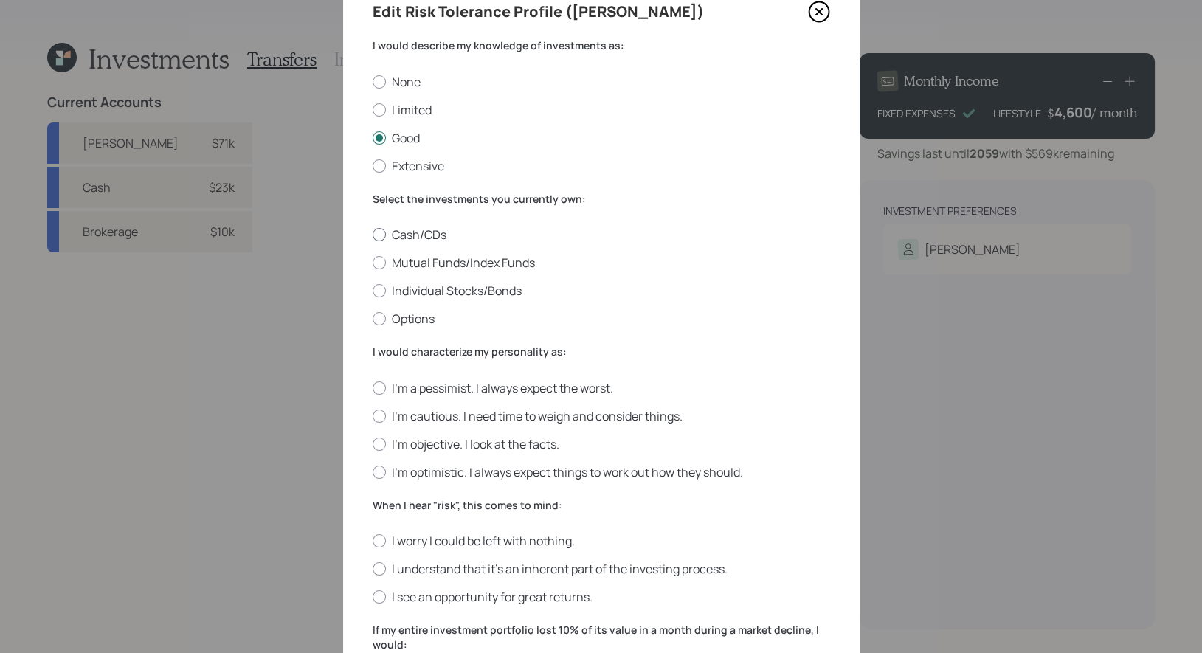
scroll to position [69, 0]
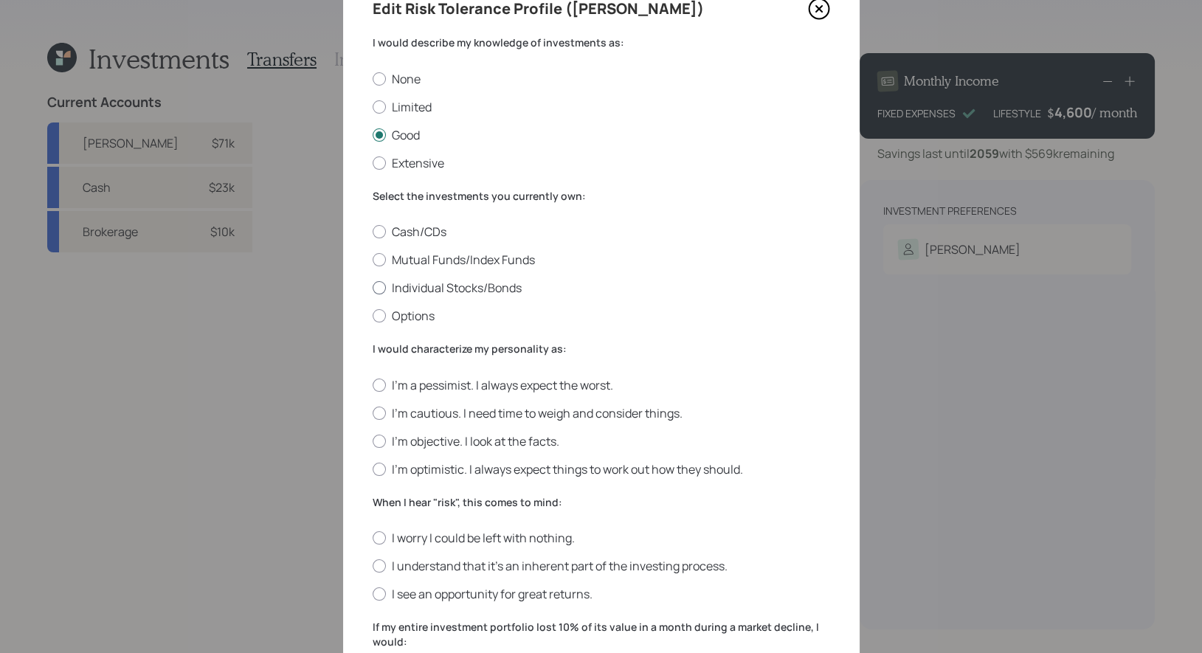
click at [503, 287] on label "Individual Stocks/Bonds" at bounding box center [602, 288] width 458 height 16
click at [373, 288] on input "Individual Stocks/Bonds" at bounding box center [372, 288] width 1 height 1
radio input "true"
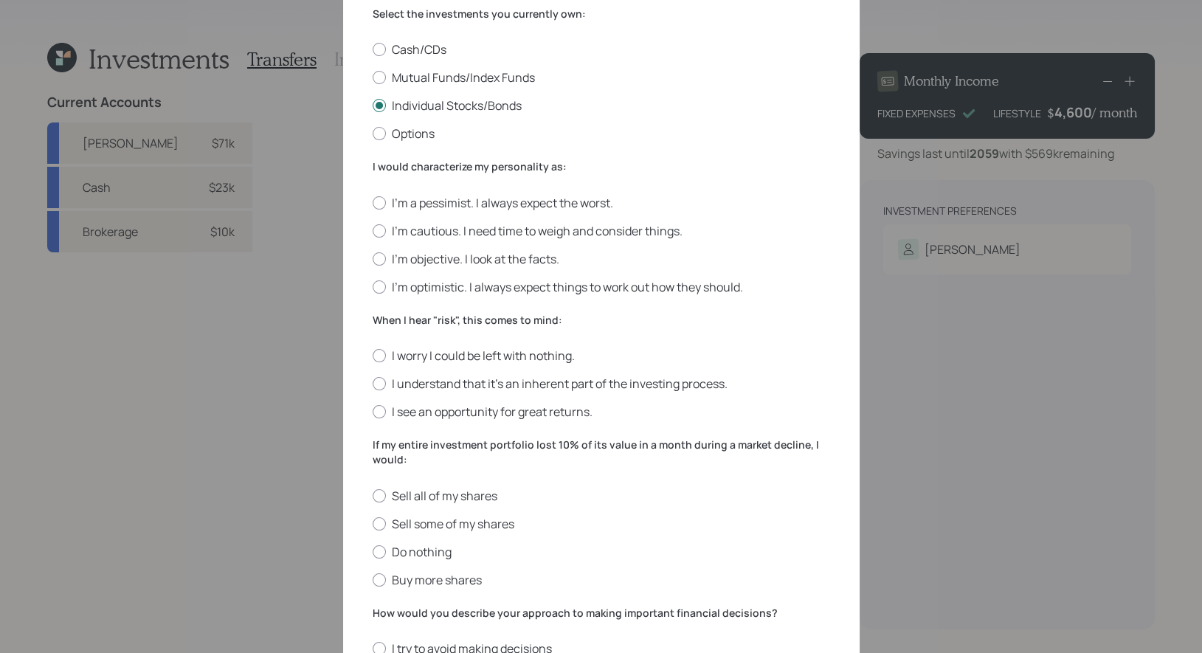
scroll to position [252, 0]
click at [706, 288] on label "I'm optimistic. I always expect things to work out how they should." at bounding box center [602, 286] width 458 height 16
click at [373, 286] on input "I'm optimistic. I always expect things to work out how they should." at bounding box center [372, 286] width 1 height 1
radio input "true"
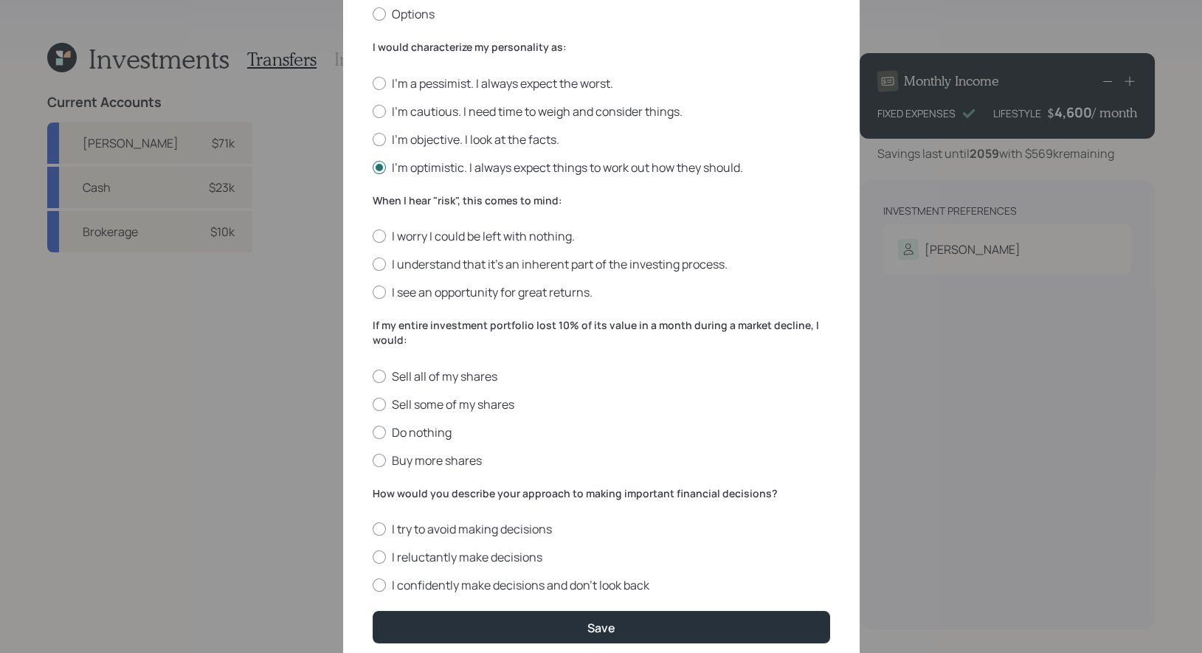
scroll to position [384, 0]
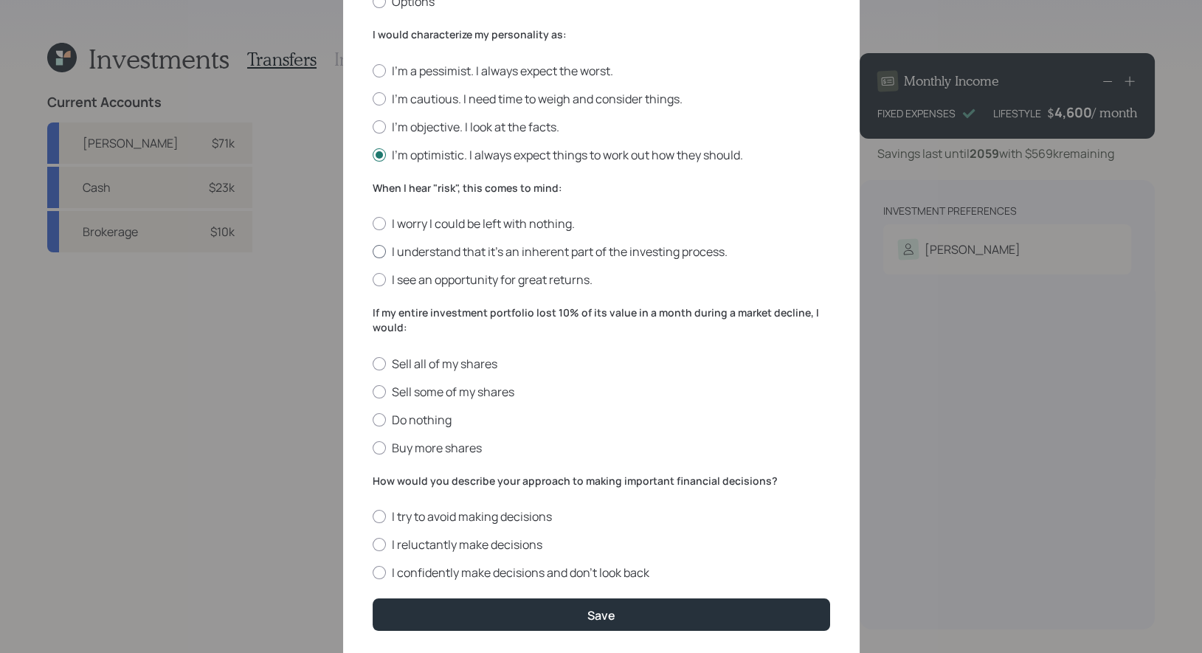
click at [581, 250] on label "I understand that it’s an inherent part of the investing process." at bounding box center [602, 252] width 458 height 16
click at [373, 252] on input "I understand that it’s an inherent part of the investing process." at bounding box center [372, 252] width 1 height 1
radio input "true"
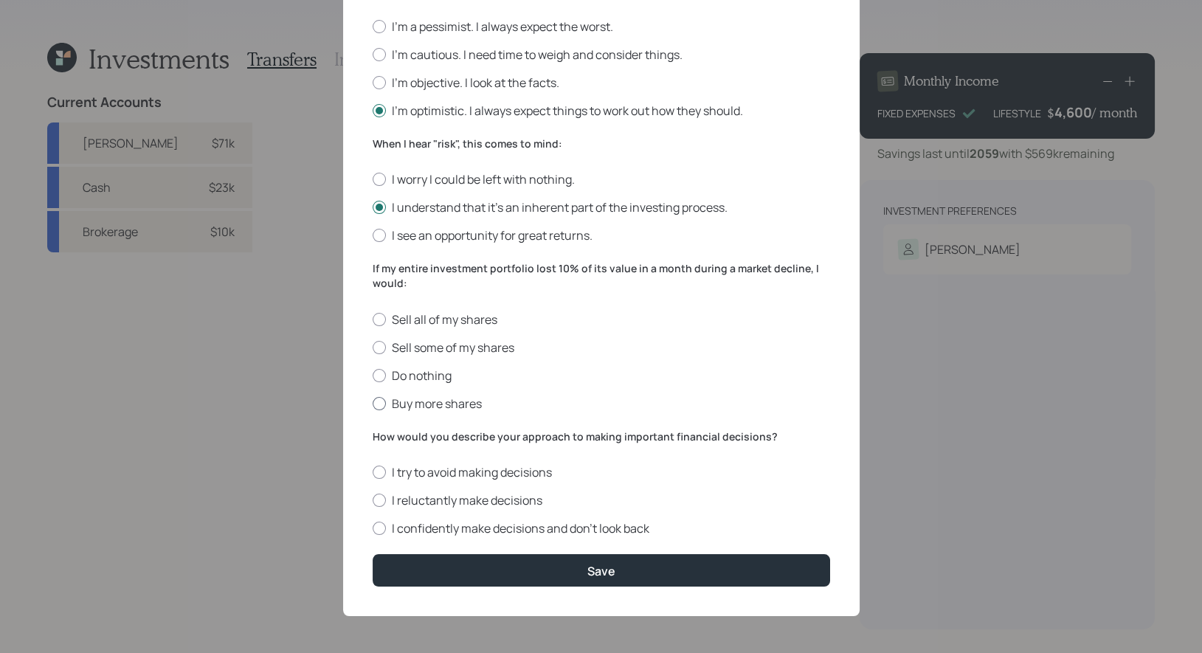
click at [450, 406] on label "Buy more shares" at bounding box center [602, 404] width 458 height 16
click at [373, 404] on input "Buy more shares" at bounding box center [372, 403] width 1 height 1
radio input "true"
click at [536, 534] on label "I confidently make decisions and don’t look back" at bounding box center [602, 528] width 458 height 16
click at [373, 529] on input "I confidently make decisions and don’t look back" at bounding box center [372, 529] width 1 height 1
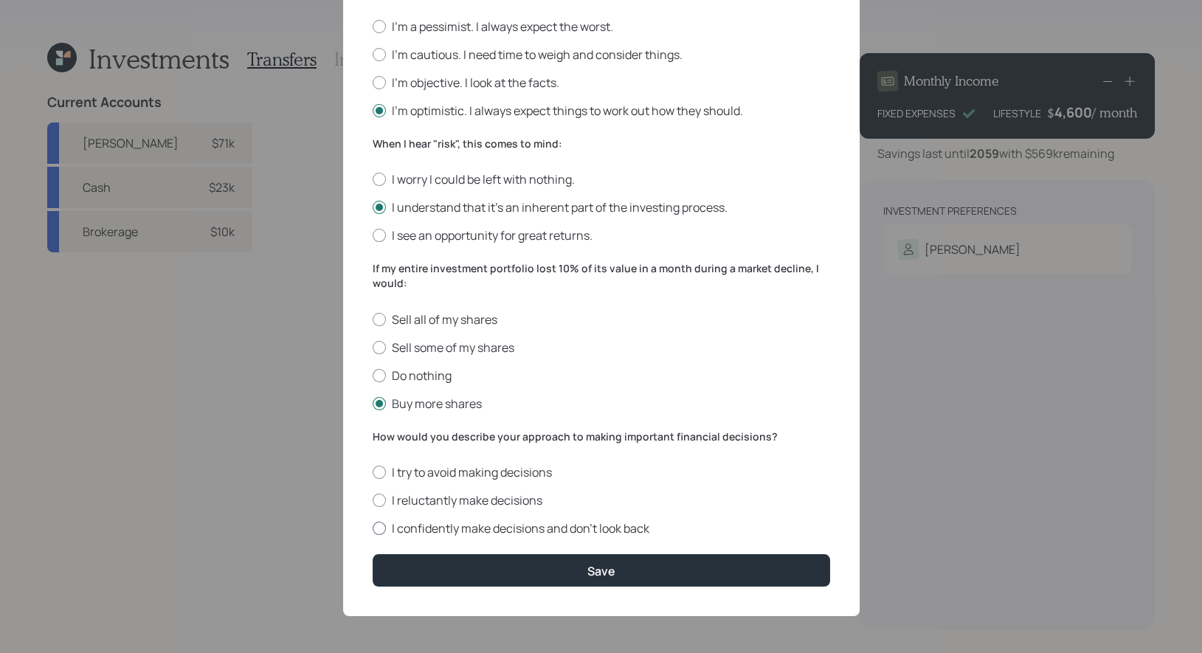
radio input "true"
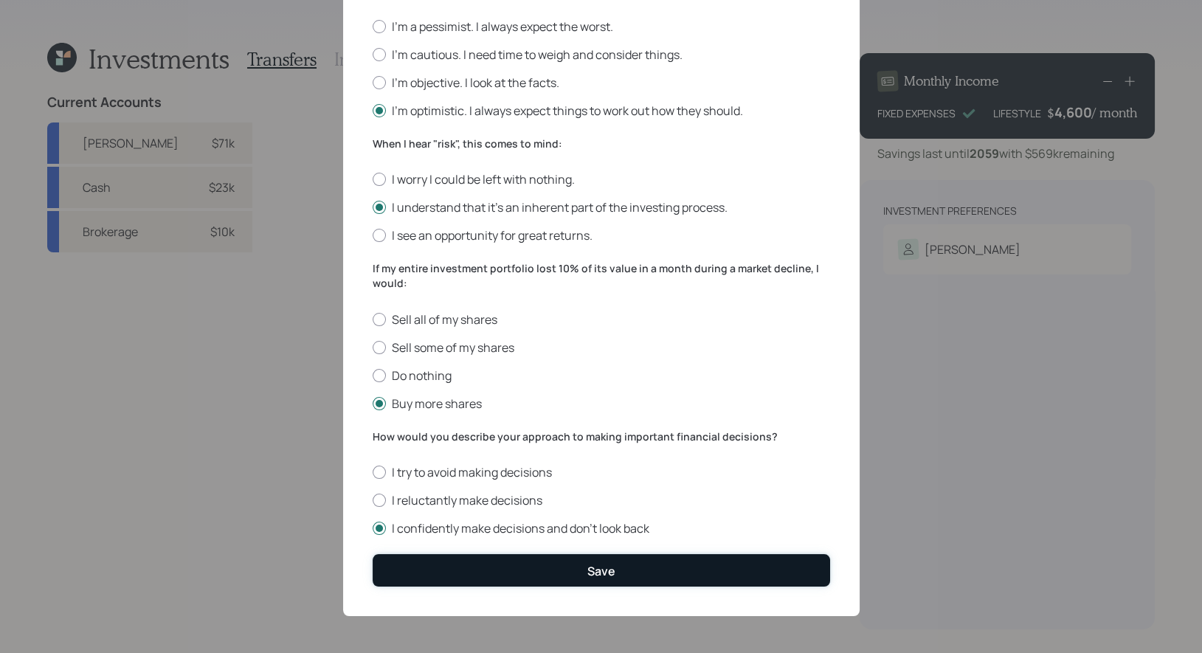
click at [557, 579] on button "Save" at bounding box center [602, 570] width 458 height 32
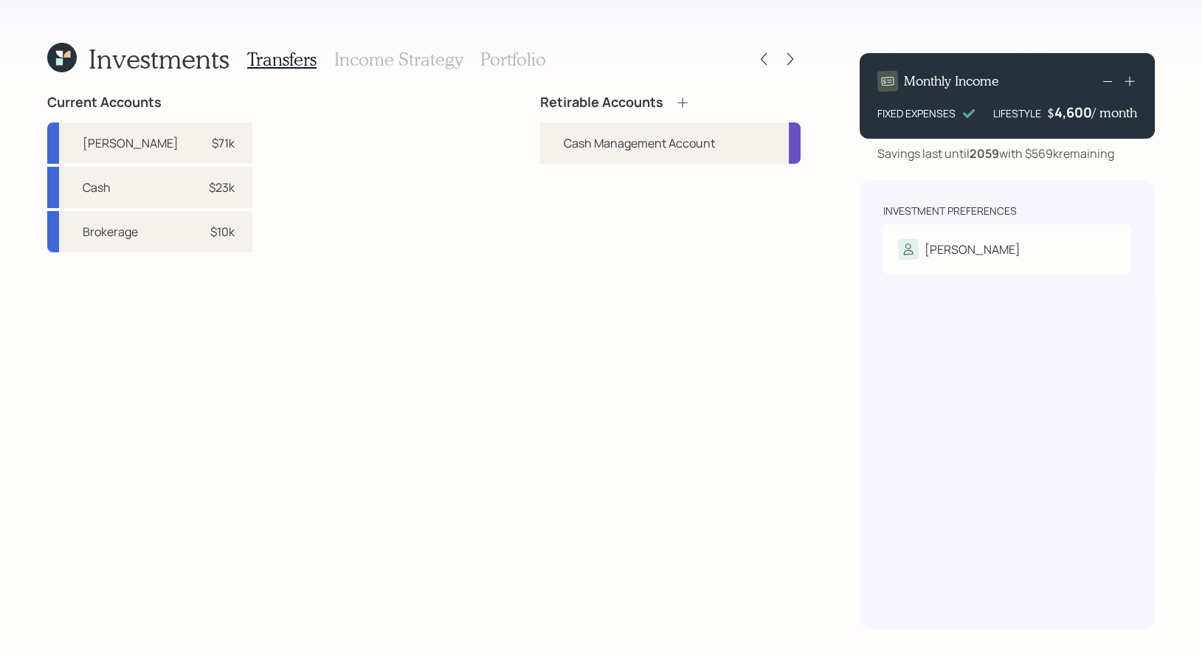
click at [678, 97] on icon at bounding box center [682, 102] width 15 height 15
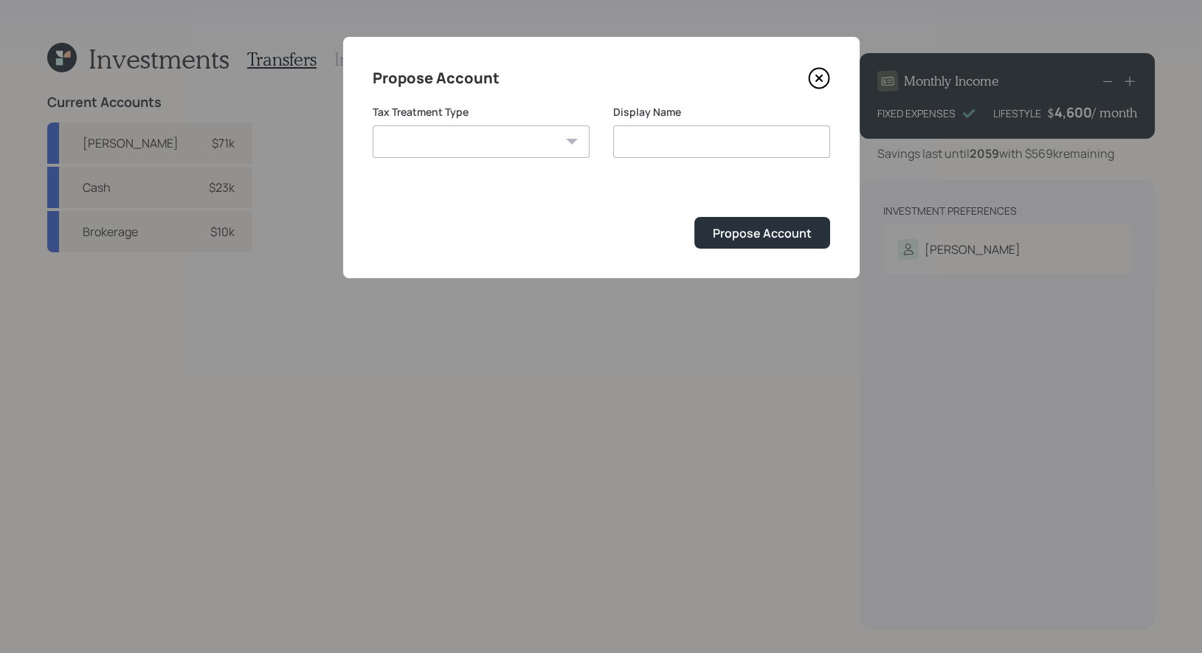
click at [503, 152] on select "Roth Taxable Traditional" at bounding box center [481, 141] width 217 height 32
select select "roth"
click at [373, 125] on select "Roth Taxable Traditional" at bounding box center [481, 141] width 217 height 32
click at [703, 134] on input "Roth" at bounding box center [721, 141] width 217 height 32
type input "[PERSON_NAME]"
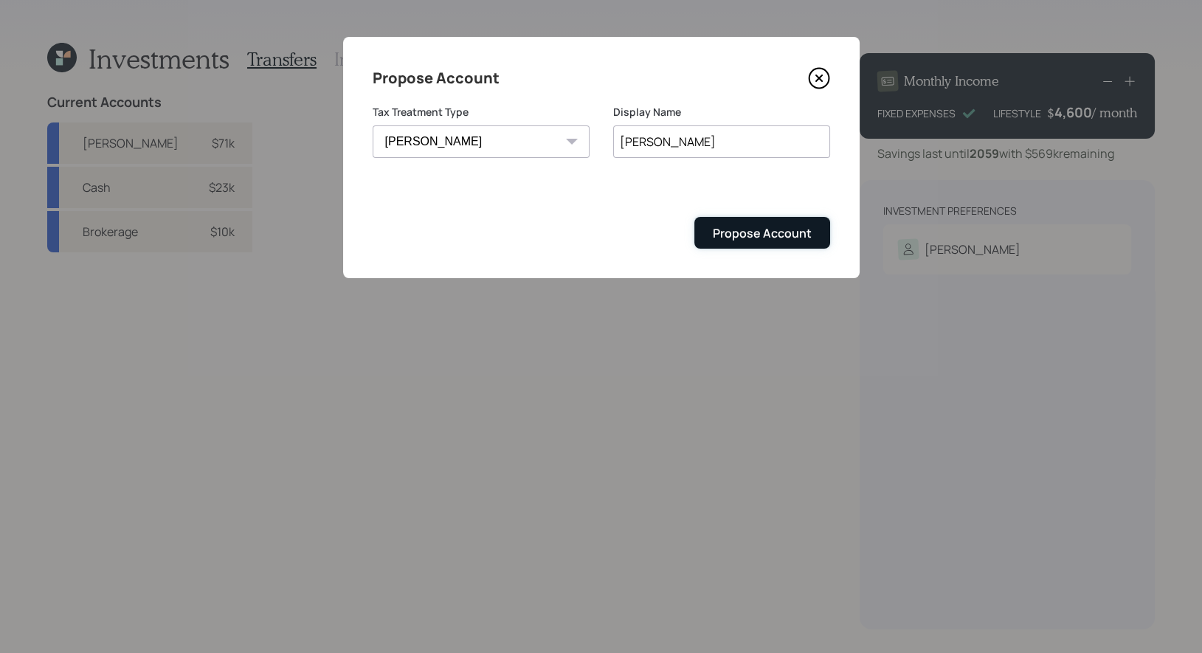
click at [746, 235] on div "Propose Account" at bounding box center [762, 233] width 99 height 16
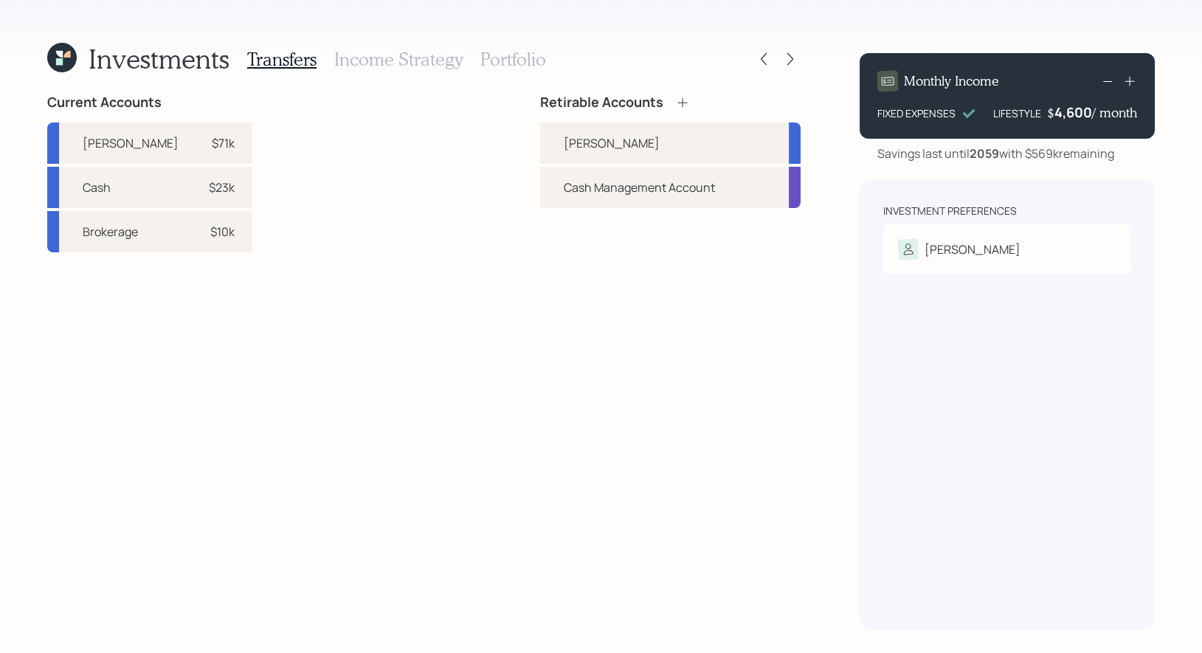
click at [684, 101] on icon at bounding box center [682, 102] width 15 height 15
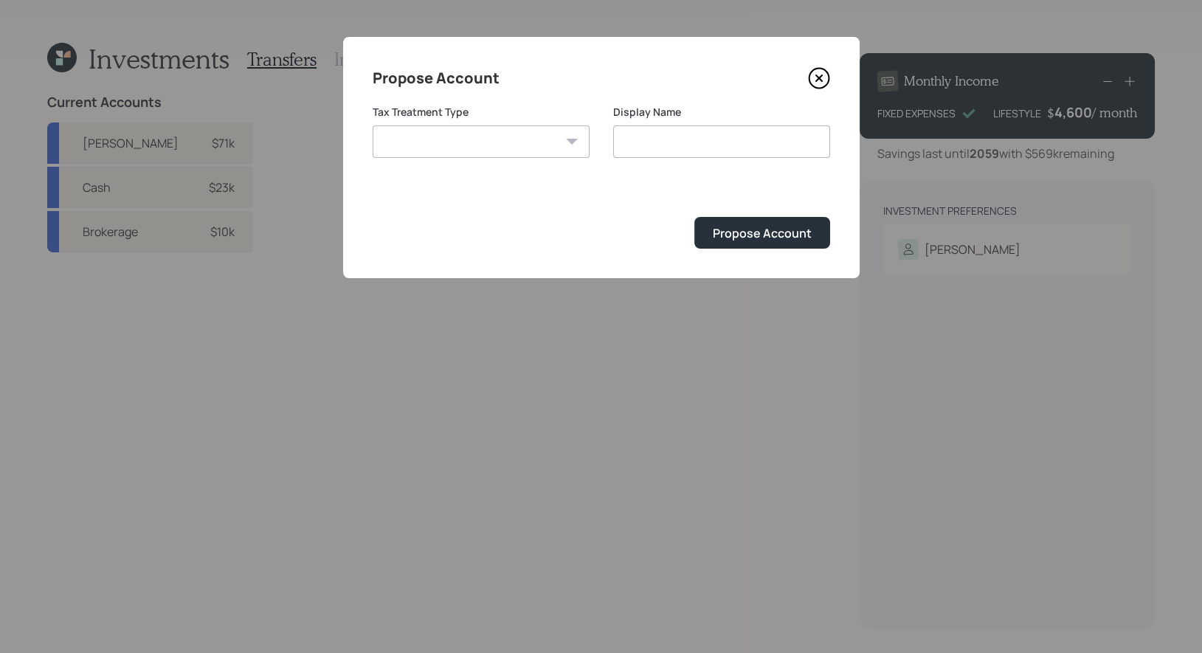
click at [525, 147] on select "Roth Taxable Traditional" at bounding box center [481, 141] width 217 height 32
select select "taxable"
click at [373, 125] on select "Roth Taxable Traditional" at bounding box center [481, 141] width 217 height 32
click at [716, 141] on input "Taxable" at bounding box center [721, 141] width 217 height 32
type input "Taxable Brokerage"
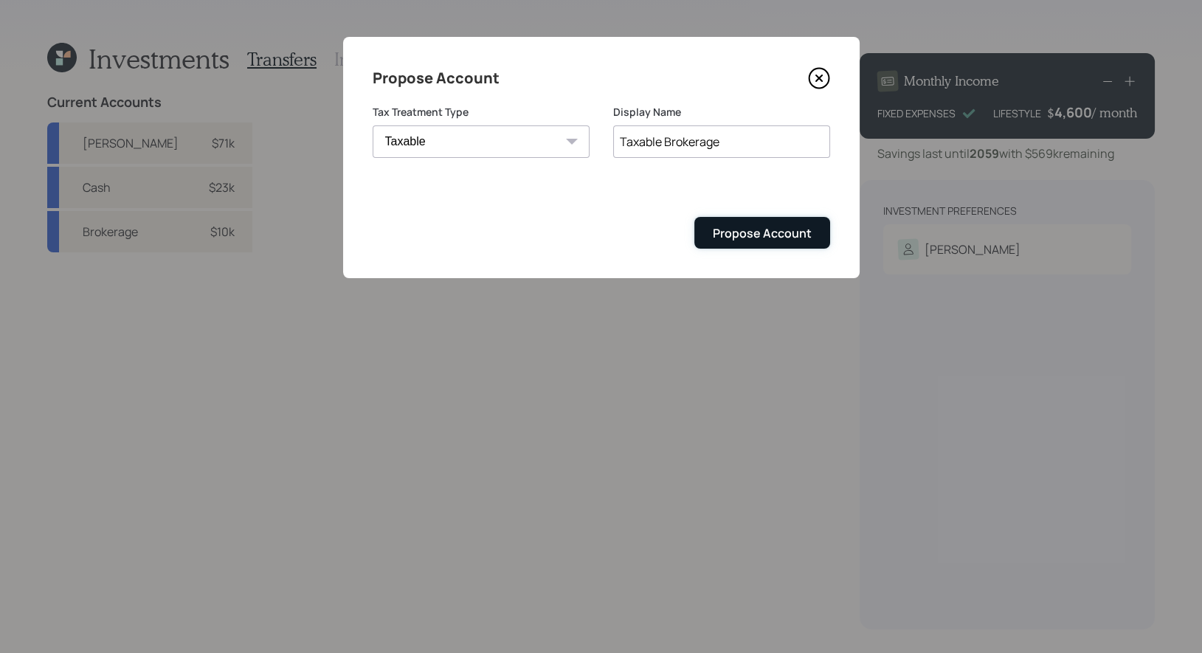
click at [728, 232] on div "Propose Account" at bounding box center [762, 233] width 99 height 16
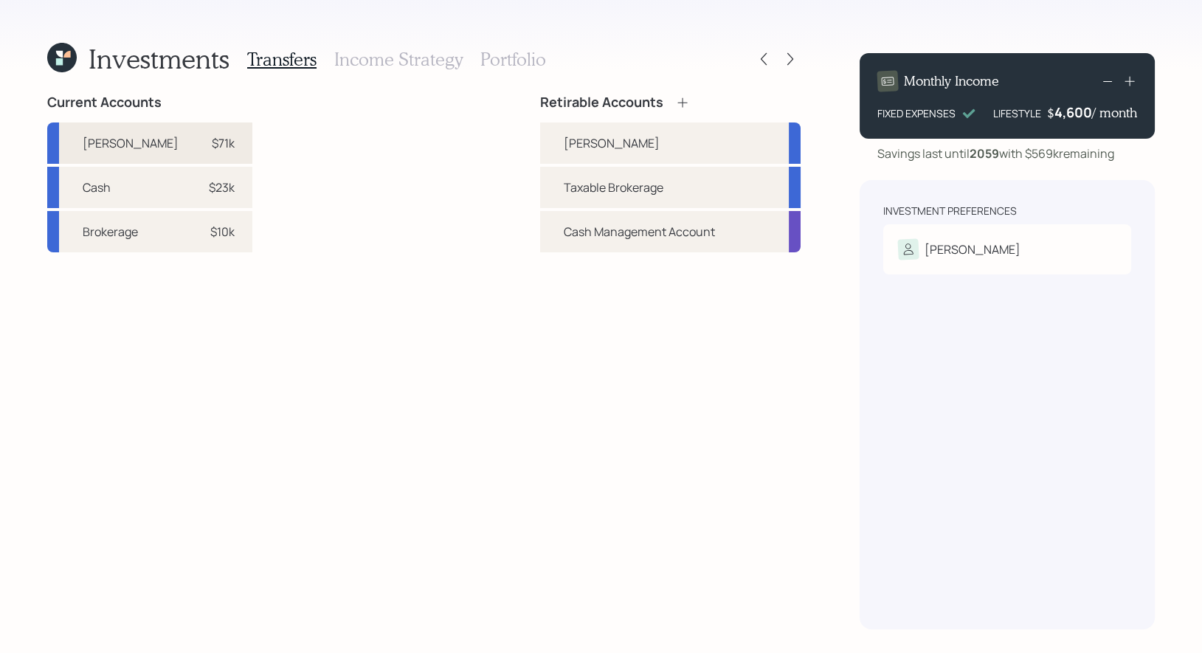
click at [190, 135] on div "$71k" at bounding box center [212, 143] width 44 height 18
click at [550, 140] on div "[PERSON_NAME]" at bounding box center [670, 143] width 261 height 41
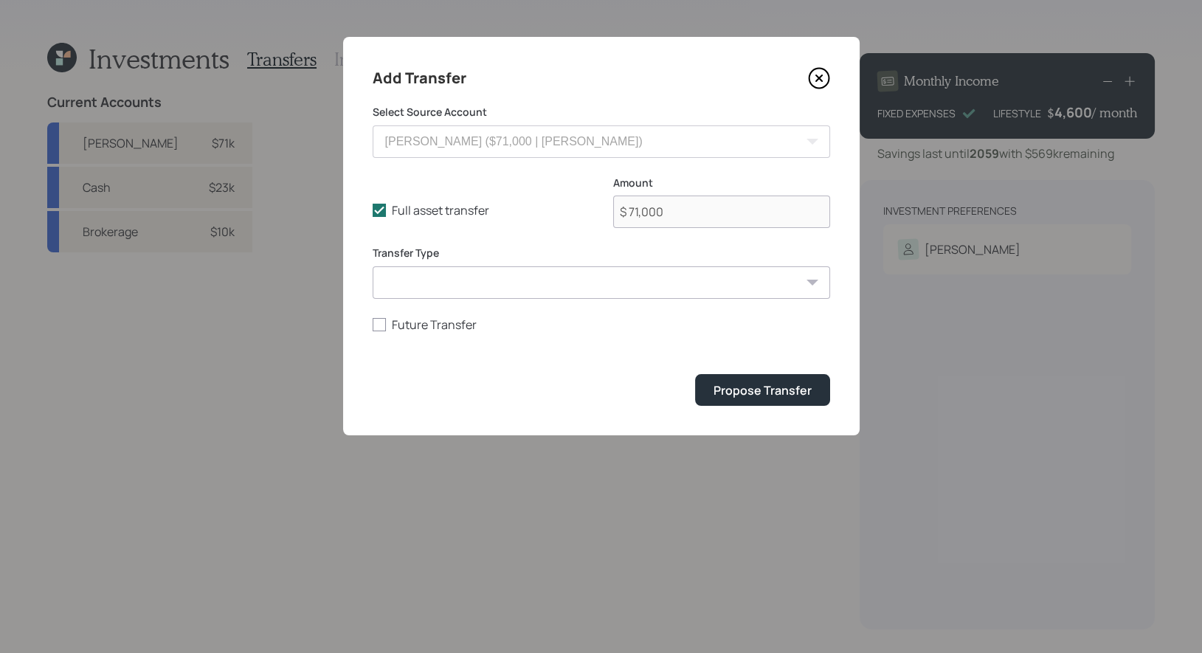
click at [444, 288] on select "ACAT Transfer Non ACAT Transfer Capitalize Rollover Rollover Deposit" at bounding box center [602, 282] width 458 height 32
select select "acat_transfer"
click at [373, 266] on select "ACAT Transfer Non ACAT Transfer Capitalize Rollover Rollover Deposit" at bounding box center [602, 282] width 458 height 32
click at [773, 388] on div "Propose Transfer" at bounding box center [763, 390] width 98 height 16
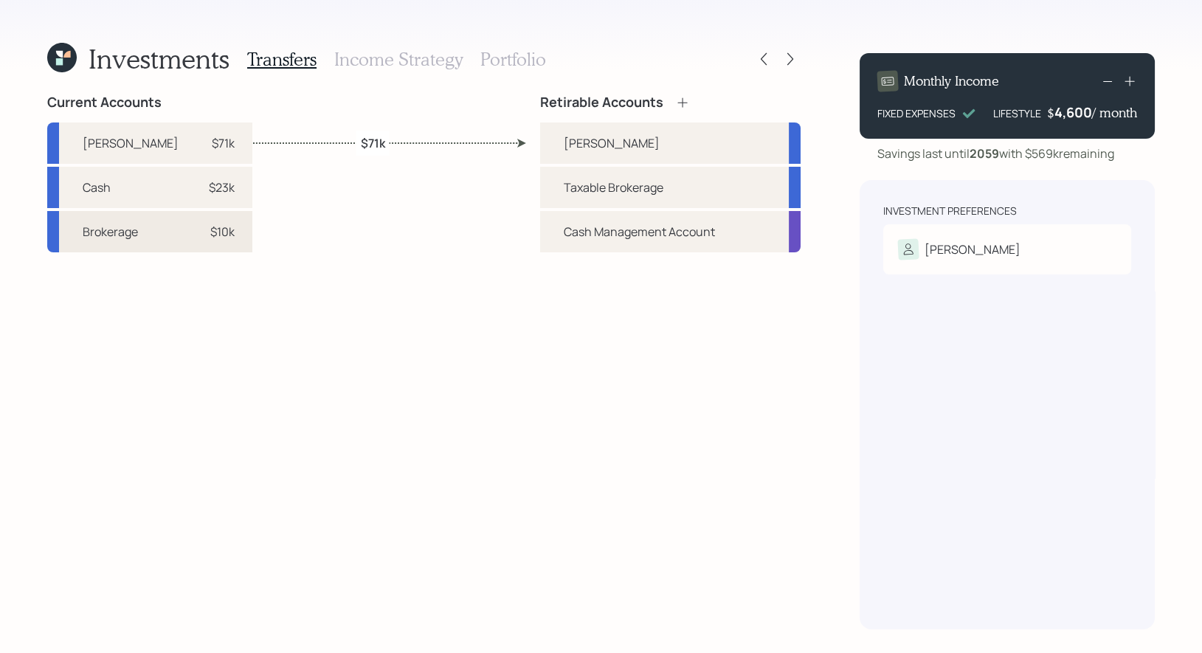
click at [210, 238] on div "$10k" at bounding box center [222, 232] width 24 height 18
click at [572, 187] on div "Taxable Brokerage" at bounding box center [614, 188] width 100 height 18
select select "2f38daee-18e1-4aa9-b452-0a84c7977a75"
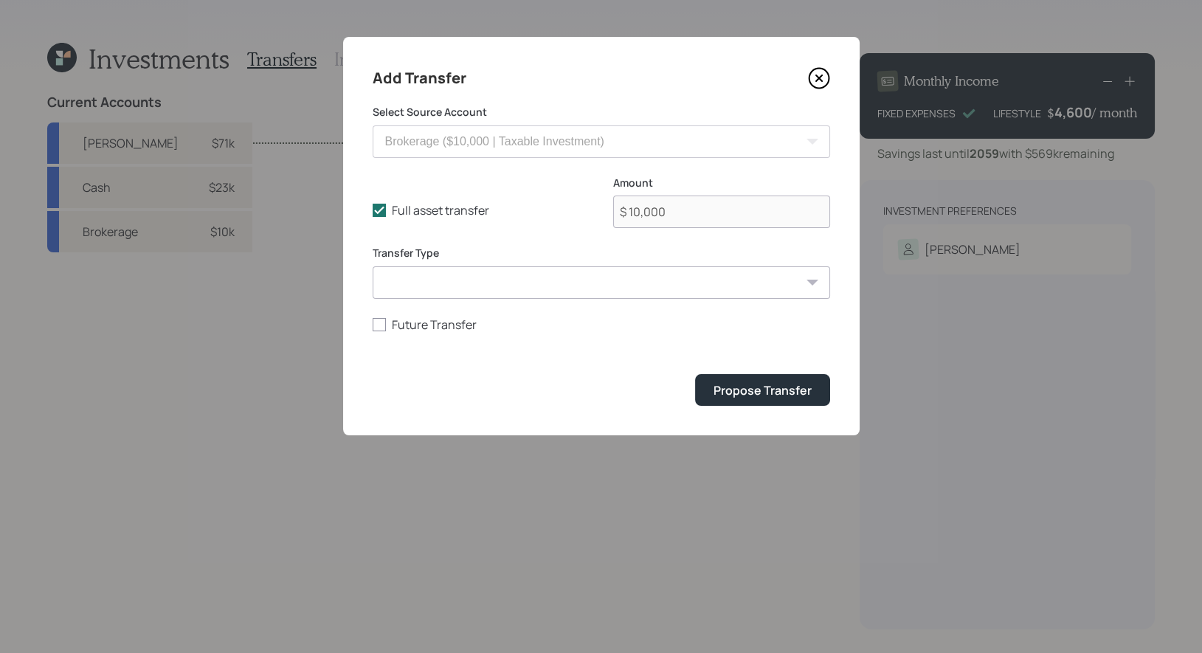
click at [512, 280] on select "ACAT Transfer Non ACAT Transfer Capitalize Rollover Rollover Deposit" at bounding box center [602, 282] width 458 height 32
select select "acat_transfer"
click at [373, 266] on select "ACAT Transfer Non ACAT Transfer Capitalize Rollover Rollover Deposit" at bounding box center [602, 282] width 458 height 32
click at [781, 389] on div "Propose Transfer" at bounding box center [763, 390] width 98 height 16
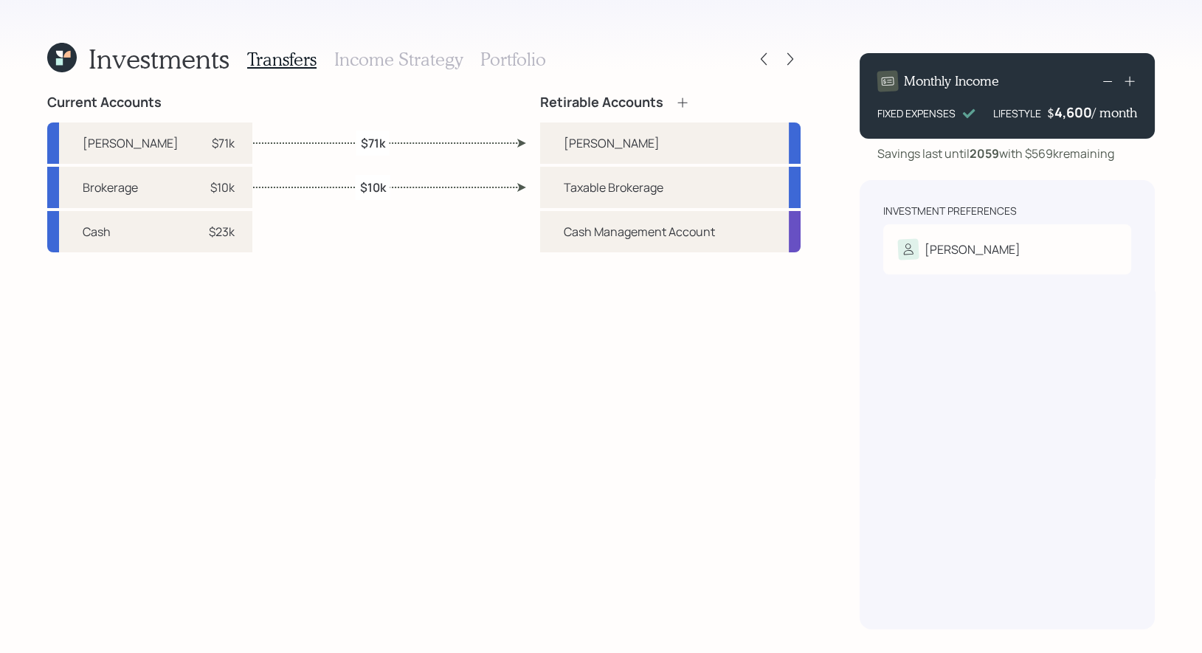
click at [436, 56] on h3 "Income Strategy" at bounding box center [398, 59] width 128 height 21
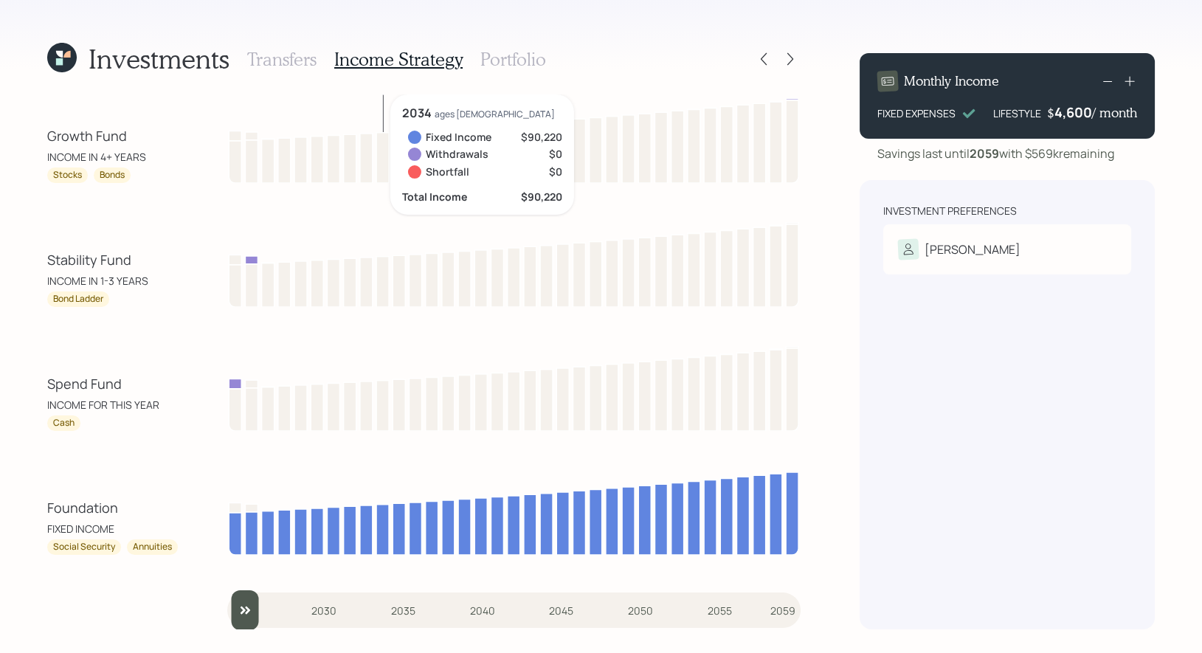
click at [508, 63] on h3 "Portfolio" at bounding box center [514, 59] width 66 height 21
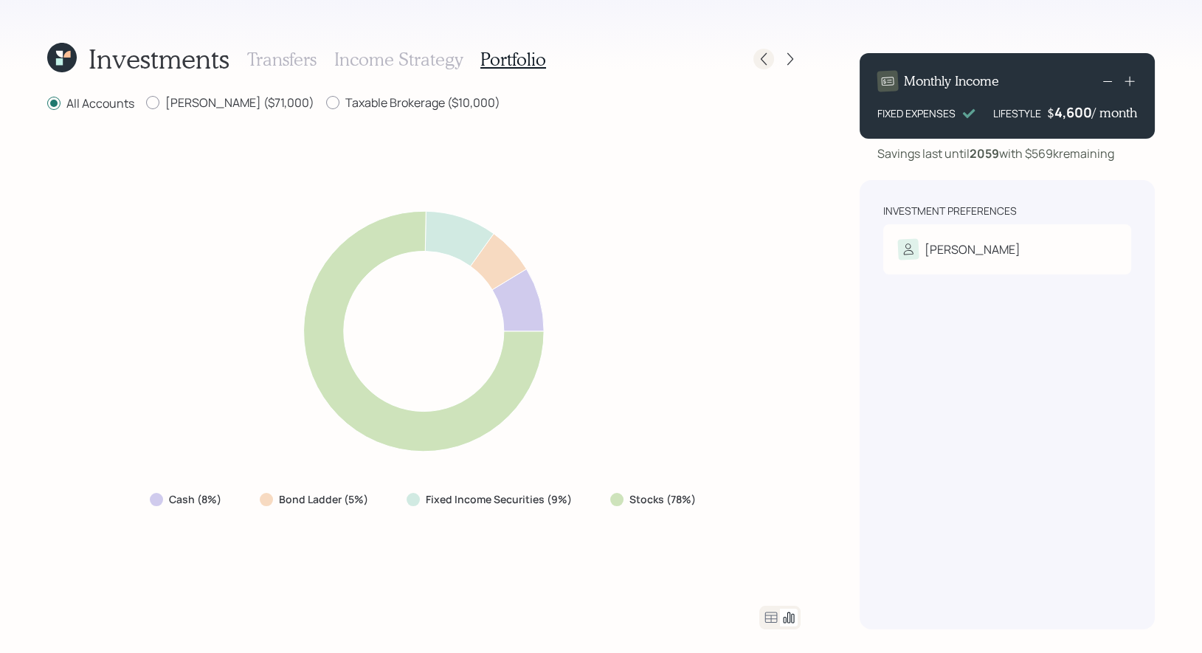
click at [766, 61] on icon at bounding box center [764, 59] width 15 height 15
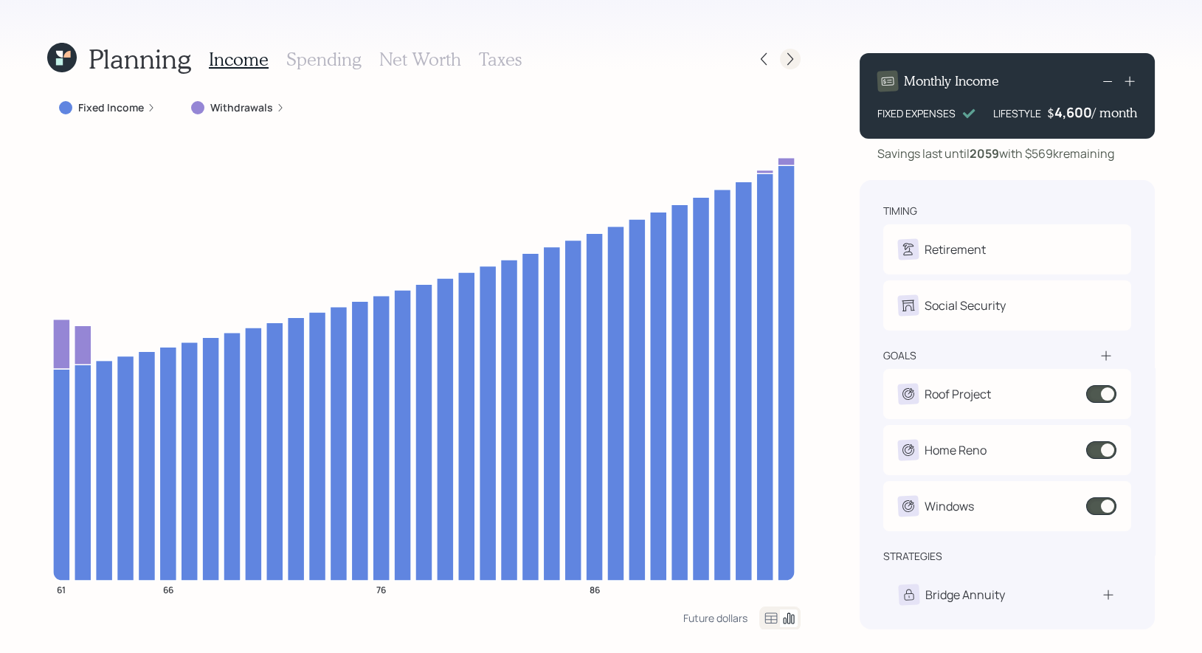
click at [788, 58] on icon at bounding box center [790, 59] width 15 height 15
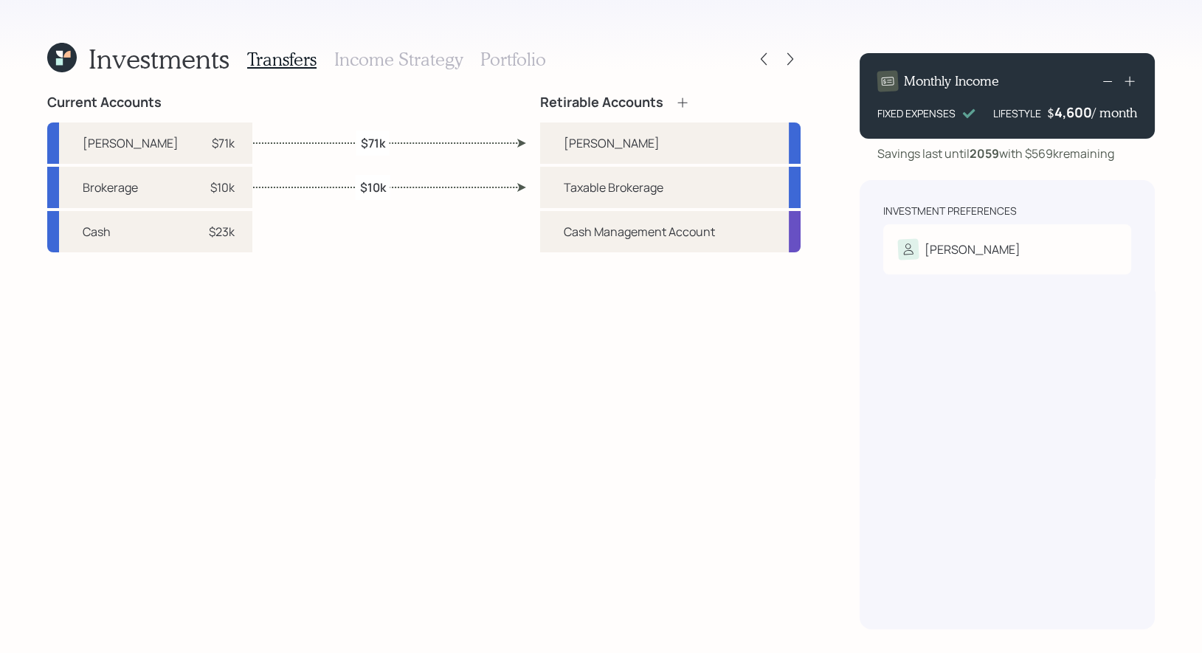
click at [436, 59] on h3 "Income Strategy" at bounding box center [398, 59] width 128 height 21
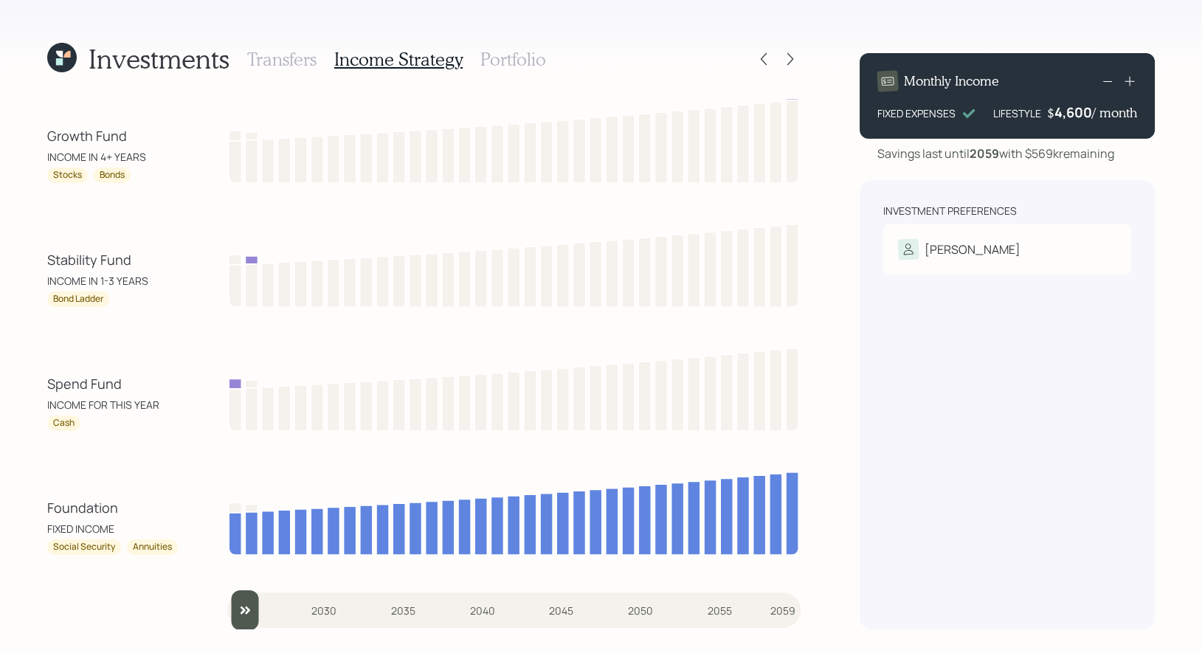
click at [515, 61] on h3 "Portfolio" at bounding box center [514, 59] width 66 height 21
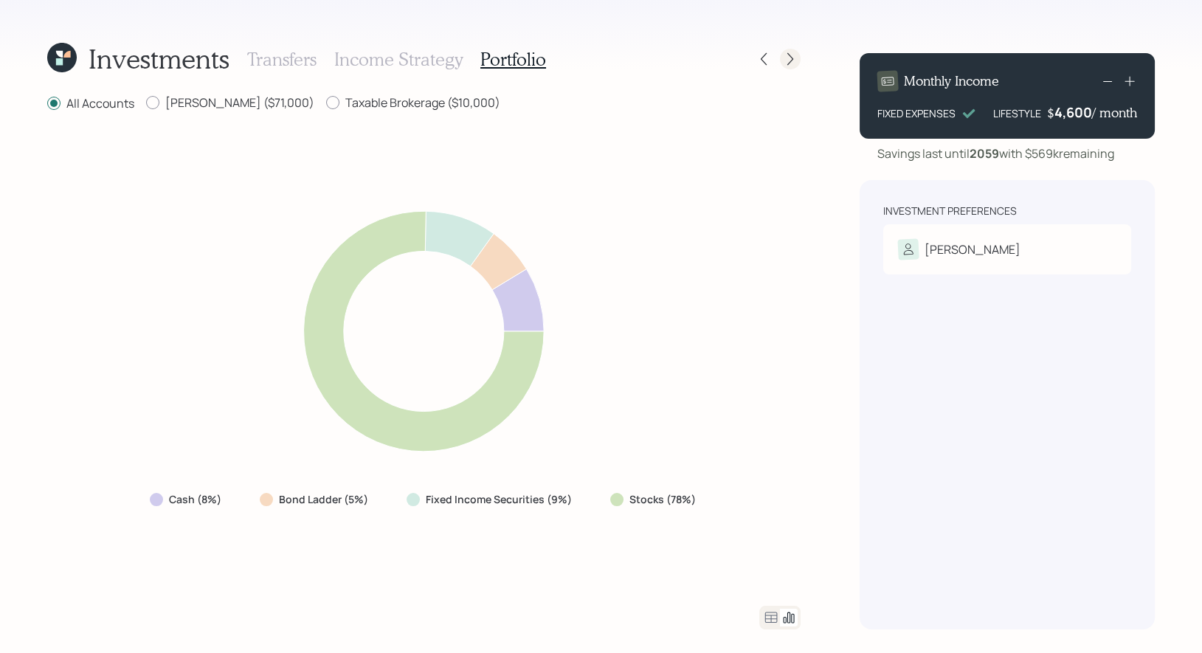
click at [791, 58] on icon at bounding box center [791, 59] width 6 height 13
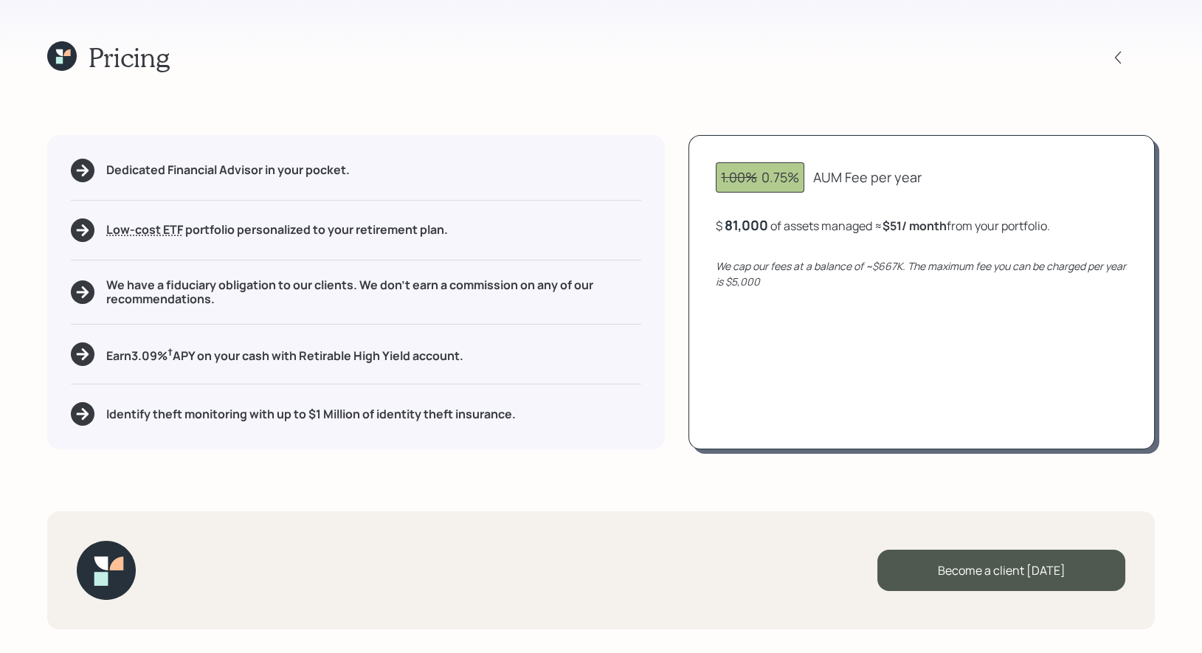
click at [59, 60] on icon at bounding box center [59, 60] width 7 height 7
